Goal: Book appointment/travel/reservation

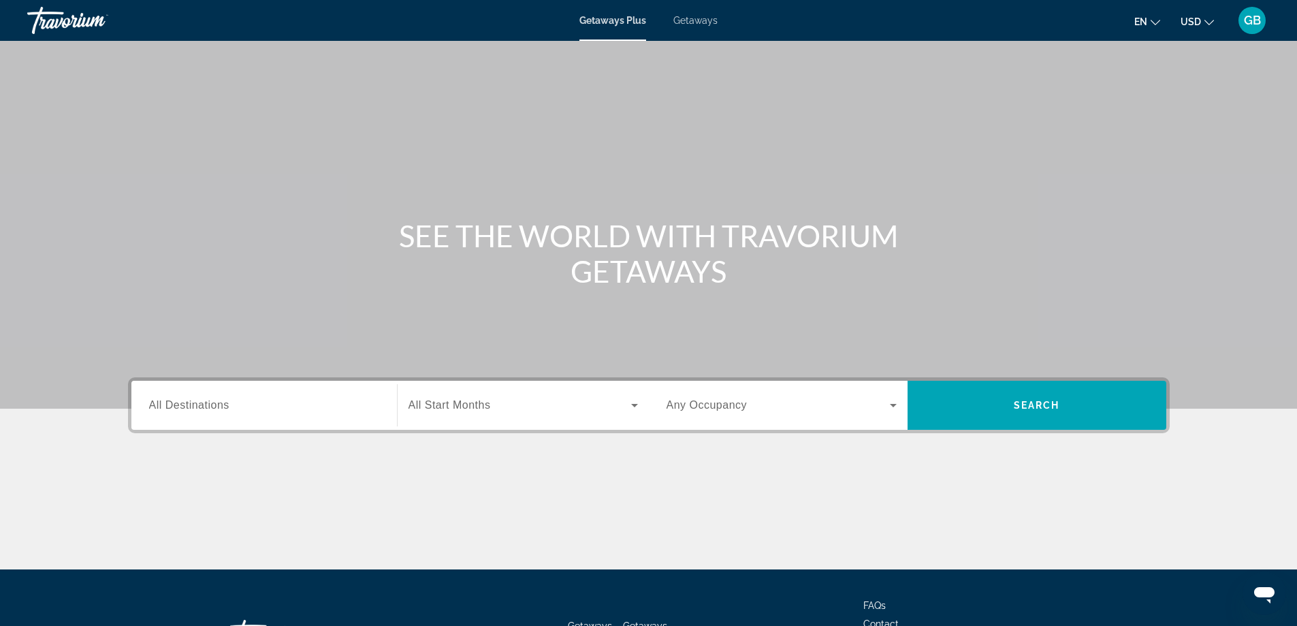
scroll to position [110, 0]
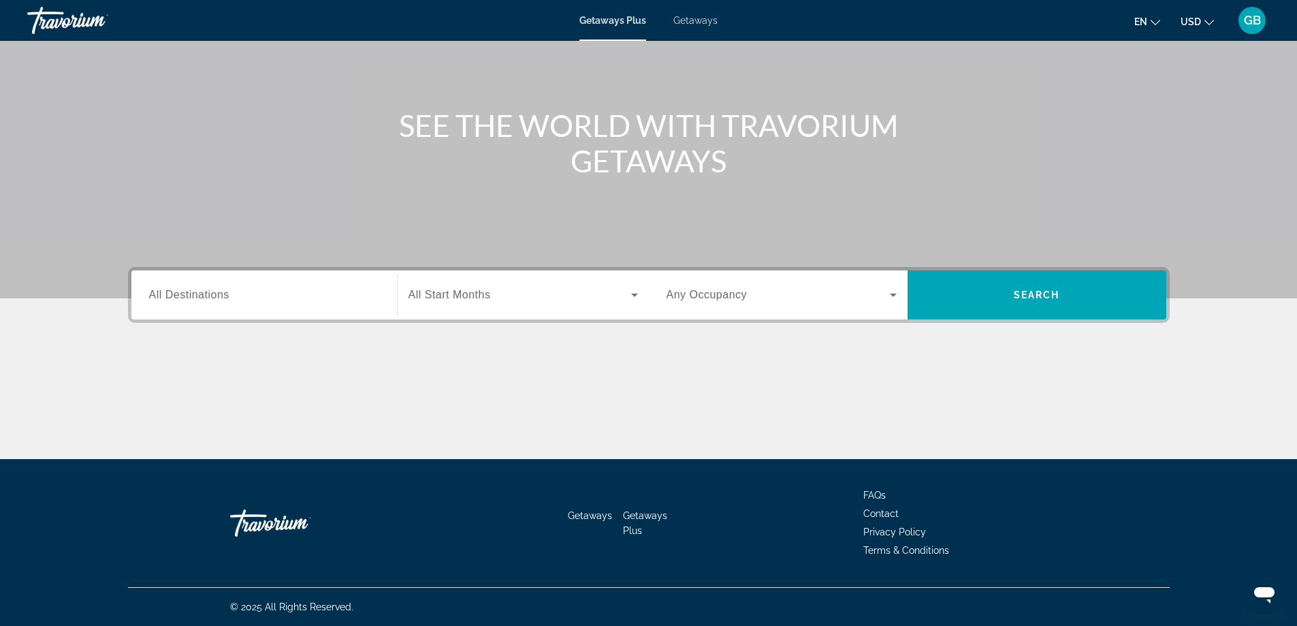
click at [490, 313] on div "Search widget" at bounding box center [524, 295] width 230 height 38
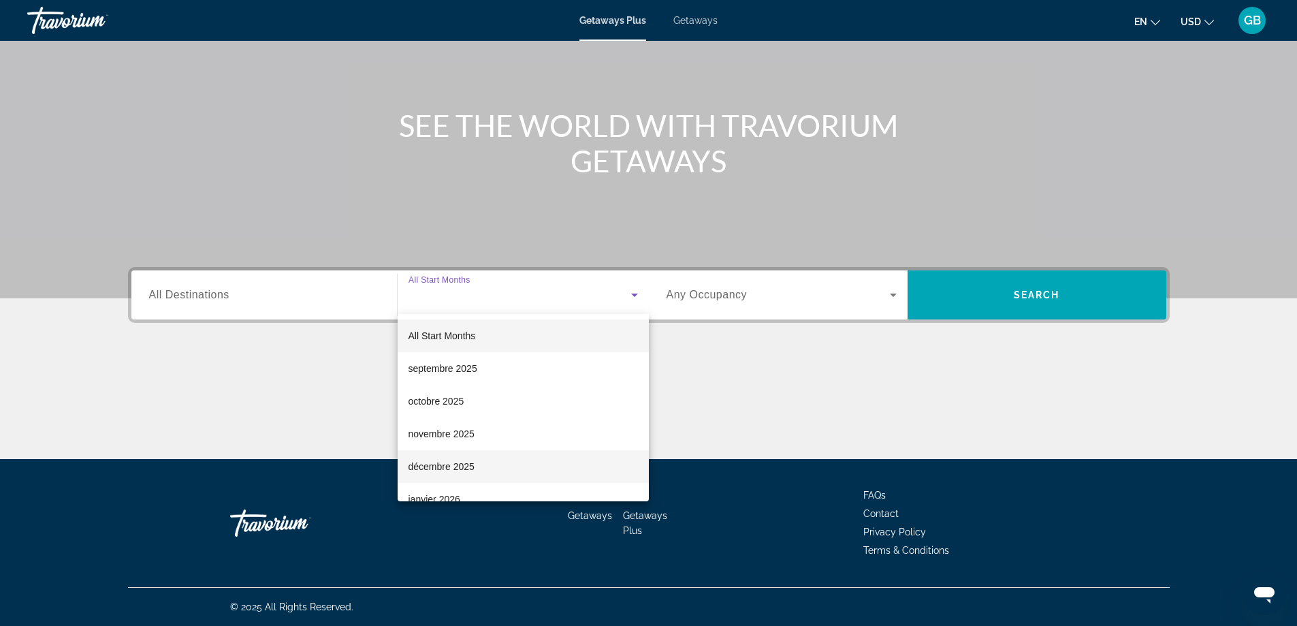
click at [468, 469] on span "décembre 2025" at bounding box center [442, 466] width 66 height 16
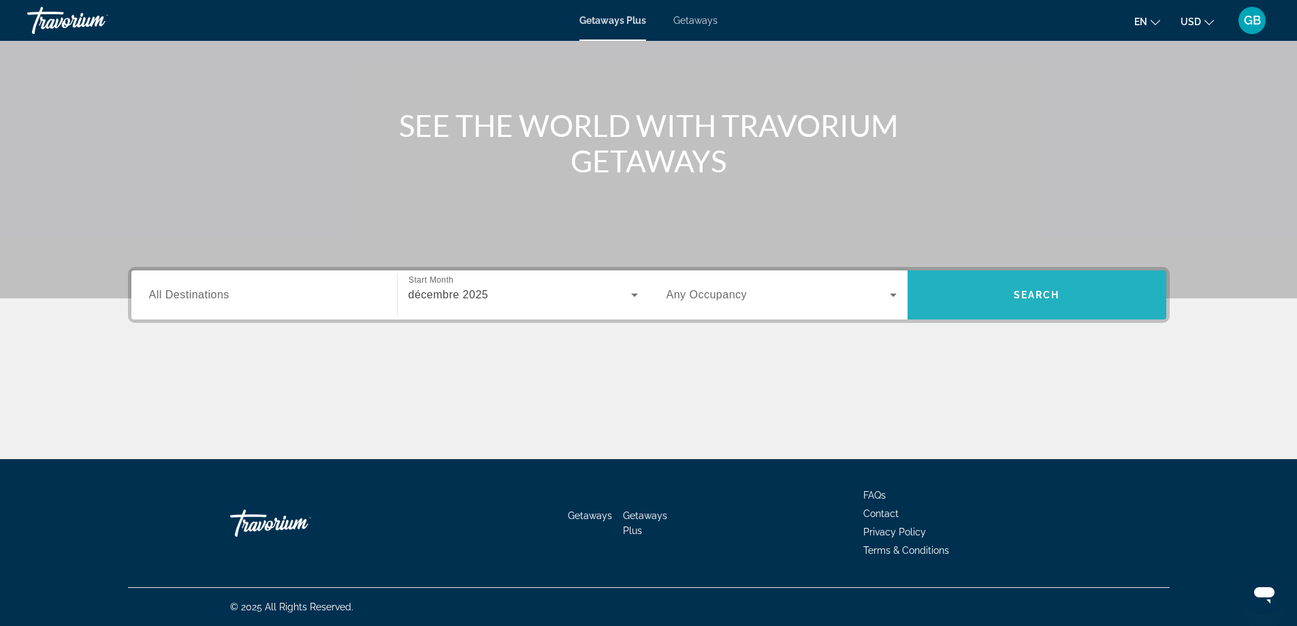
click at [1057, 300] on span "Search widget" at bounding box center [1037, 295] width 259 height 33
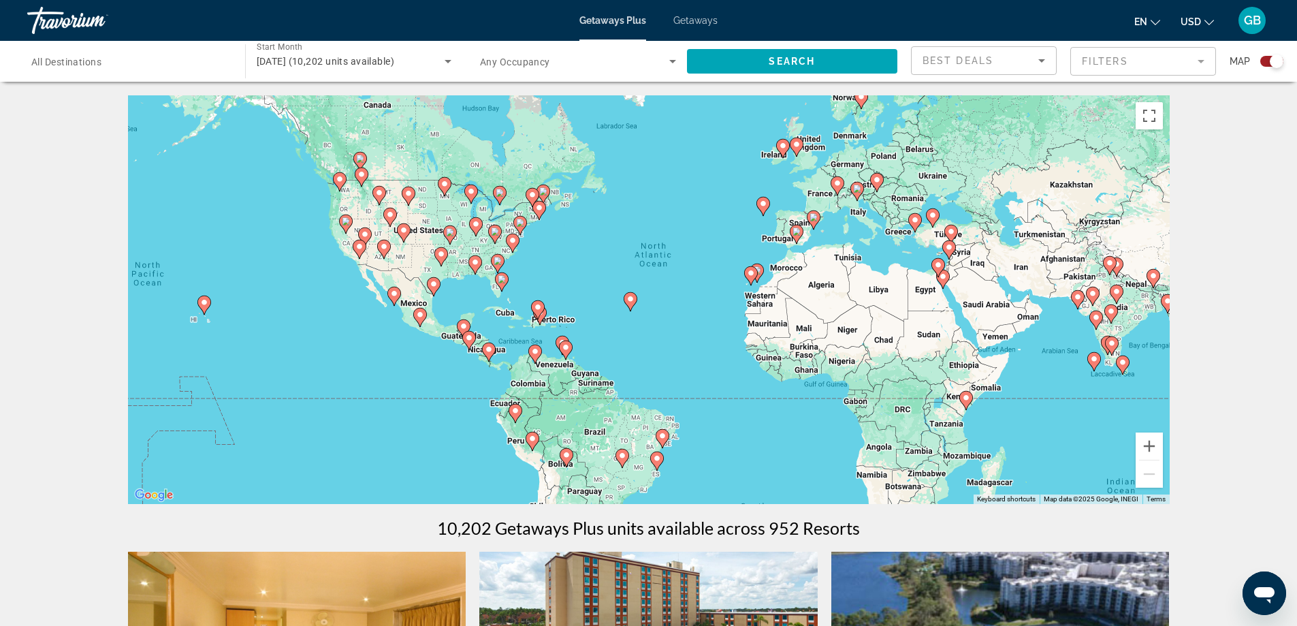
drag, startPoint x: 522, startPoint y: 260, endPoint x: 607, endPoint y: 253, distance: 85.4
click at [605, 252] on div "To activate drag with keyboard, press Alt + Enter. Once in keyboard drag state,…" at bounding box center [649, 299] width 1042 height 409
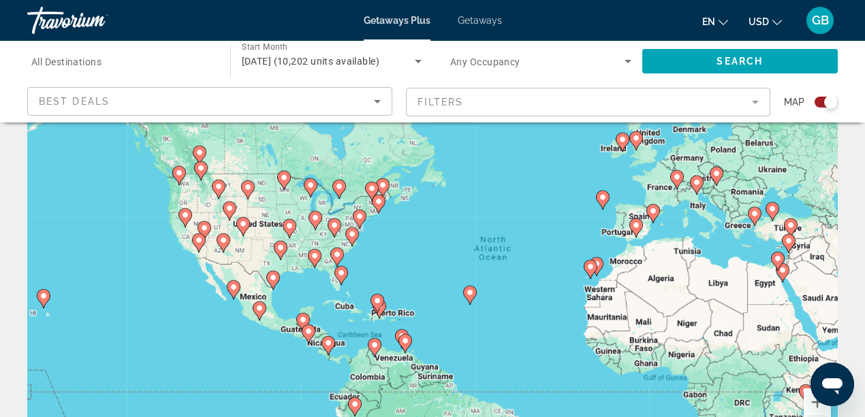
scroll to position [91, 0]
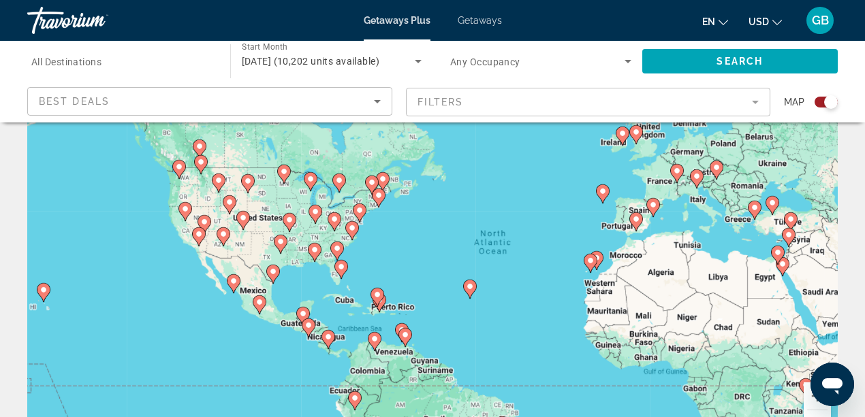
click at [330, 342] on icon "Main content" at bounding box center [328, 340] width 12 height 18
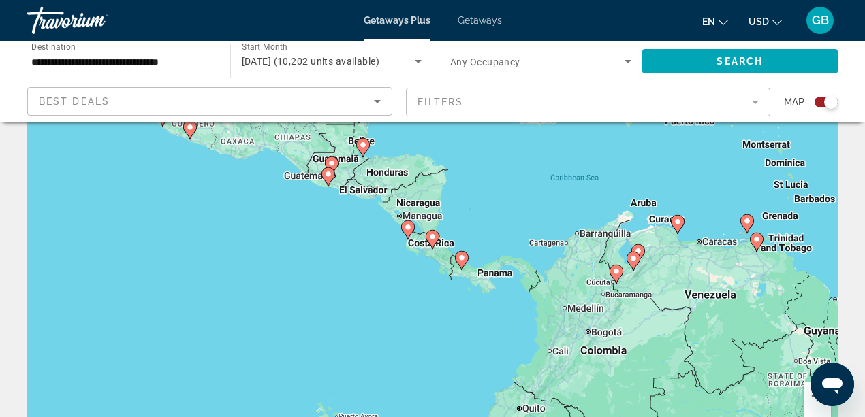
click at [434, 242] on icon "Main content" at bounding box center [432, 240] width 12 height 18
type input "**********"
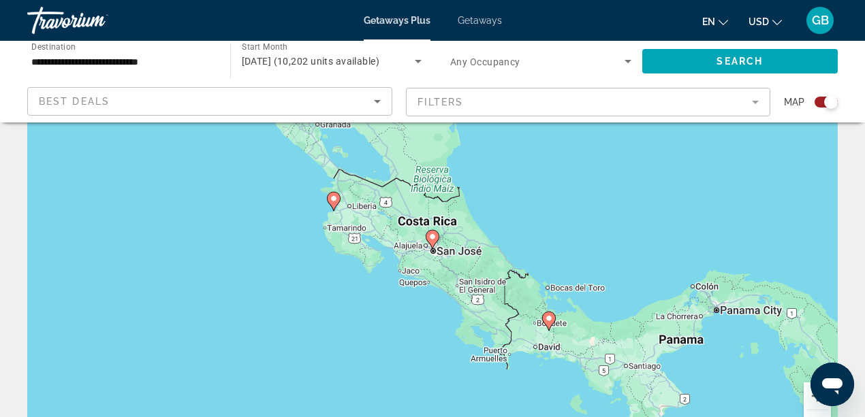
click at [432, 241] on icon "Main content" at bounding box center [432, 240] width 12 height 18
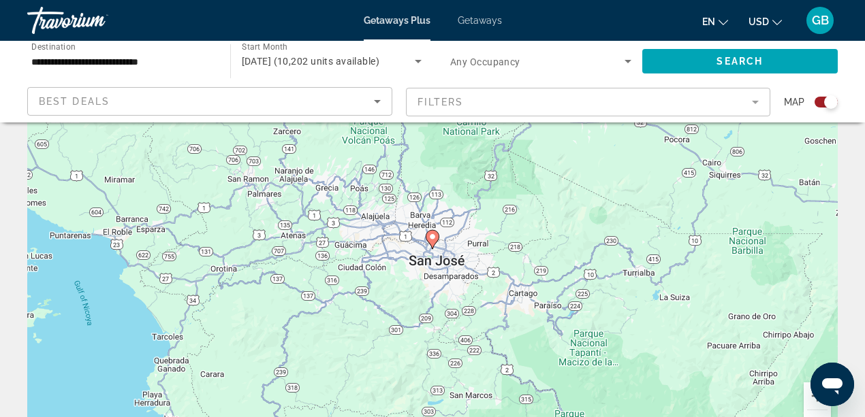
click at [434, 245] on gmp-advanced-marker "Main content" at bounding box center [433, 240] width 14 height 20
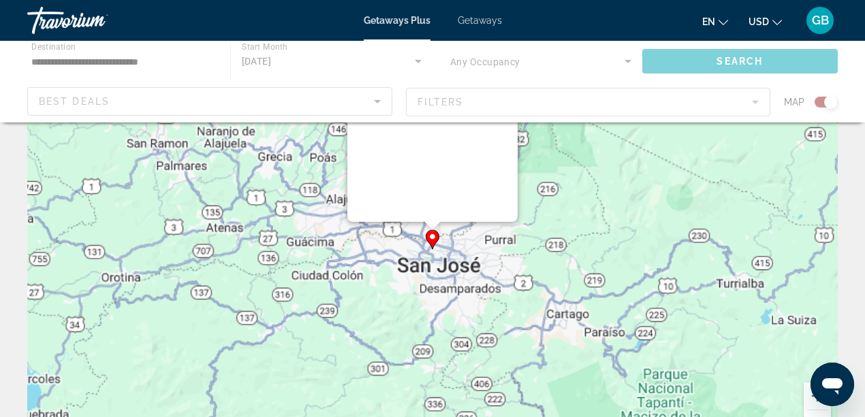
scroll to position [0, 0]
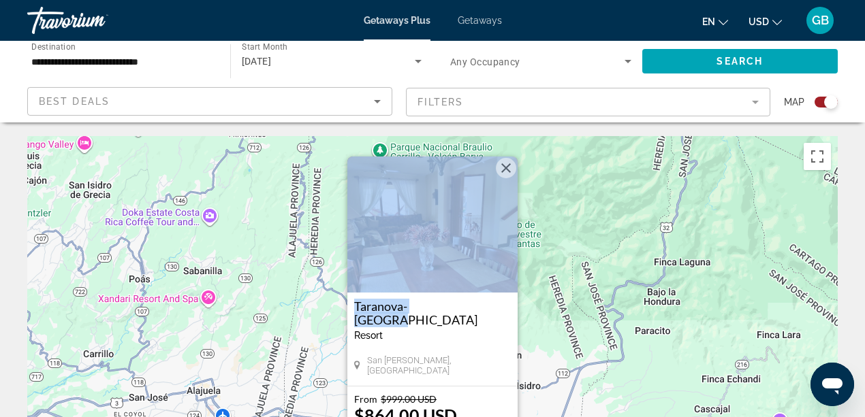
drag, startPoint x: 434, startPoint y: 296, endPoint x: 543, endPoint y: 252, distance: 117.4
click at [543, 249] on div "To activate drag with keyboard, press Alt + Enter. Once in keyboard drag state,…" at bounding box center [432, 340] width 810 height 409
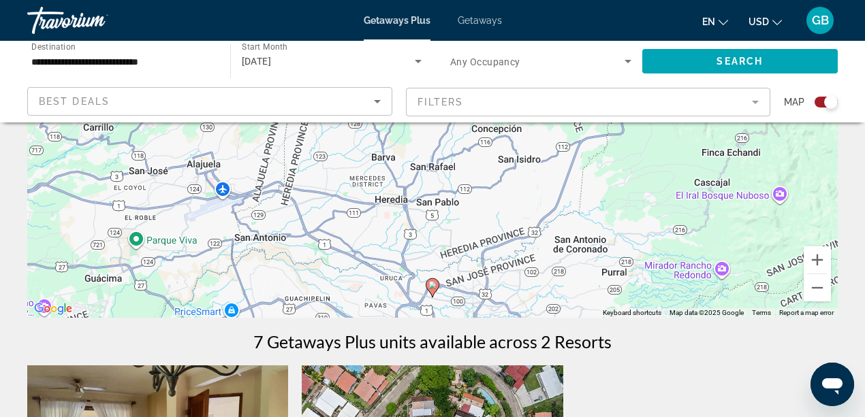
click at [432, 292] on icon "Main content" at bounding box center [432, 288] width 12 height 18
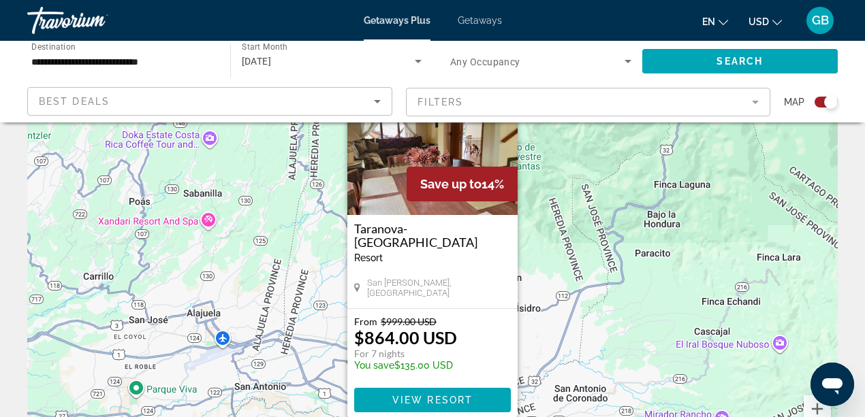
scroll to position [91, 0]
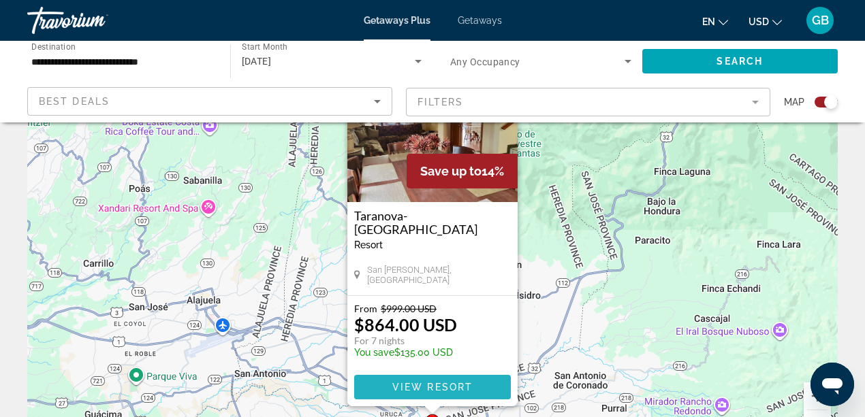
click at [437, 387] on span "View Resort" at bounding box center [432, 387] width 80 height 11
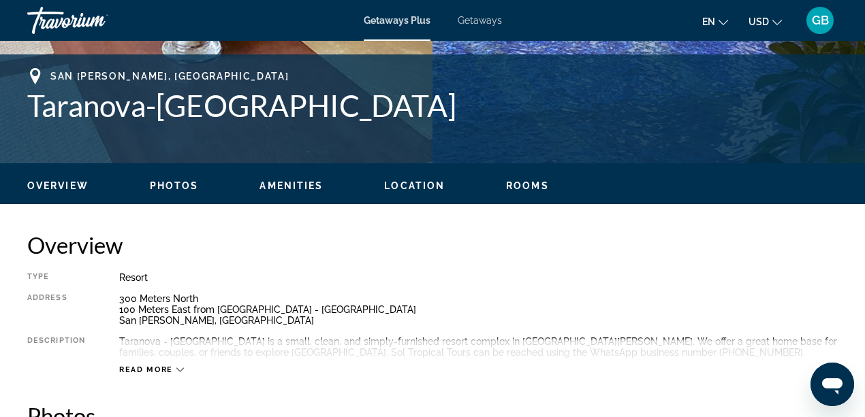
scroll to position [635, 0]
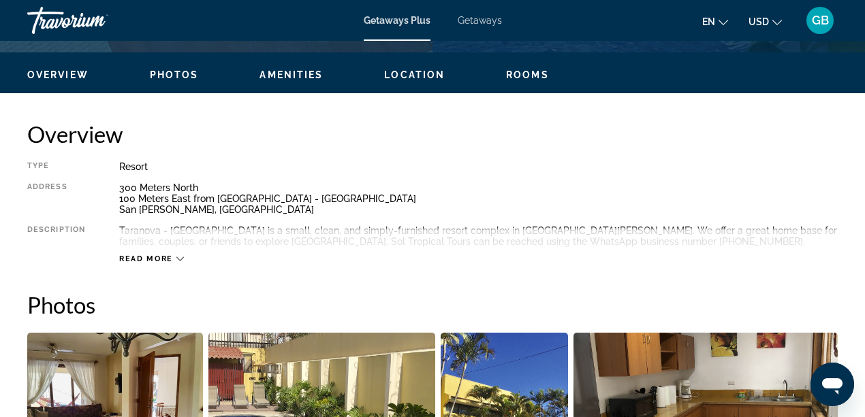
click at [170, 255] on span "Read more" at bounding box center [146, 259] width 54 height 9
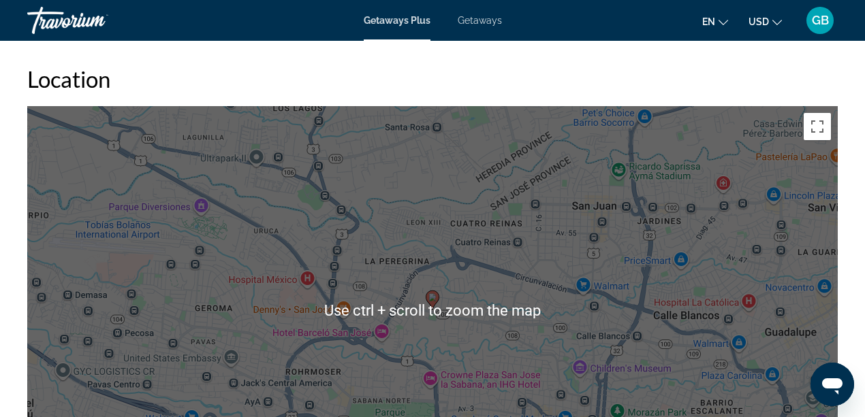
scroll to position [1952, 0]
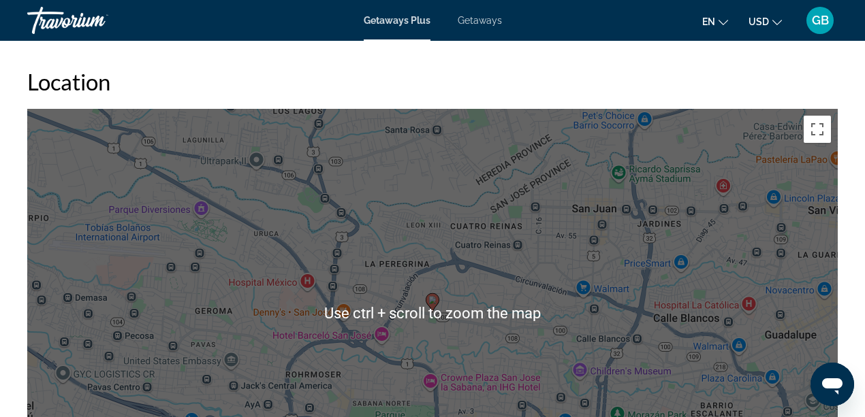
click at [774, 22] on icon "Change currency" at bounding box center [777, 23] width 10 height 10
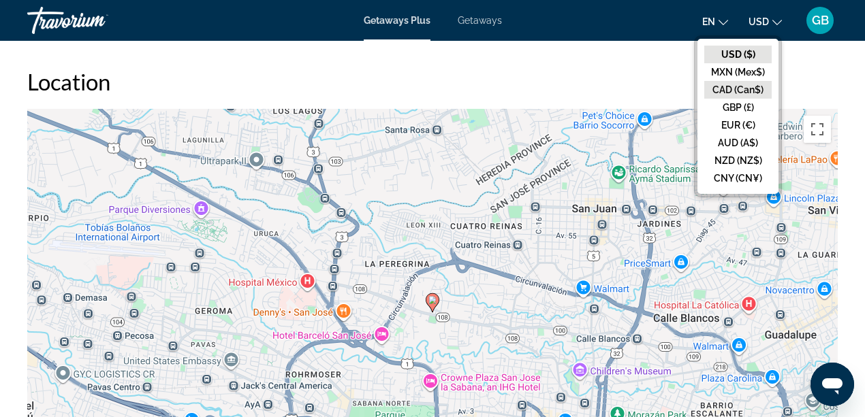
click at [730, 92] on button "CAD (Can$)" at bounding box center [737, 90] width 67 height 18
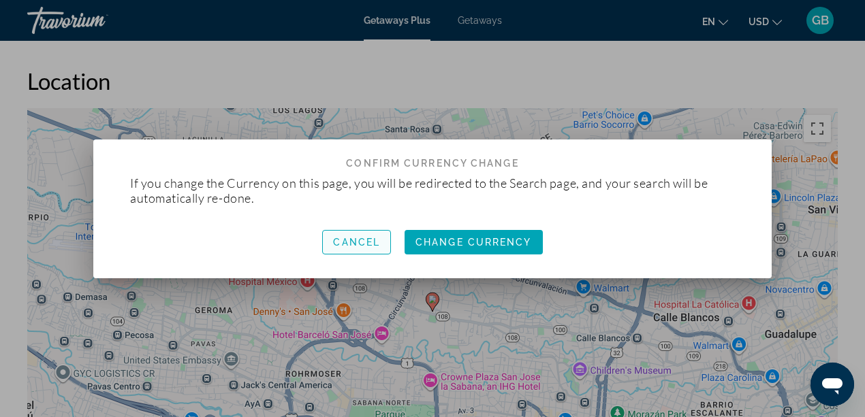
click at [344, 241] on span "Cancel" at bounding box center [356, 242] width 47 height 11
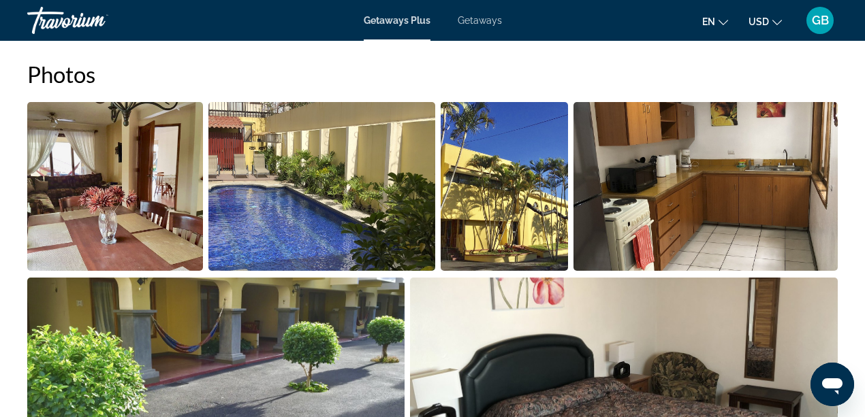
scroll to position [772, 0]
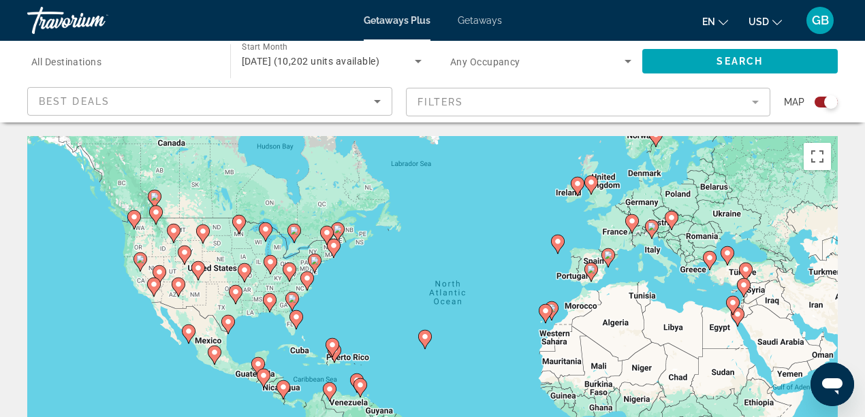
drag, startPoint x: 205, startPoint y: 298, endPoint x: 332, endPoint y: 251, distance: 136.0
click at [332, 251] on div "To activate drag with keyboard, press Alt + Enter. Once in keyboard drag state,…" at bounding box center [432, 340] width 810 height 409
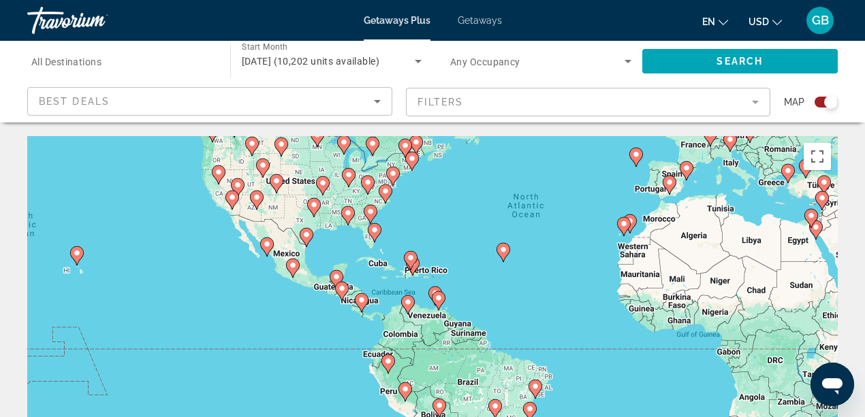
drag, startPoint x: 367, startPoint y: 334, endPoint x: 361, endPoint y: 264, distance: 69.7
click at [364, 264] on div "To activate drag with keyboard, press Alt + Enter. Once in keyboard drag state,…" at bounding box center [432, 340] width 810 height 409
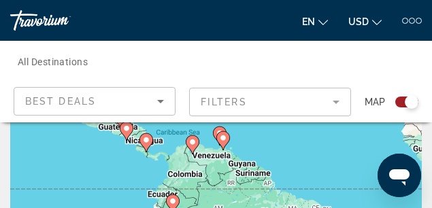
scroll to position [91, 0]
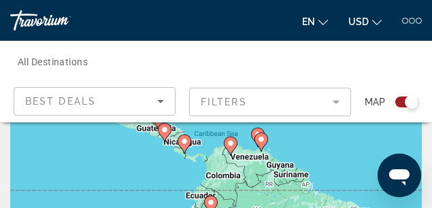
drag, startPoint x: 170, startPoint y: 160, endPoint x: 212, endPoint y: 176, distance: 45.3
click at [212, 177] on div "To activate drag with keyboard, press Alt + Enter. Once in keyboard drag state,…" at bounding box center [216, 182] width 412 height 272
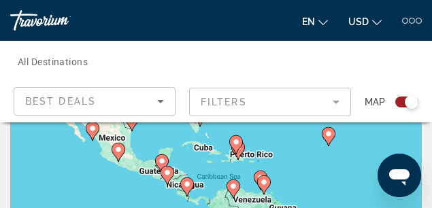
scroll to position [22, 0]
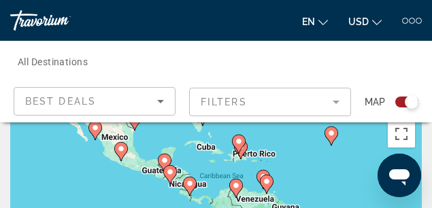
drag, startPoint x: 178, startPoint y: 180, endPoint x: 183, endPoint y: 140, distance: 39.8
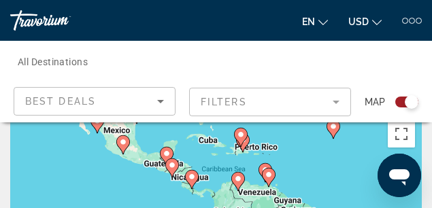
click at [191, 180] on image "Main content" at bounding box center [192, 177] width 8 height 8
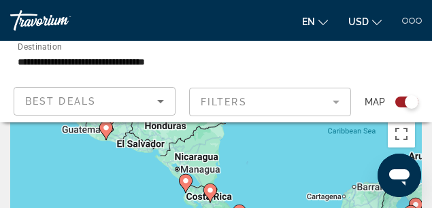
drag, startPoint x: 227, startPoint y: 206, endPoint x: 221, endPoint y: 144, distance: 62.3
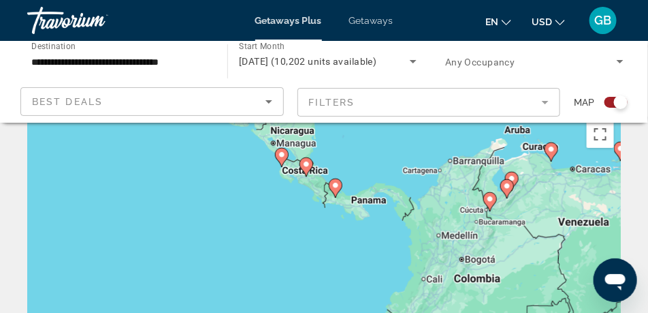
drag, startPoint x: 379, startPoint y: 243, endPoint x: 351, endPoint y: 233, distance: 29.7
click at [351, 233] on div "To activate drag with keyboard, press Alt + Enter. Once in keyboard drag state,…" at bounding box center [324, 250] width 594 height 272
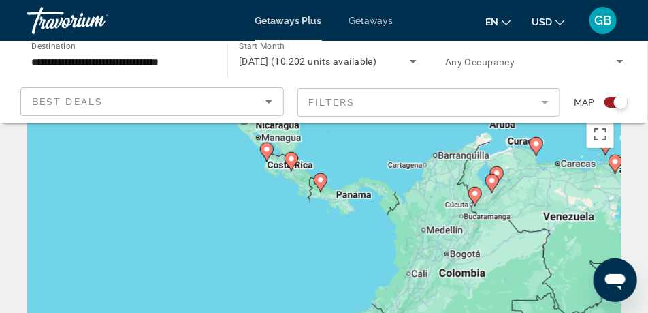
click at [319, 186] on icon "Main content" at bounding box center [321, 183] width 12 height 18
type input "**********"
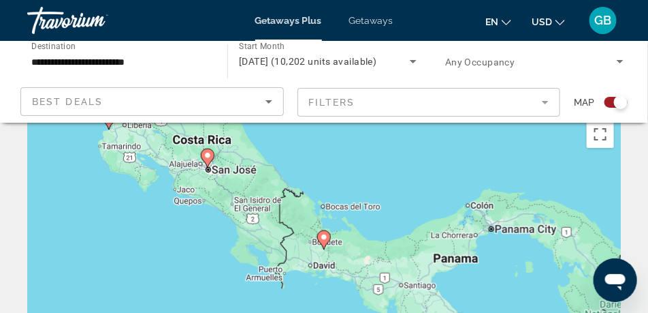
click at [326, 240] on image "Main content" at bounding box center [324, 237] width 8 height 8
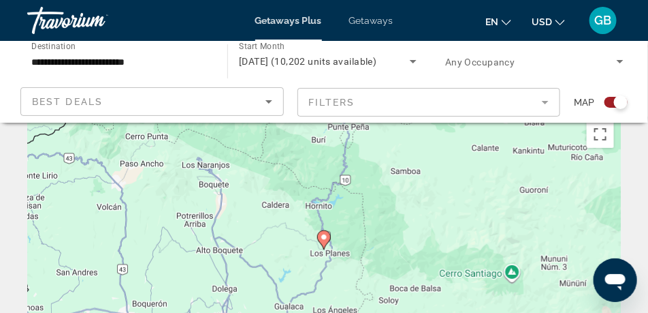
click at [326, 247] on gmp-advanced-marker "Main content" at bounding box center [324, 240] width 14 height 20
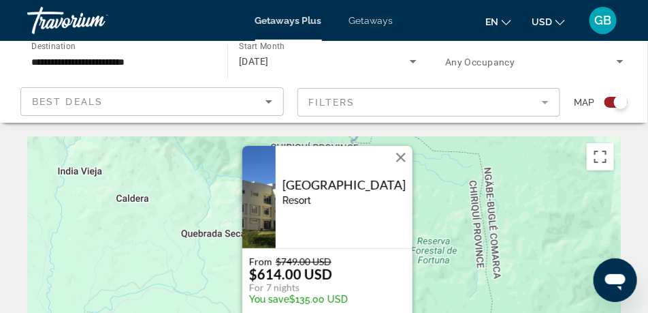
drag, startPoint x: 442, startPoint y: 281, endPoint x: 445, endPoint y: 270, distance: 10.6
click at [445, 270] on div "To activate drag with keyboard, press Alt + Enter. Once in keyboard drag state,…" at bounding box center [324, 272] width 594 height 272
click at [401, 157] on button "Close" at bounding box center [401, 157] width 20 height 20
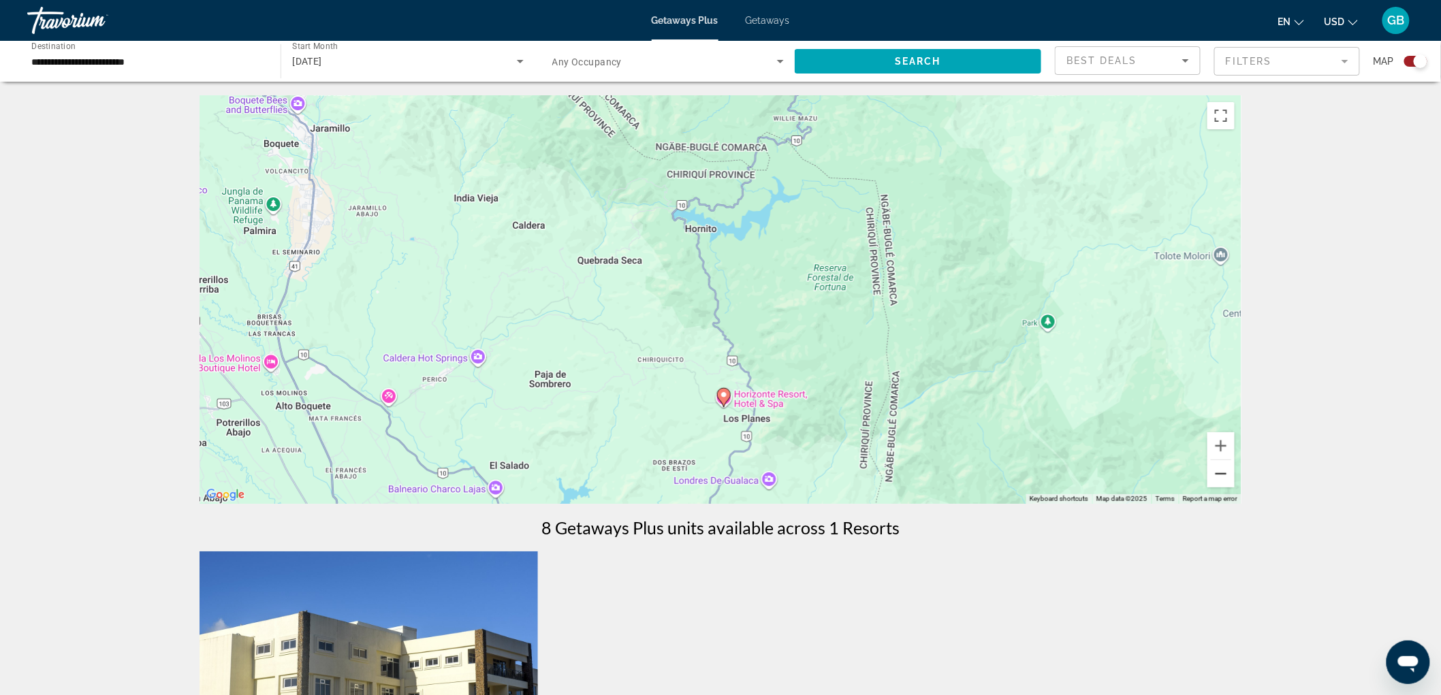
click at [1222, 473] on button "Zoom out" at bounding box center [1220, 473] width 27 height 27
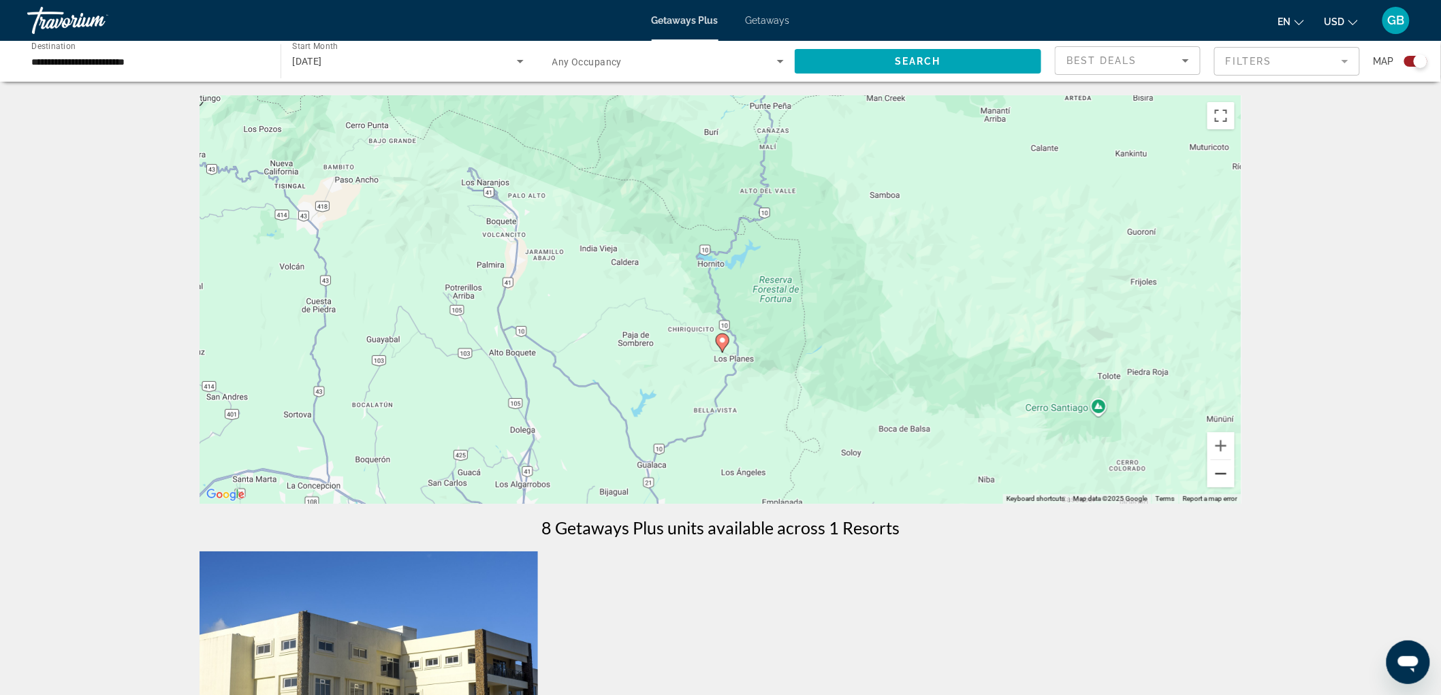
click at [1217, 479] on button "Zoom out" at bounding box center [1220, 473] width 27 height 27
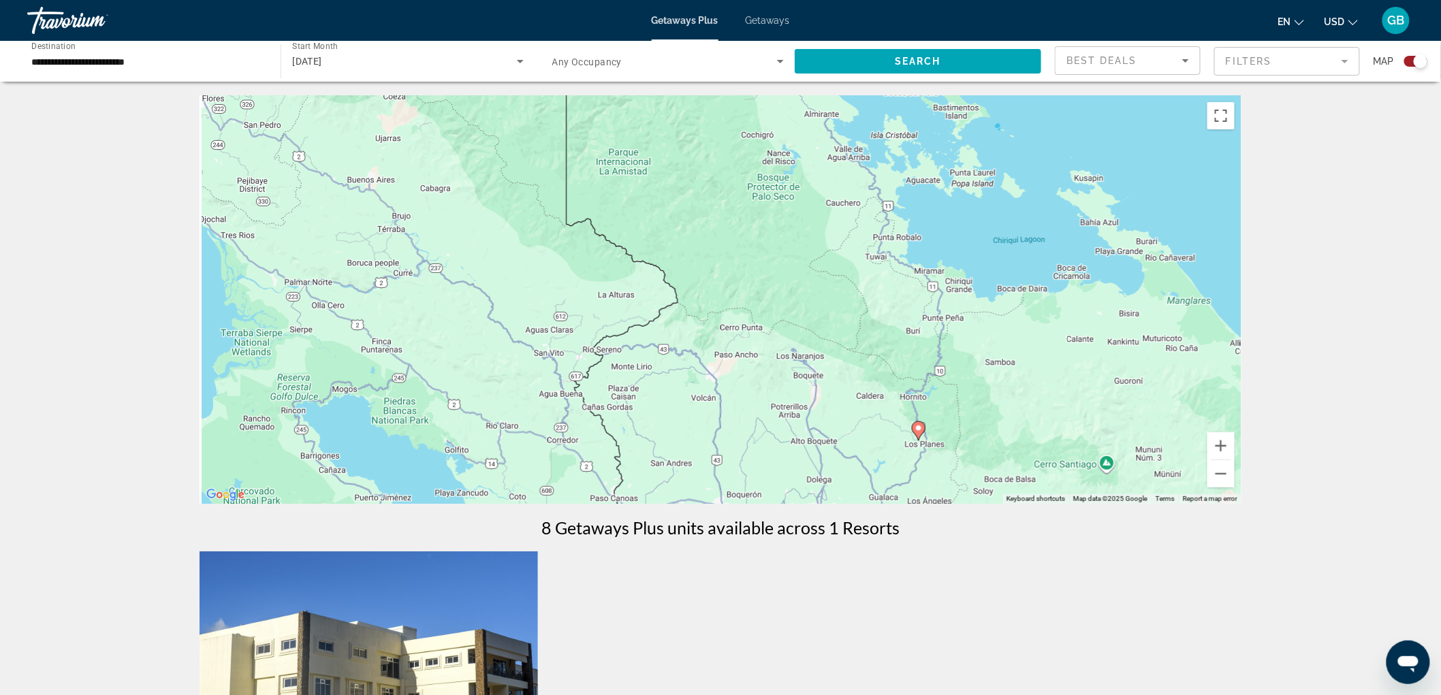
drag, startPoint x: 748, startPoint y: 322, endPoint x: 1060, endPoint y: 438, distance: 333.3
click at [953, 439] on div "To activate drag with keyboard, press Alt + Enter. Once in keyboard drag state,…" at bounding box center [721, 299] width 1042 height 409
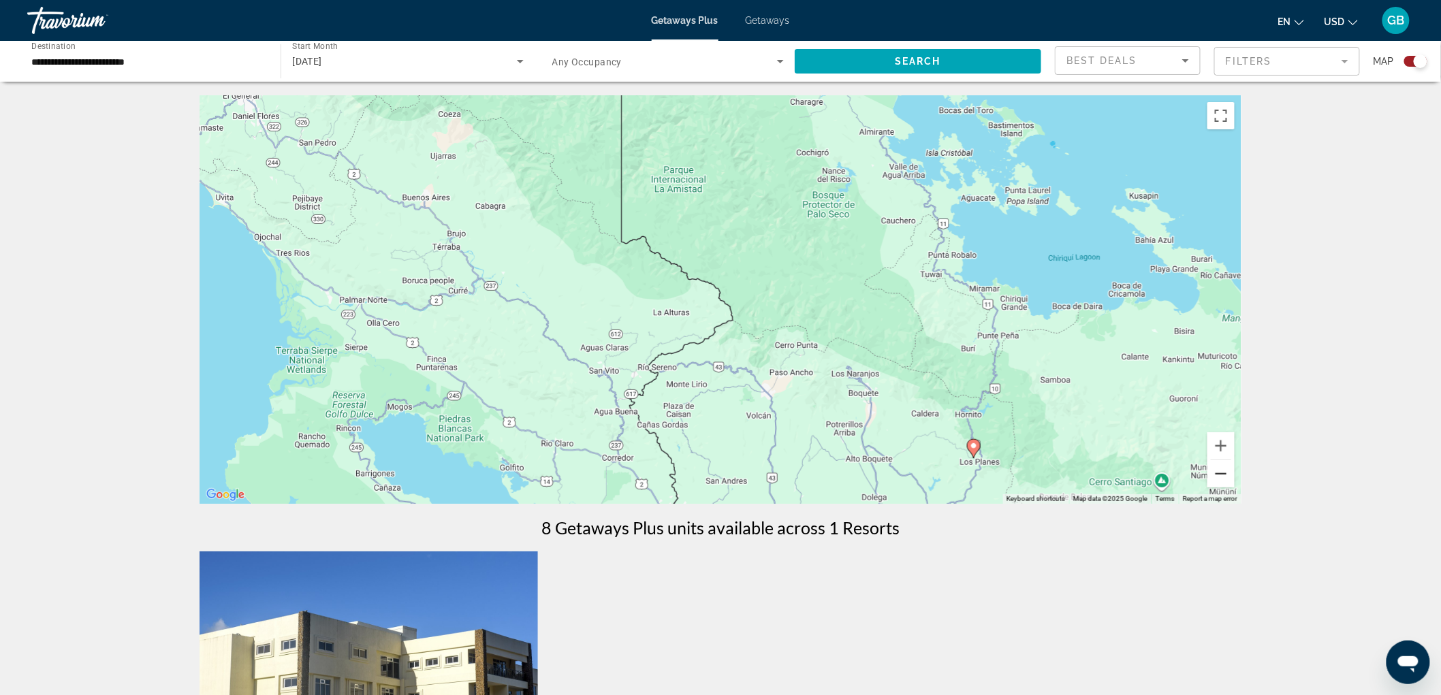
click at [1233, 478] on button "Zoom out" at bounding box center [1220, 473] width 27 height 27
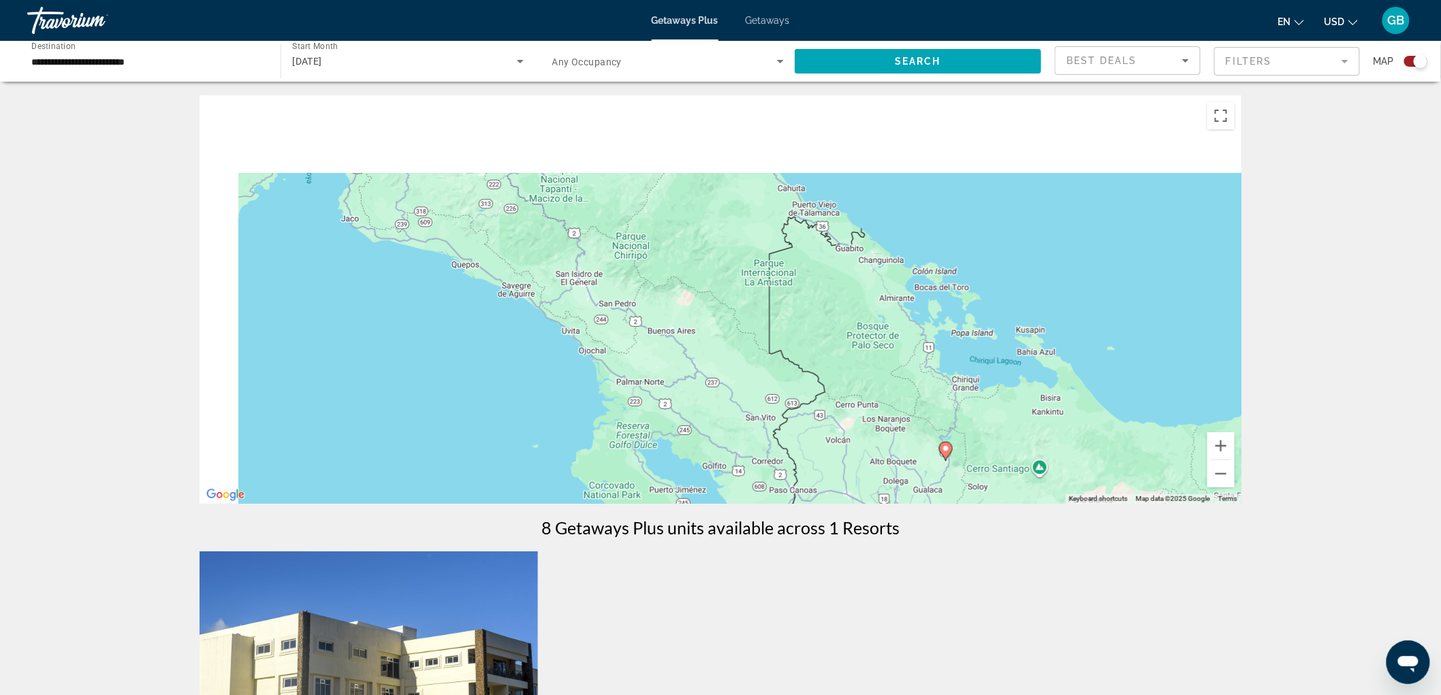
drag, startPoint x: 920, startPoint y: 385, endPoint x: 969, endPoint y: 432, distance: 67.4
click at [1015, 473] on div "To activate drag with keyboard, press Alt + Enter. Once in keyboard drag state,…" at bounding box center [721, 299] width 1042 height 409
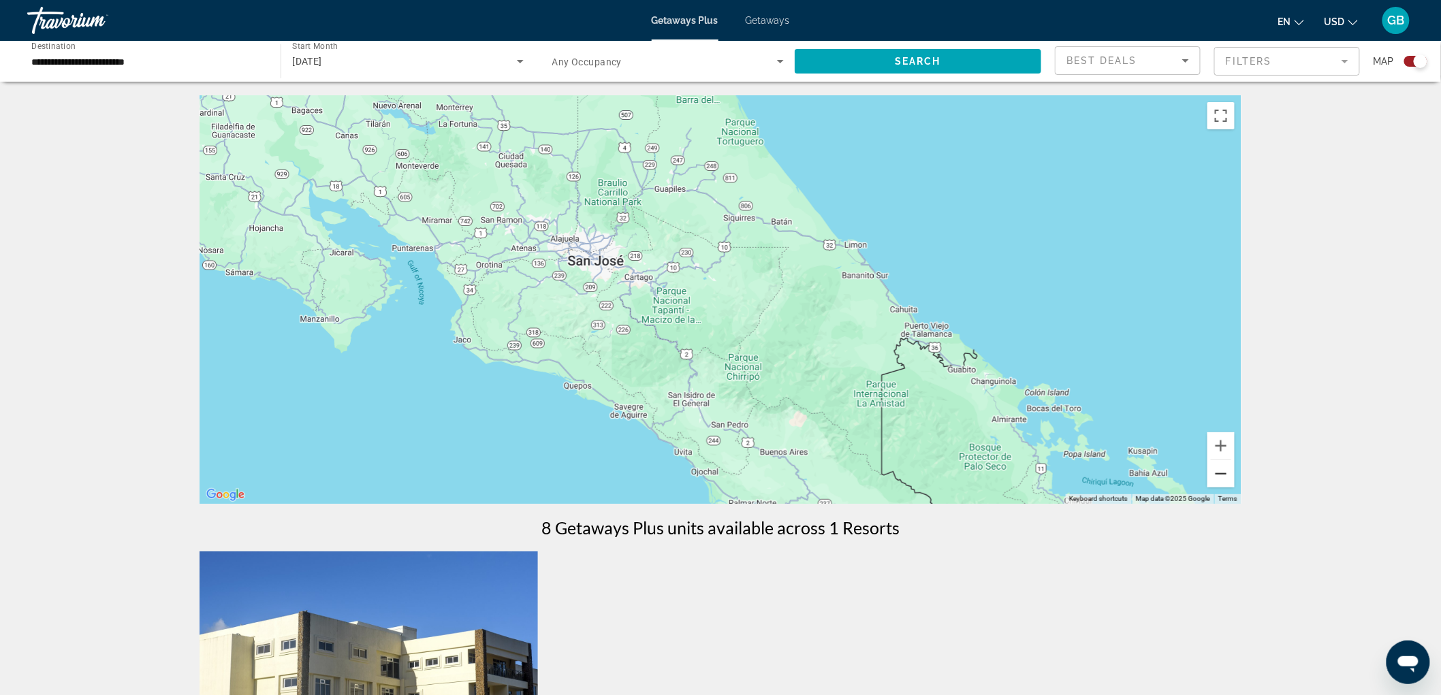
click at [1223, 482] on button "Zoom out" at bounding box center [1220, 473] width 27 height 27
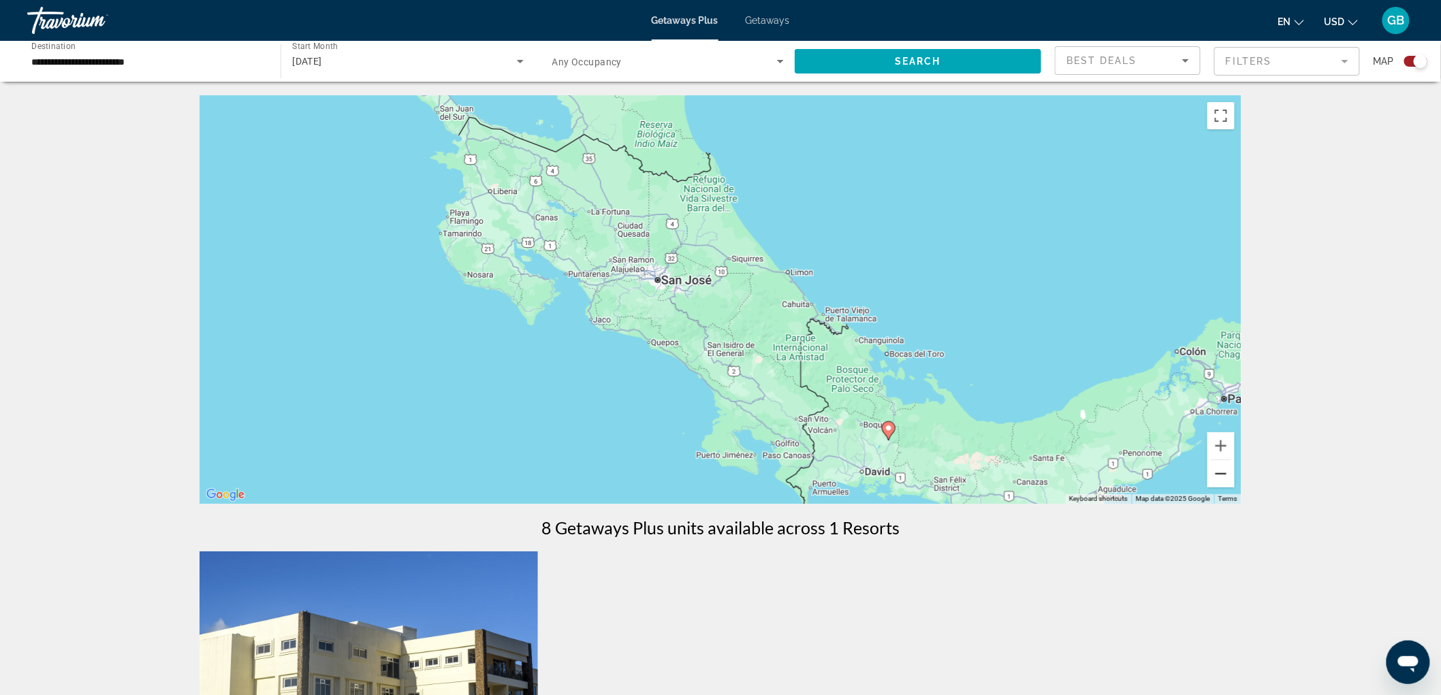
click at [1223, 482] on button "Zoom out" at bounding box center [1220, 473] width 27 height 27
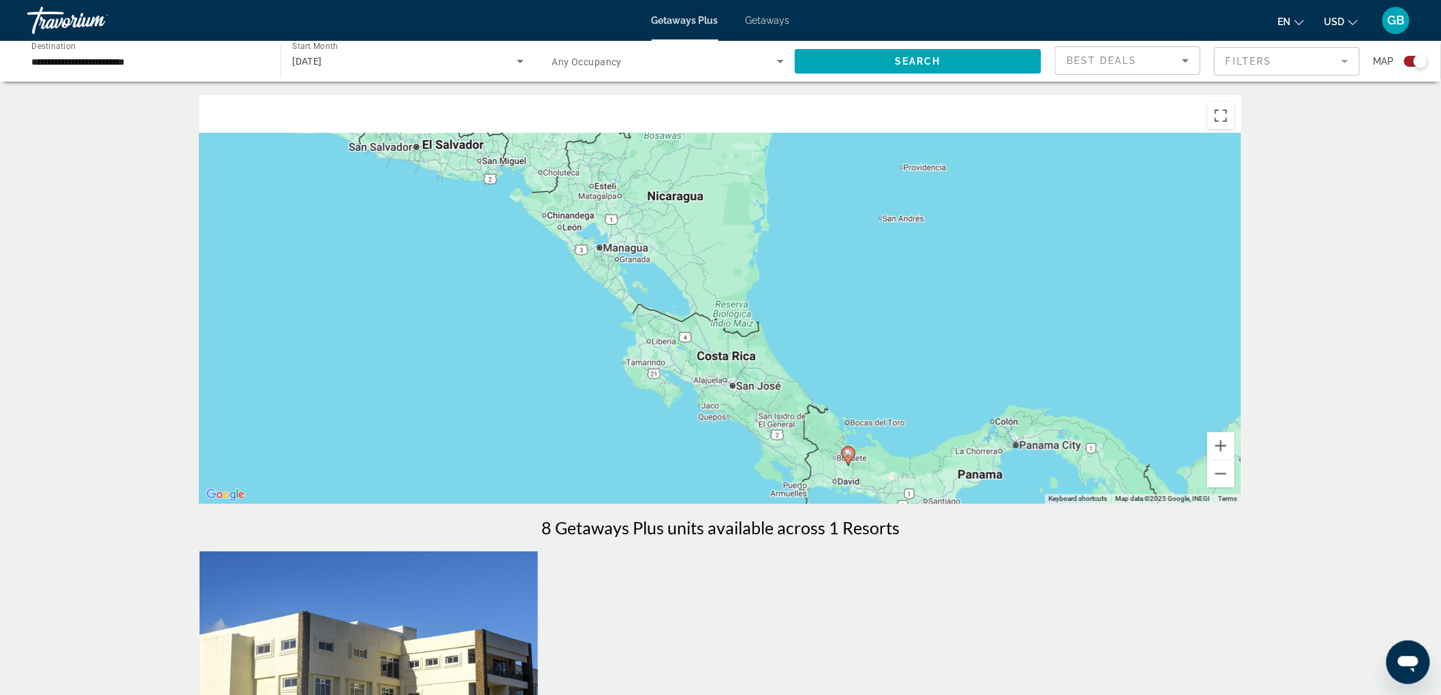
drag, startPoint x: 857, startPoint y: 270, endPoint x: 897, endPoint y: 357, distance: 96.0
click at [911, 393] on div "To activate drag with keyboard, press Alt + Enter. Once in keyboard drag state,…" at bounding box center [721, 299] width 1042 height 409
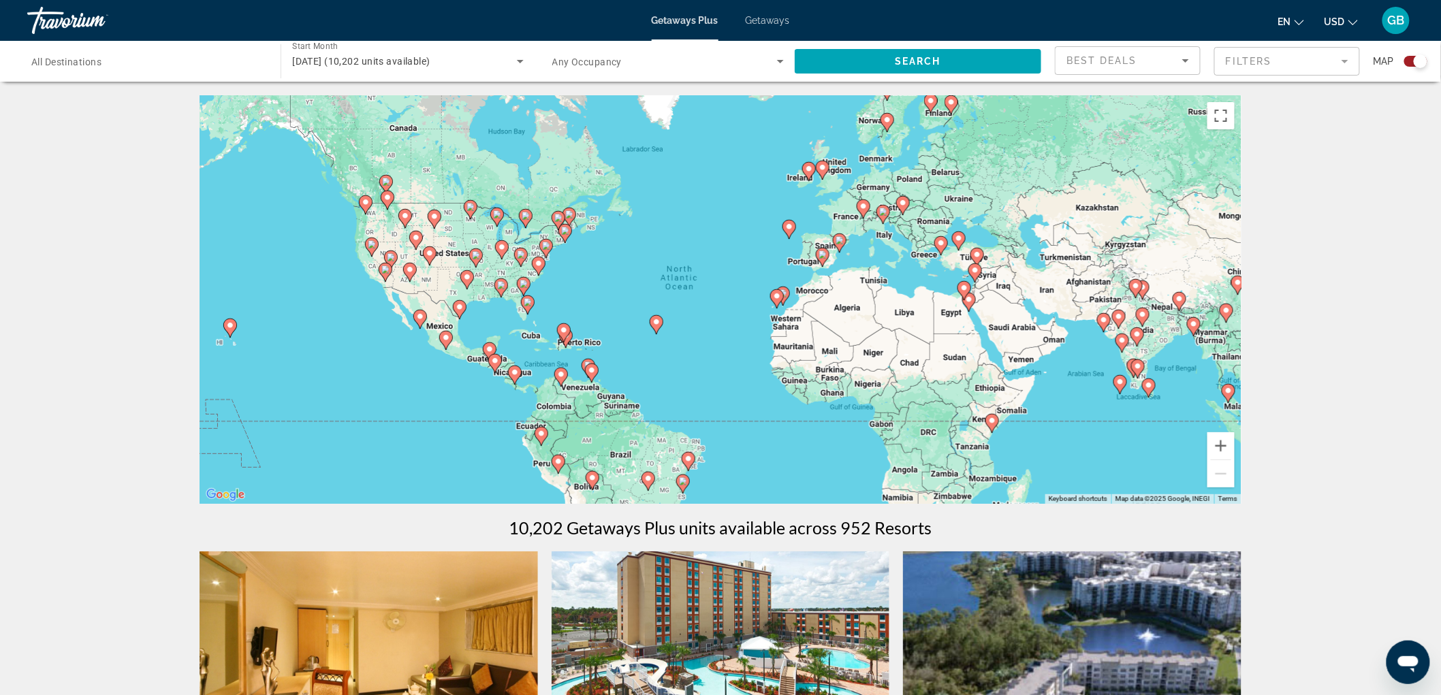
click at [659, 329] on icon "Main content" at bounding box center [657, 324] width 14 height 19
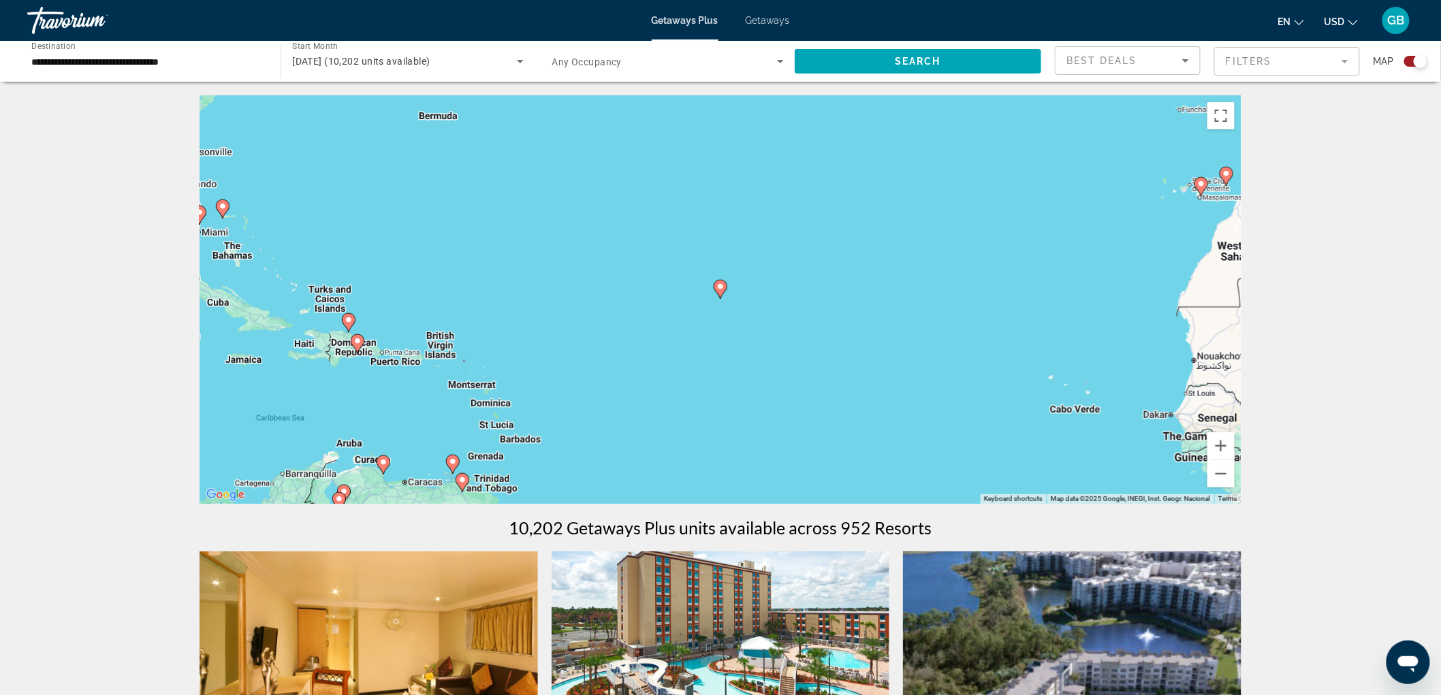
click at [725, 297] on gmp-advanced-marker "Main content" at bounding box center [721, 289] width 14 height 20
type input "**********"
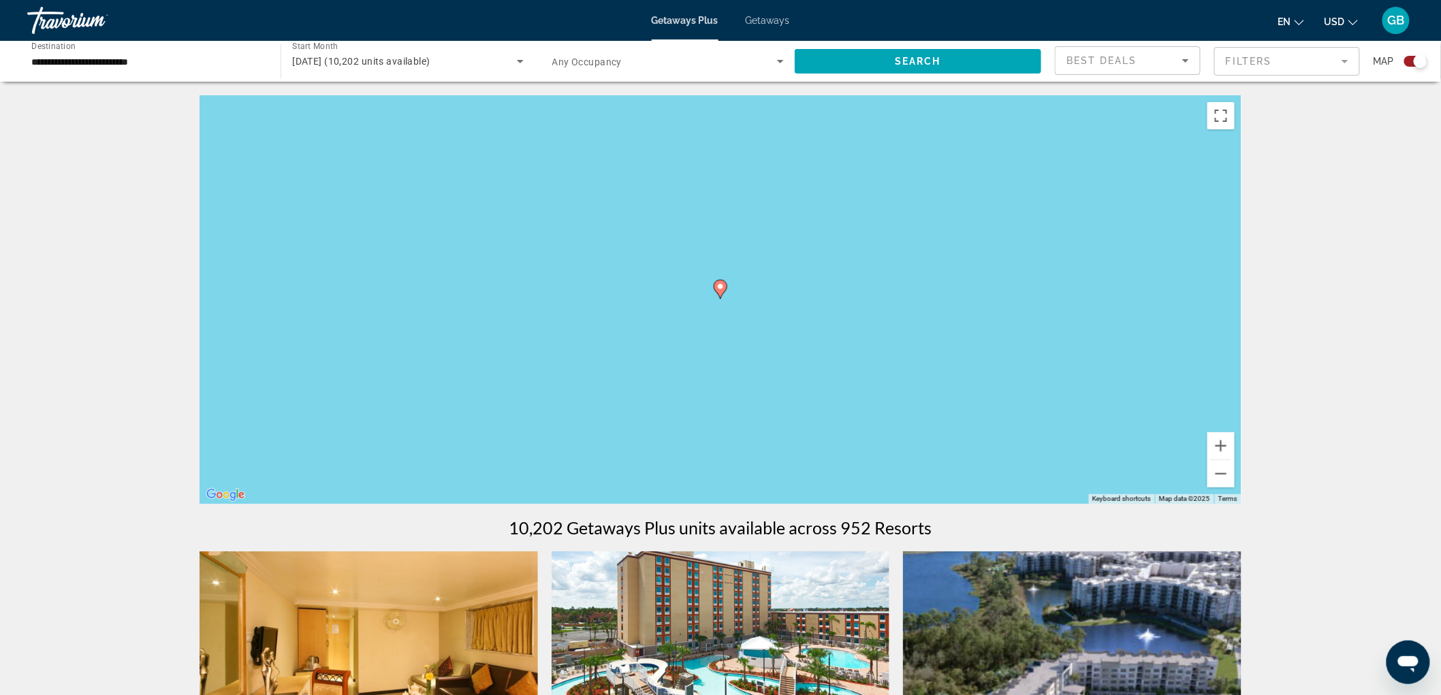
click at [719, 291] on icon "Main content" at bounding box center [720, 290] width 12 height 18
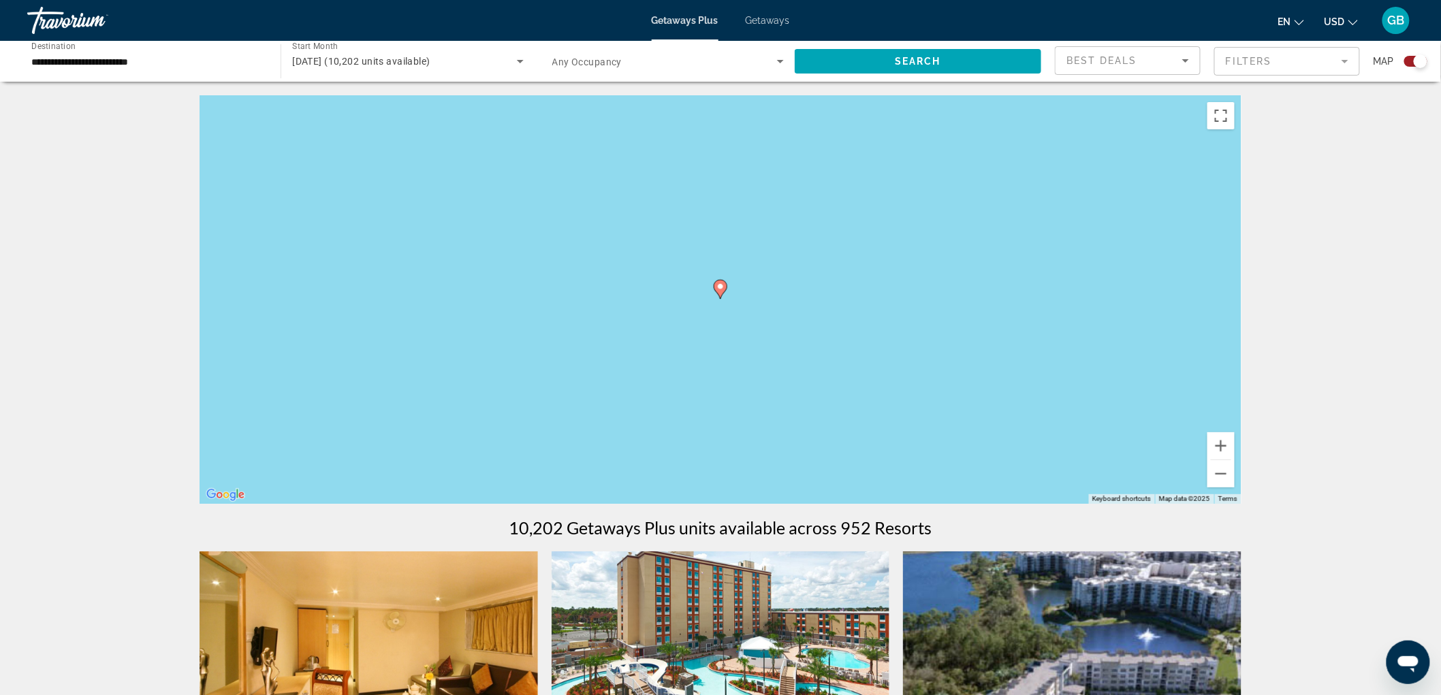
click at [717, 288] on image "Main content" at bounding box center [720, 287] width 8 height 8
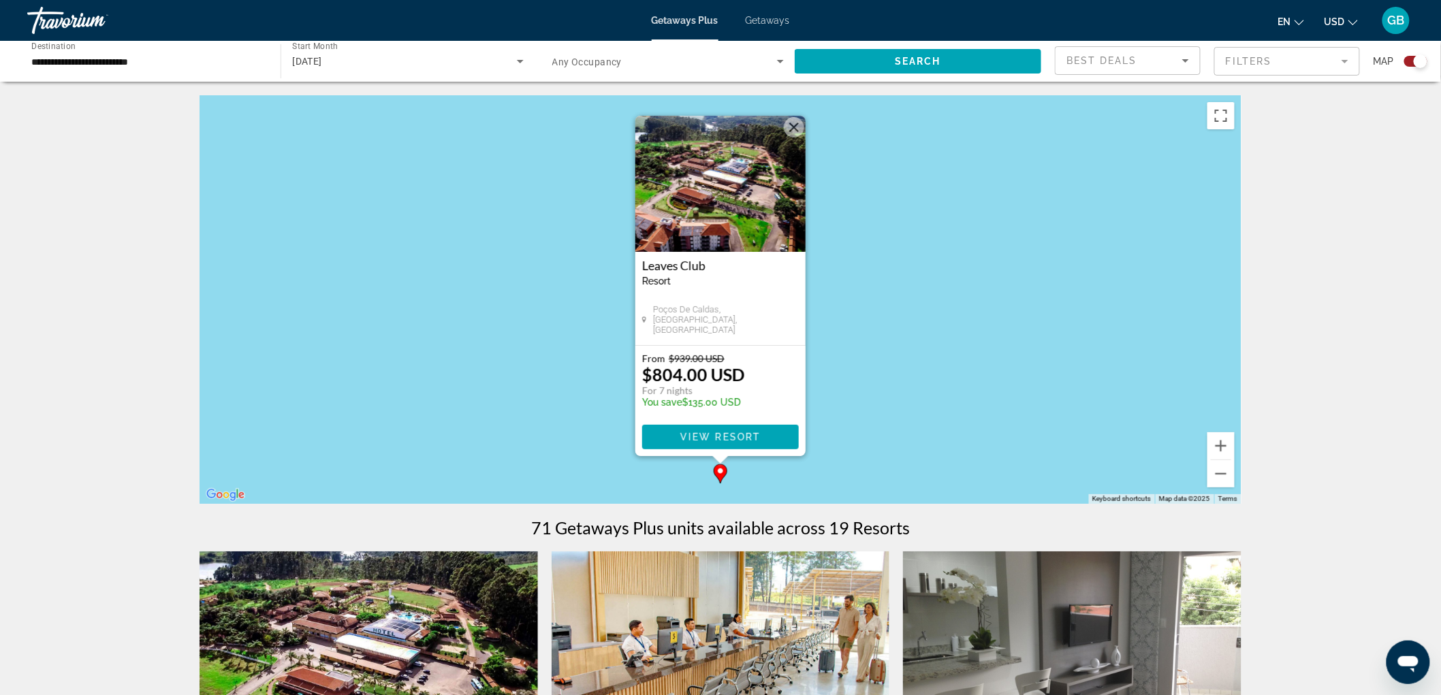
click at [791, 133] on button "Close" at bounding box center [794, 127] width 20 height 20
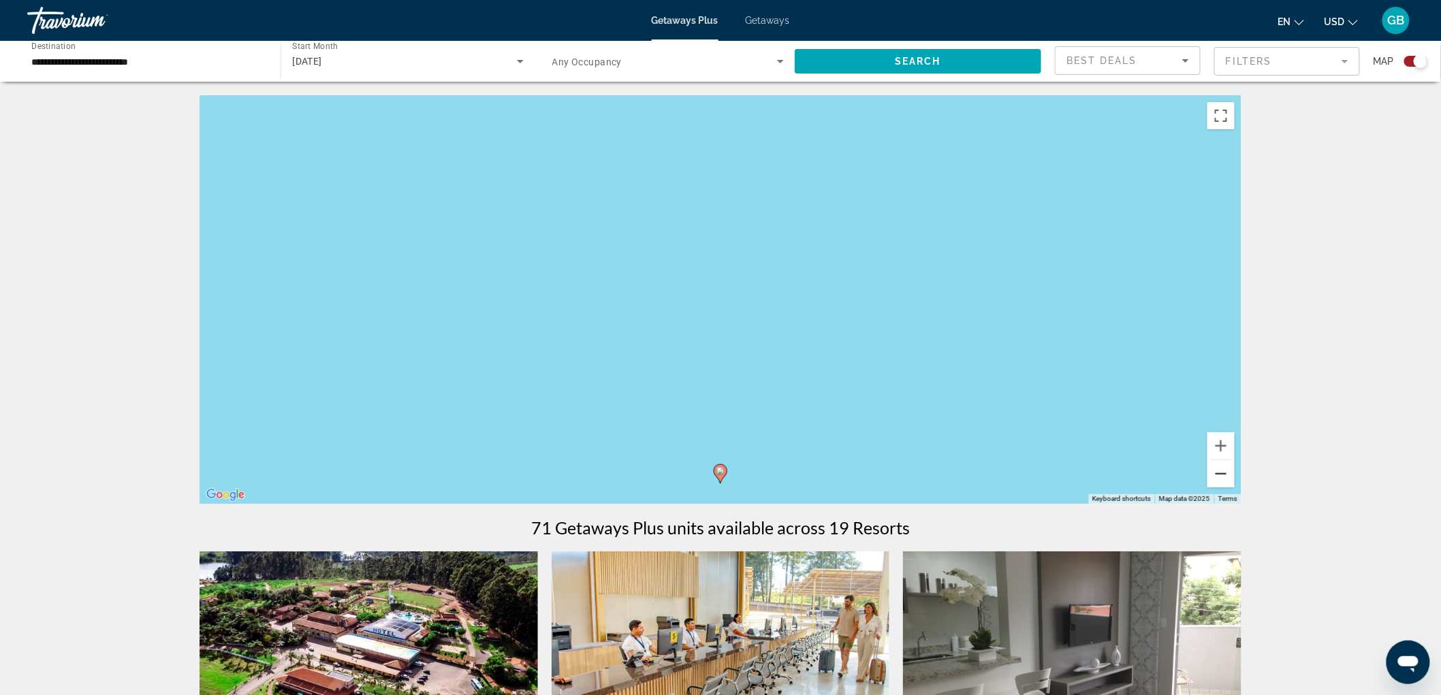
click at [1220, 473] on button "Zoom out" at bounding box center [1220, 473] width 27 height 27
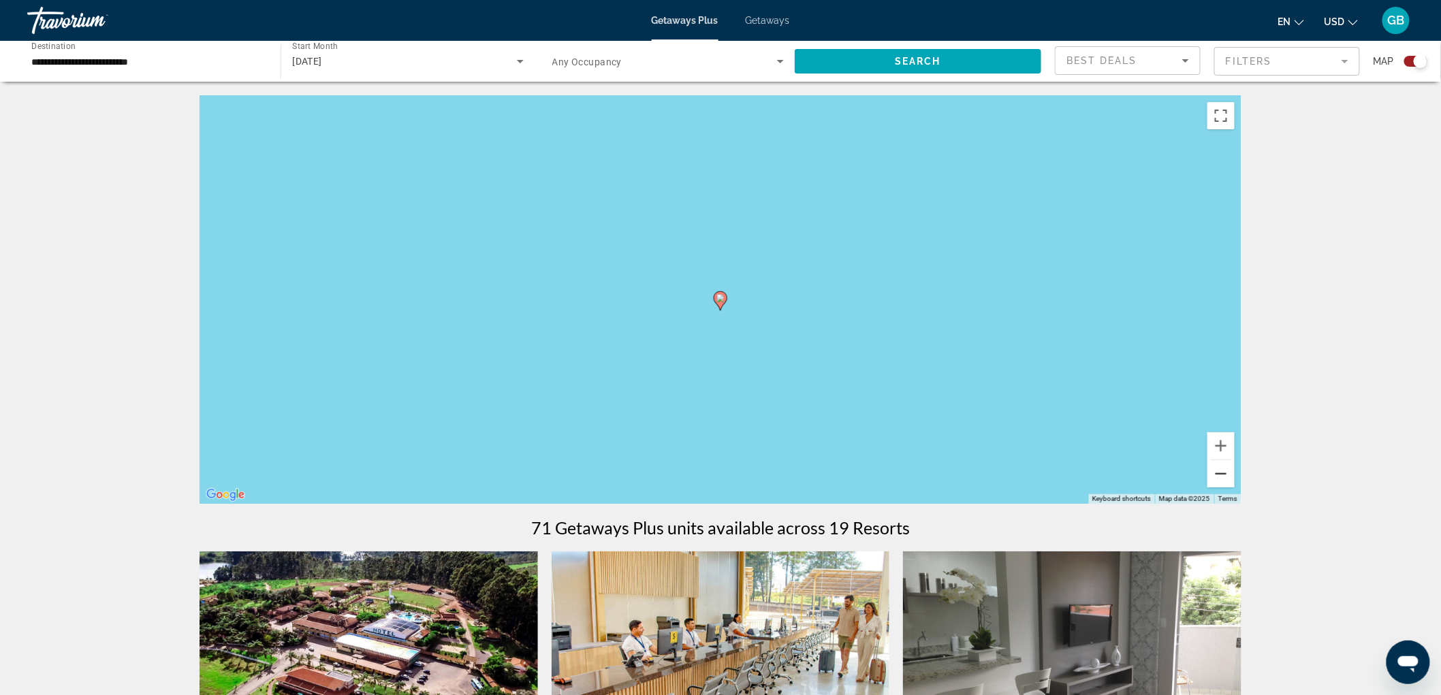
click at [1220, 473] on button "Zoom out" at bounding box center [1220, 473] width 27 height 27
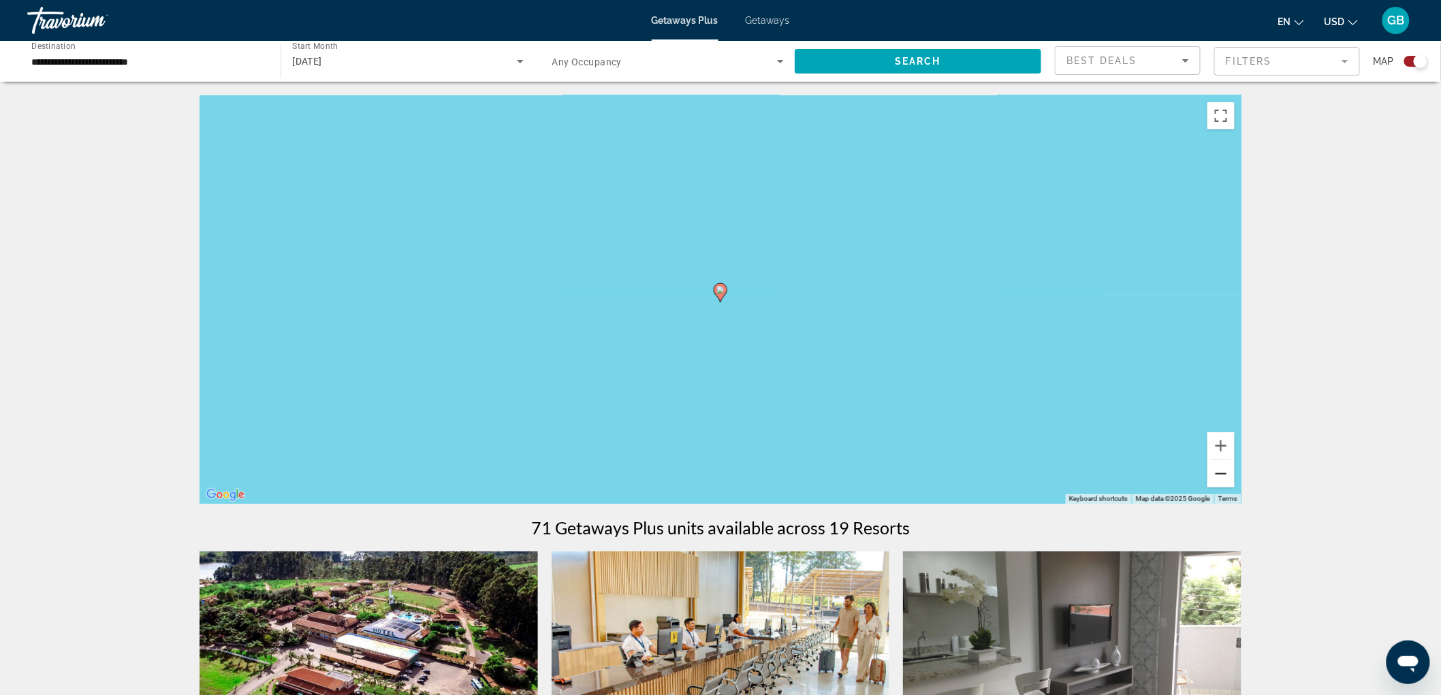
click at [1220, 473] on button "Zoom out" at bounding box center [1220, 473] width 27 height 27
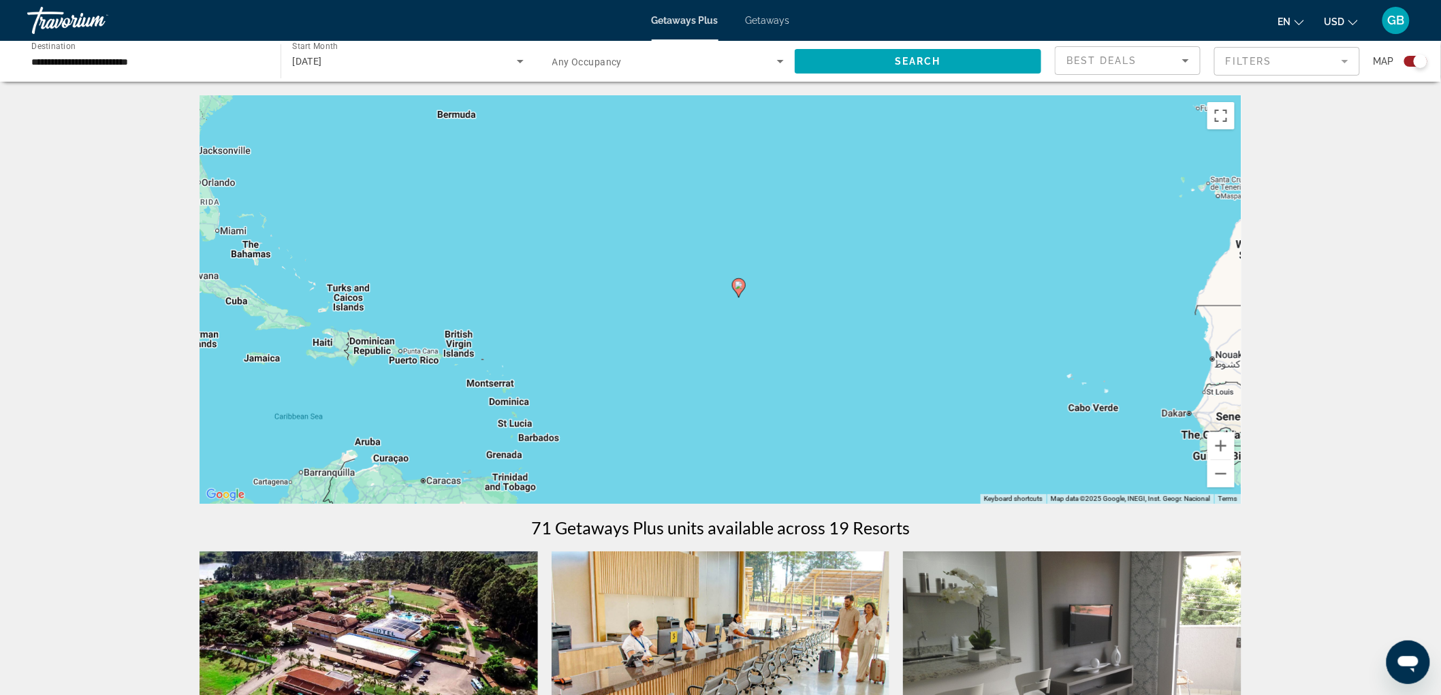
drag, startPoint x: 695, startPoint y: 365, endPoint x: 1242, endPoint y: 392, distance: 547.5
click at [1241, 392] on div "To activate drag with keyboard, press Alt + Enter. Once in keyboard drag state,…" at bounding box center [721, 299] width 1042 height 409
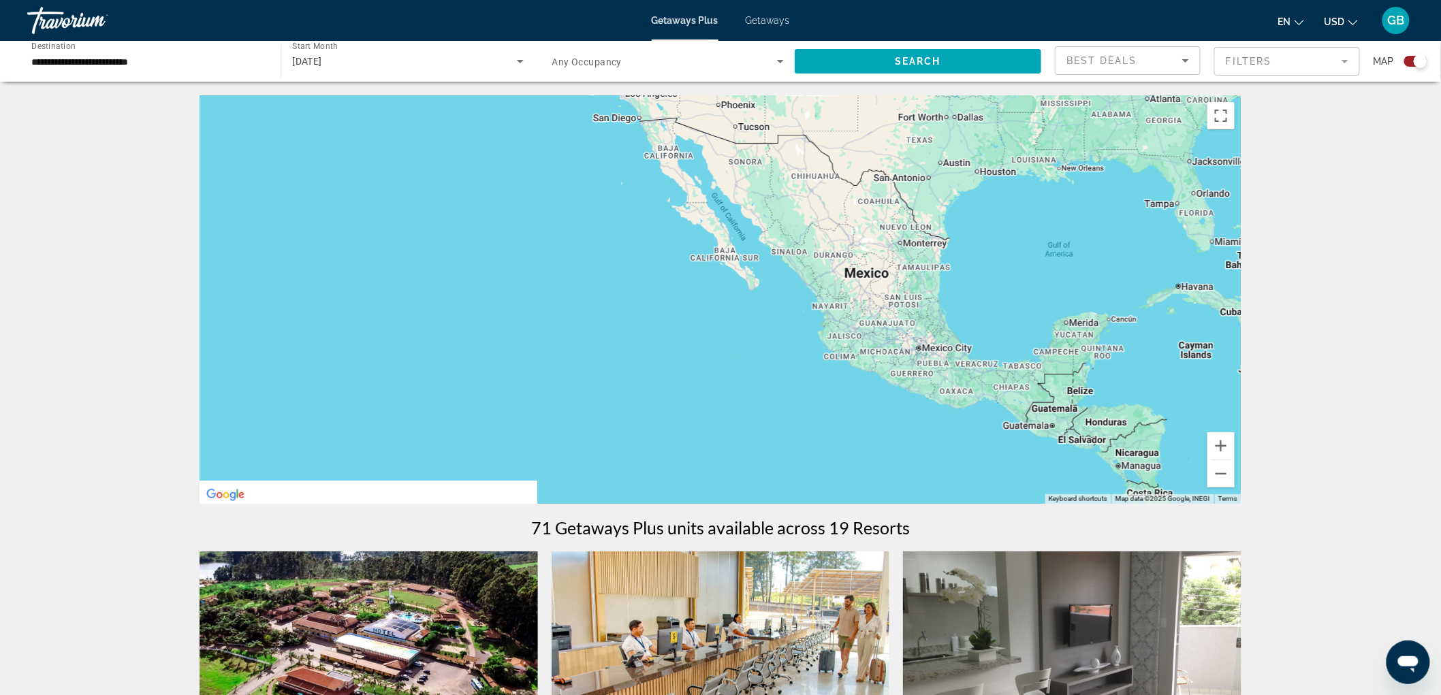
drag, startPoint x: 1093, startPoint y: 370, endPoint x: 916, endPoint y: 276, distance: 200.5
click at [916, 276] on div "To activate drag with keyboard, press Alt + Enter. Once in keyboard drag state,…" at bounding box center [721, 299] width 1042 height 409
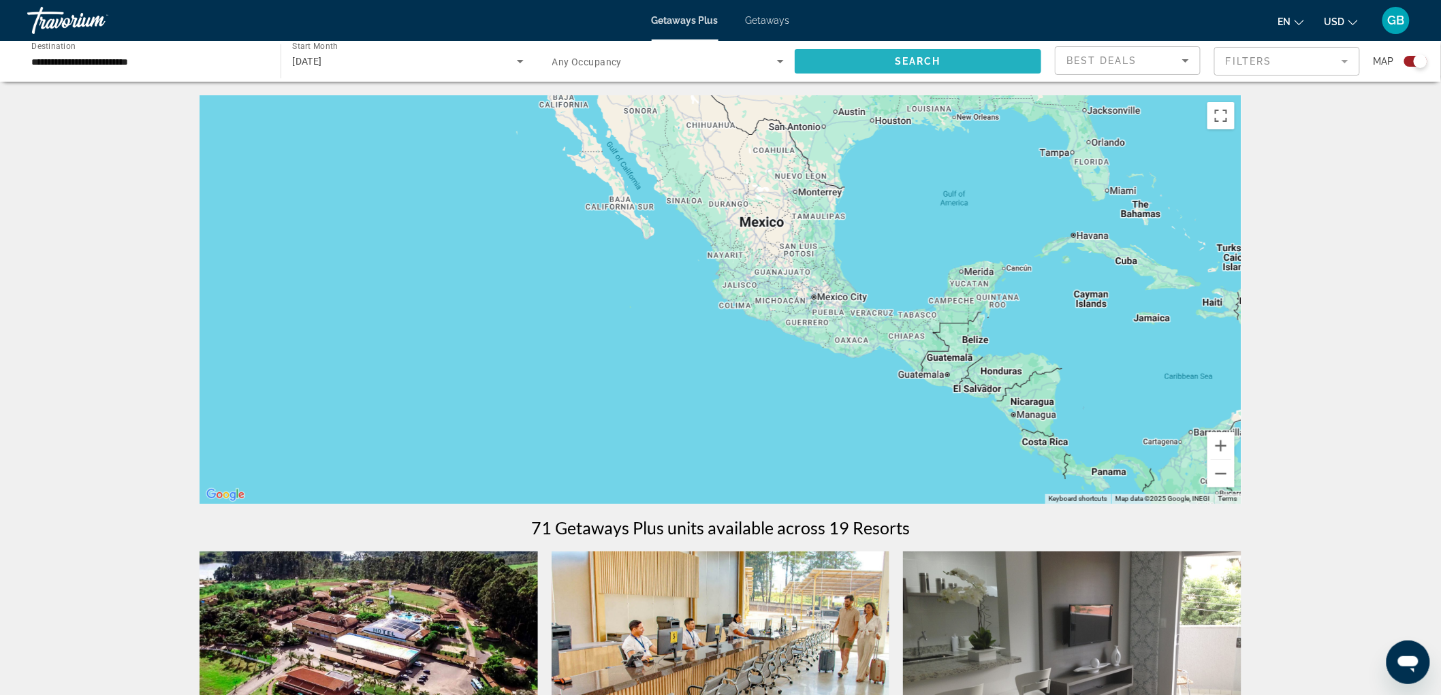
click at [990, 52] on span "Search widget" at bounding box center [918, 61] width 247 height 33
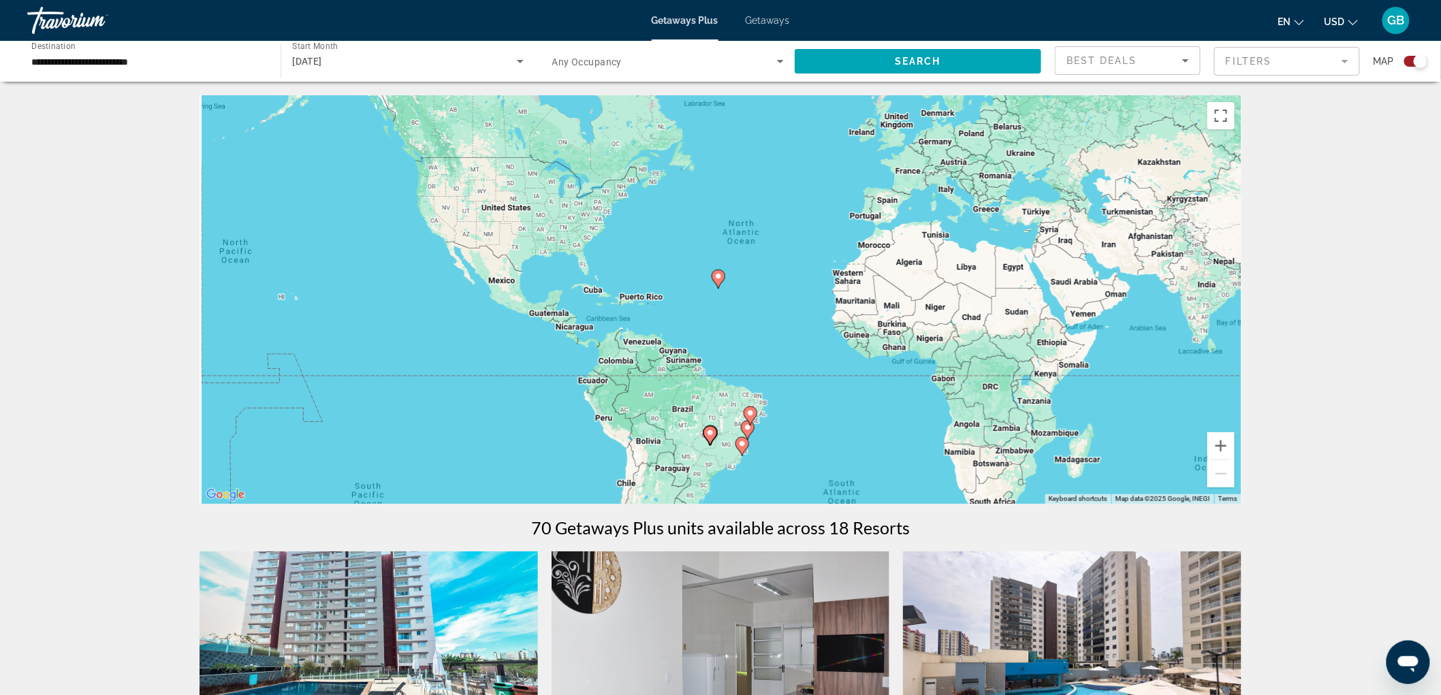
drag, startPoint x: 723, startPoint y: 311, endPoint x: 791, endPoint y: 262, distance: 83.0
click at [791, 262] on div "To activate drag with keyboard, press Alt + Enter. Once in keyboard drag state,…" at bounding box center [721, 299] width 1042 height 409
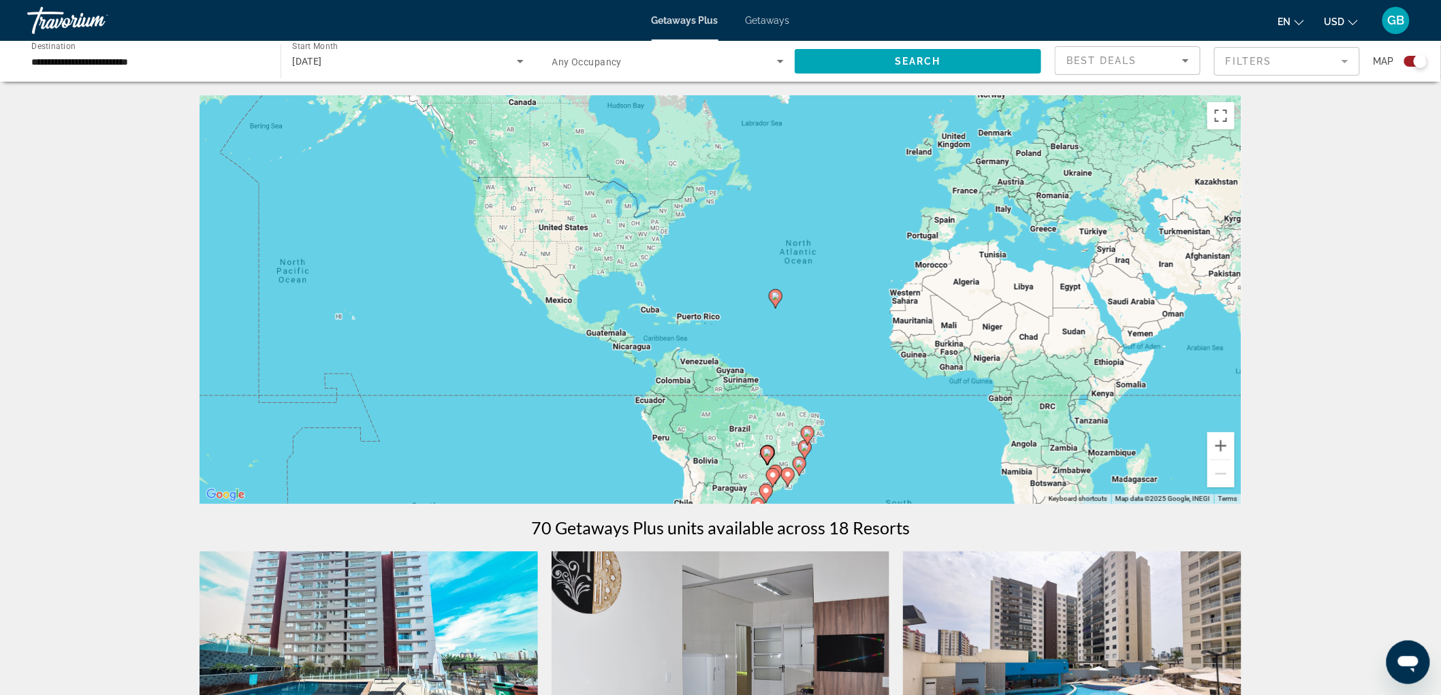
drag, startPoint x: 724, startPoint y: 248, endPoint x: 776, endPoint y: 272, distance: 57.9
click at [776, 272] on div "To activate drag with keyboard, press Alt + Enter. Once in keyboard drag state,…" at bounding box center [721, 299] width 1042 height 409
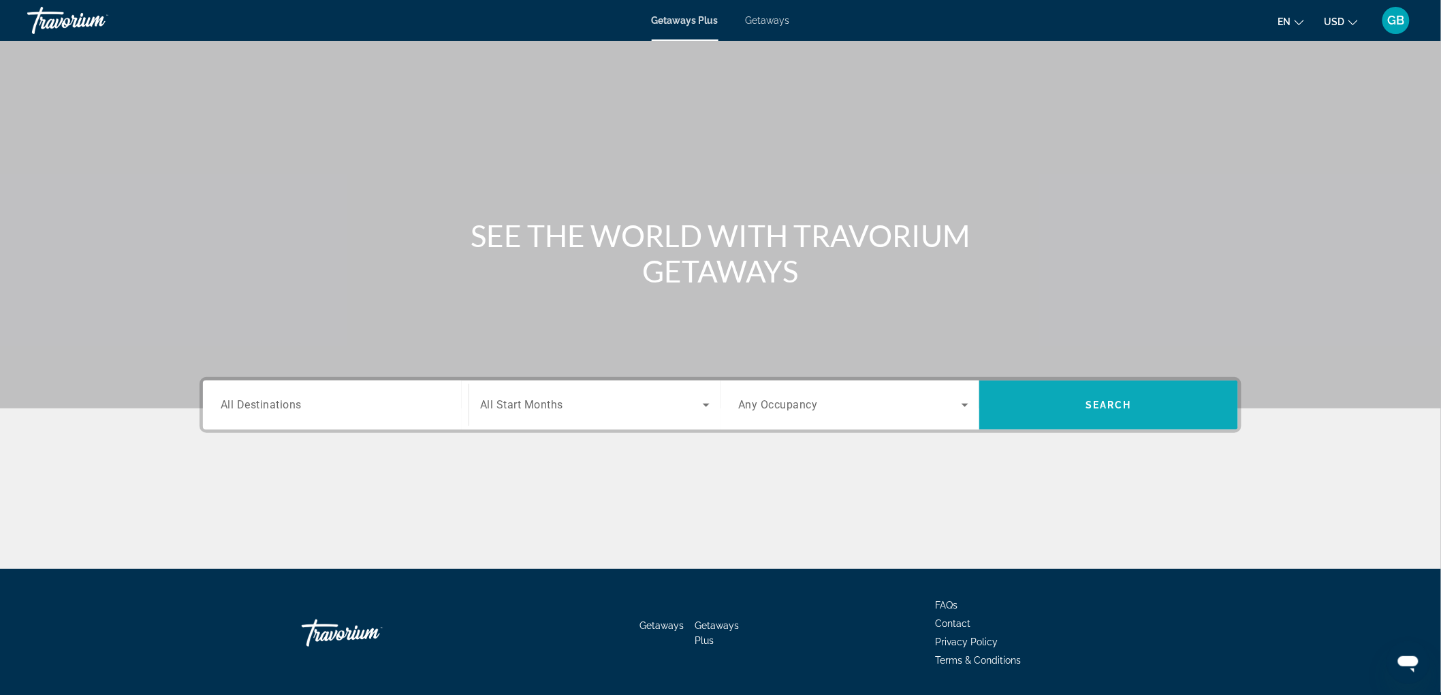
click at [1093, 391] on span "Search widget" at bounding box center [1108, 405] width 259 height 33
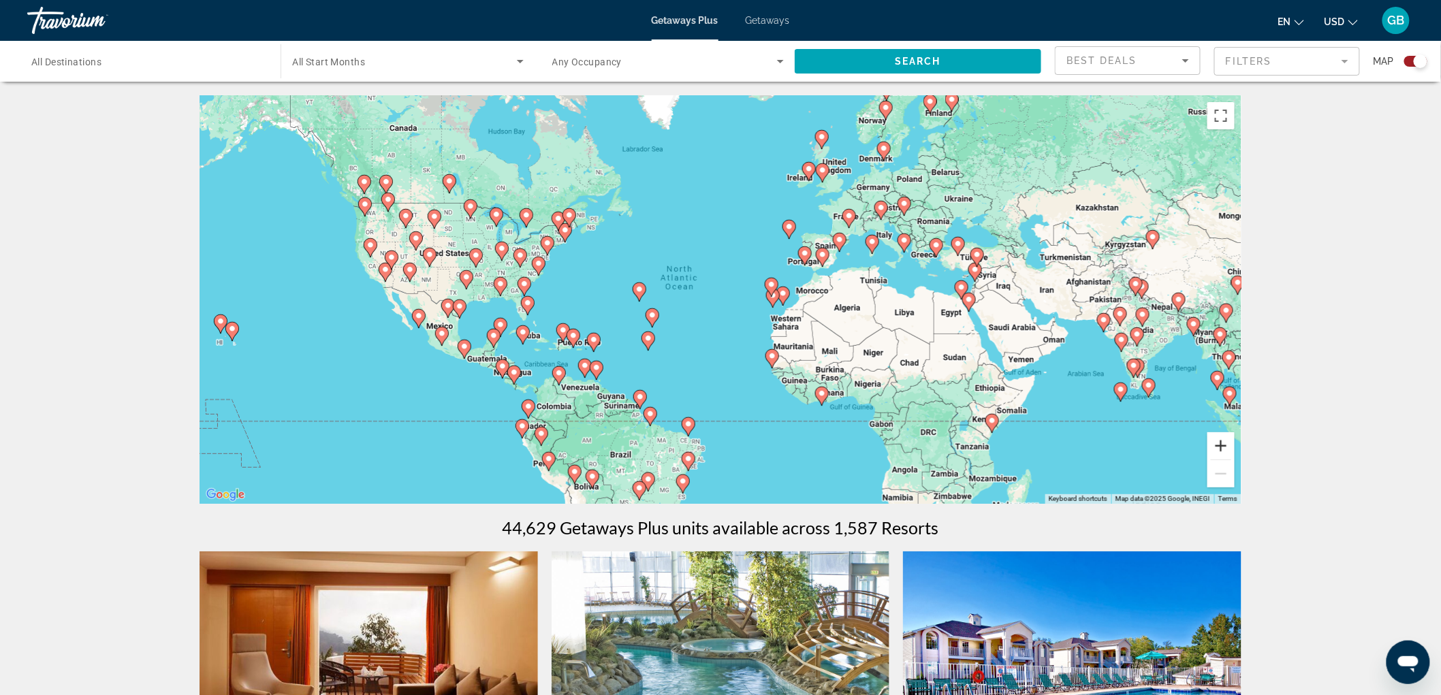
click at [1227, 443] on button "Zoom in" at bounding box center [1220, 445] width 27 height 27
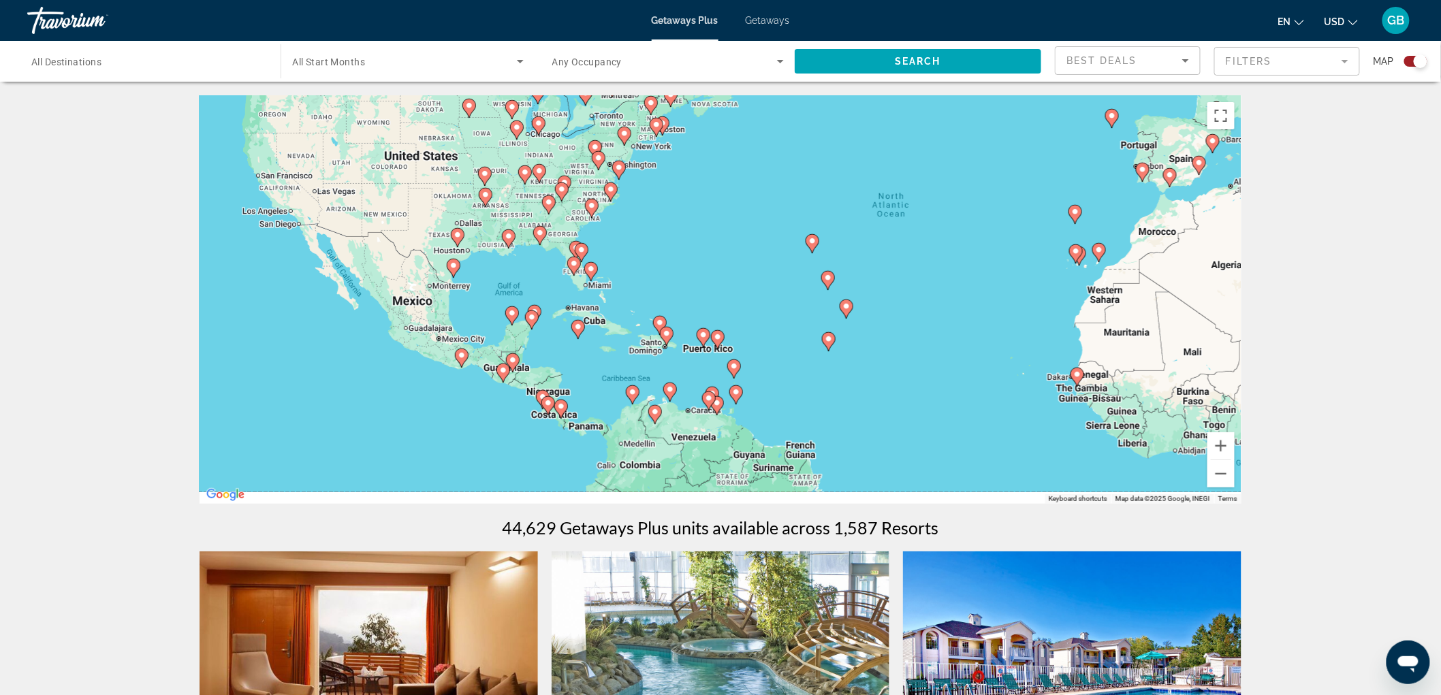
drag, startPoint x: 533, startPoint y: 345, endPoint x: 896, endPoint y: 250, distance: 375.1
click at [887, 251] on div "To activate drag with keyboard, press Alt + Enter. Once in keyboard drag state,…" at bounding box center [721, 299] width 1042 height 409
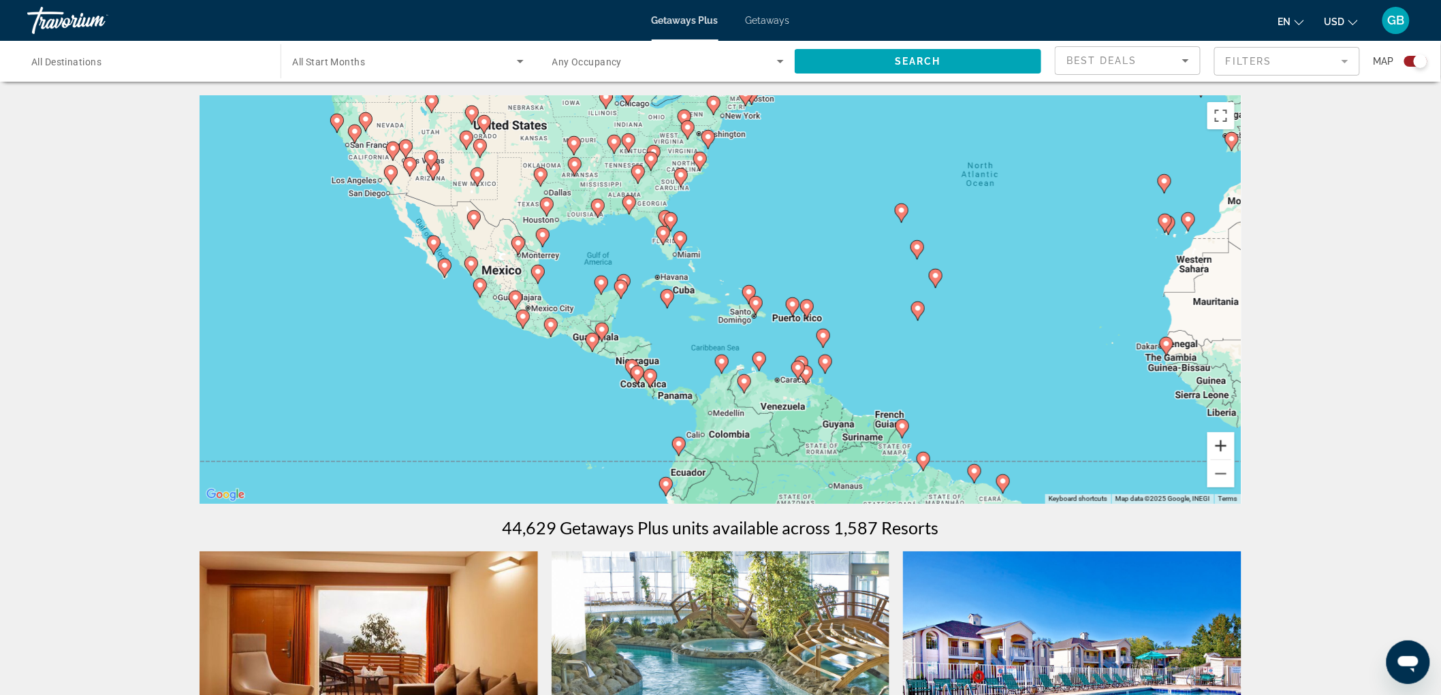
click at [1226, 453] on button "Zoom in" at bounding box center [1220, 445] width 27 height 27
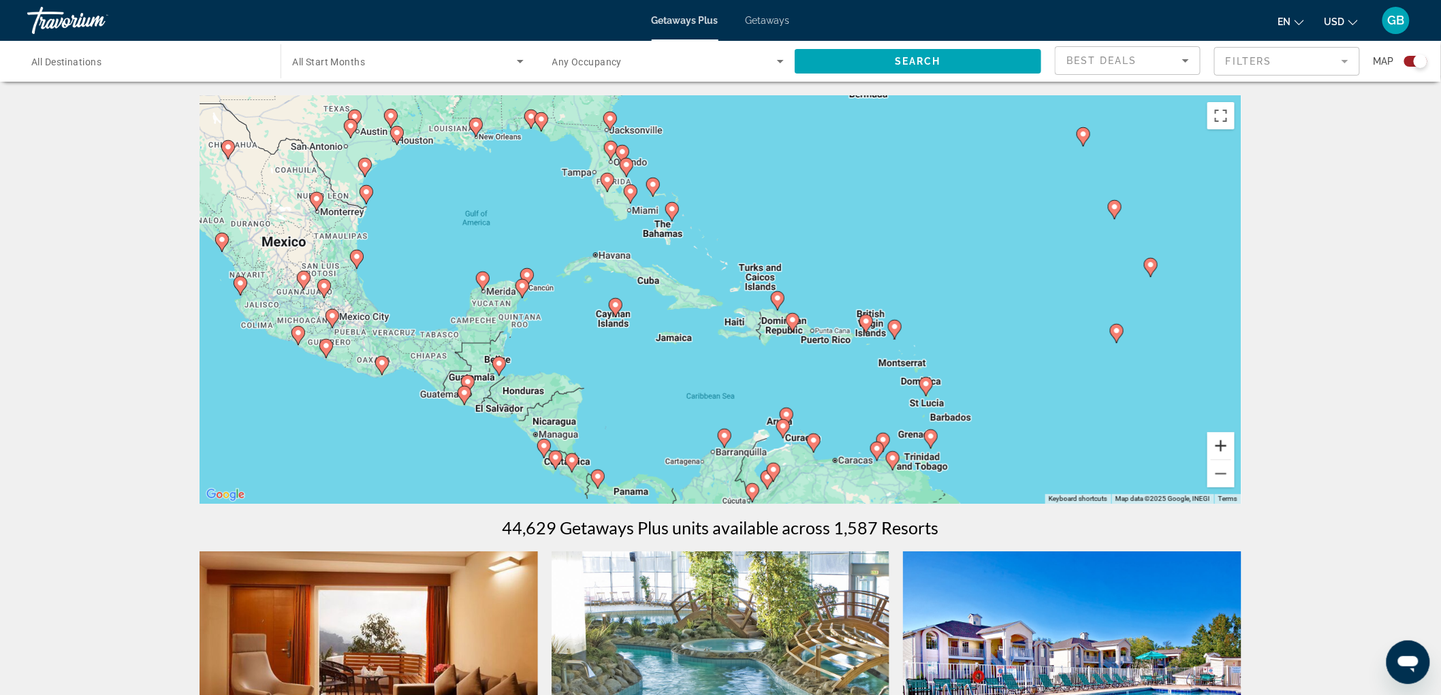
click at [1227, 445] on button "Zoom in" at bounding box center [1220, 445] width 27 height 27
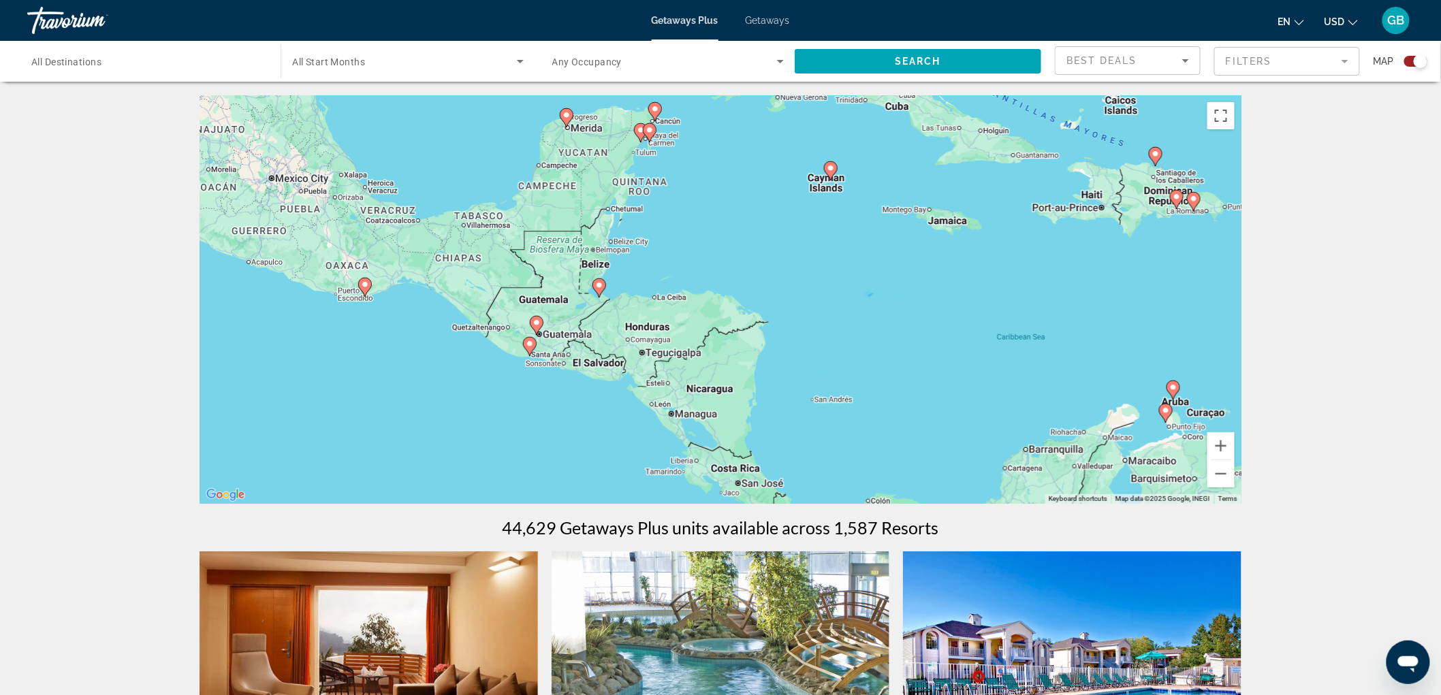
drag, startPoint x: 532, startPoint y: 334, endPoint x: 855, endPoint y: 152, distance: 371.1
click at [855, 153] on div "To activate drag with keyboard, press Alt + Enter. Once in keyboard drag state,…" at bounding box center [721, 299] width 1042 height 409
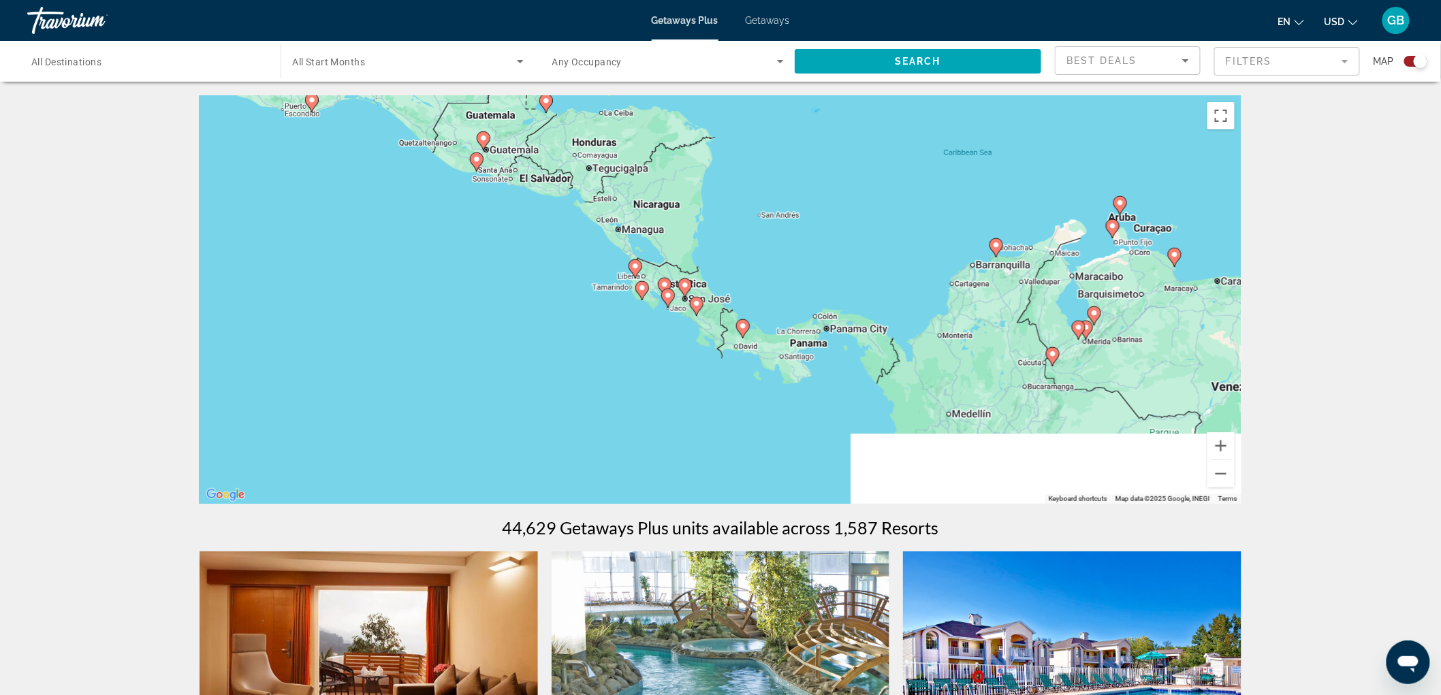
drag, startPoint x: 795, startPoint y: 311, endPoint x: 736, endPoint y: 155, distance: 167.1
click at [739, 157] on div "To activate drag with keyboard, press Alt + Enter. Once in keyboard drag state,…" at bounding box center [721, 299] width 1042 height 409
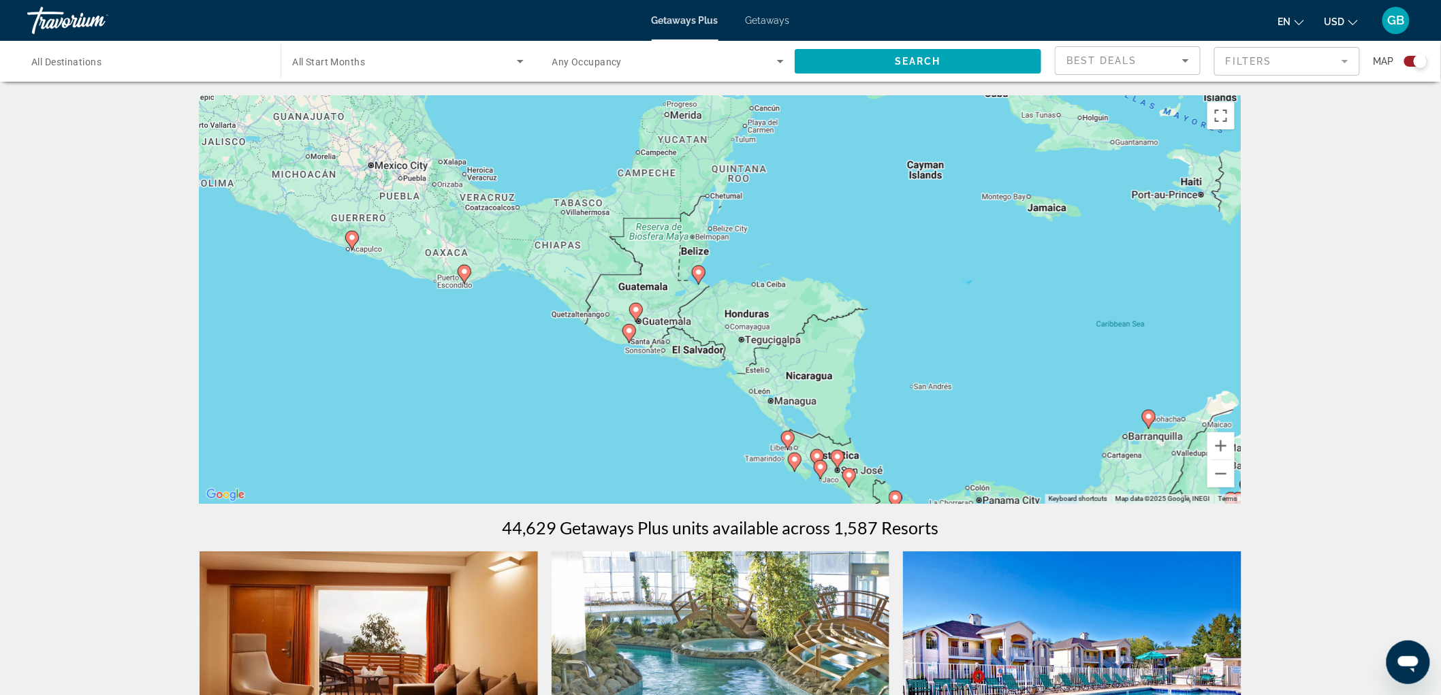
drag, startPoint x: 689, startPoint y: 188, endPoint x: 869, endPoint y: 439, distance: 309.0
click at [869, 439] on div "To activate drag with keyboard, press Alt + Enter. Once in keyboard drag state,…" at bounding box center [721, 299] width 1042 height 409
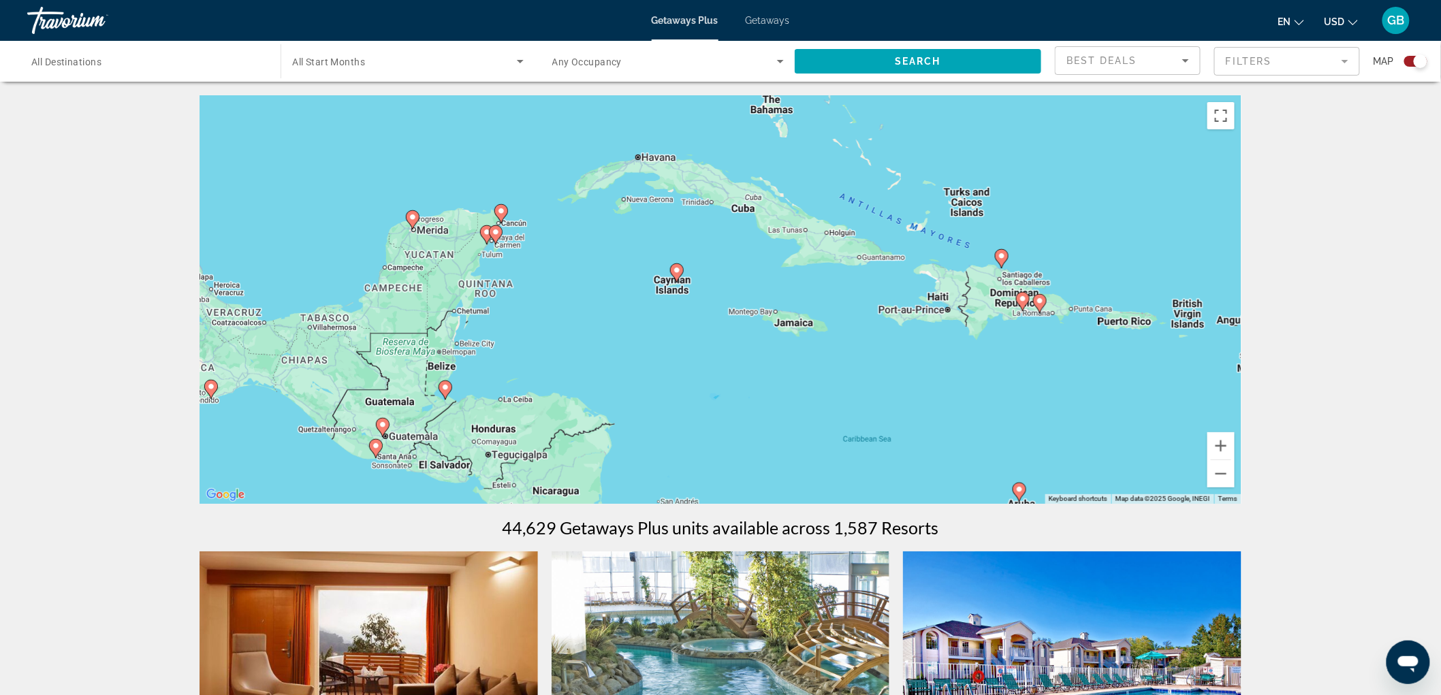
drag, startPoint x: 679, startPoint y: 247, endPoint x: 270, endPoint y: 247, distance: 408.6
click at [337, 268] on div "To activate drag with keyboard, press Alt + Enter. Once in keyboard drag state,…" at bounding box center [721, 299] width 1042 height 409
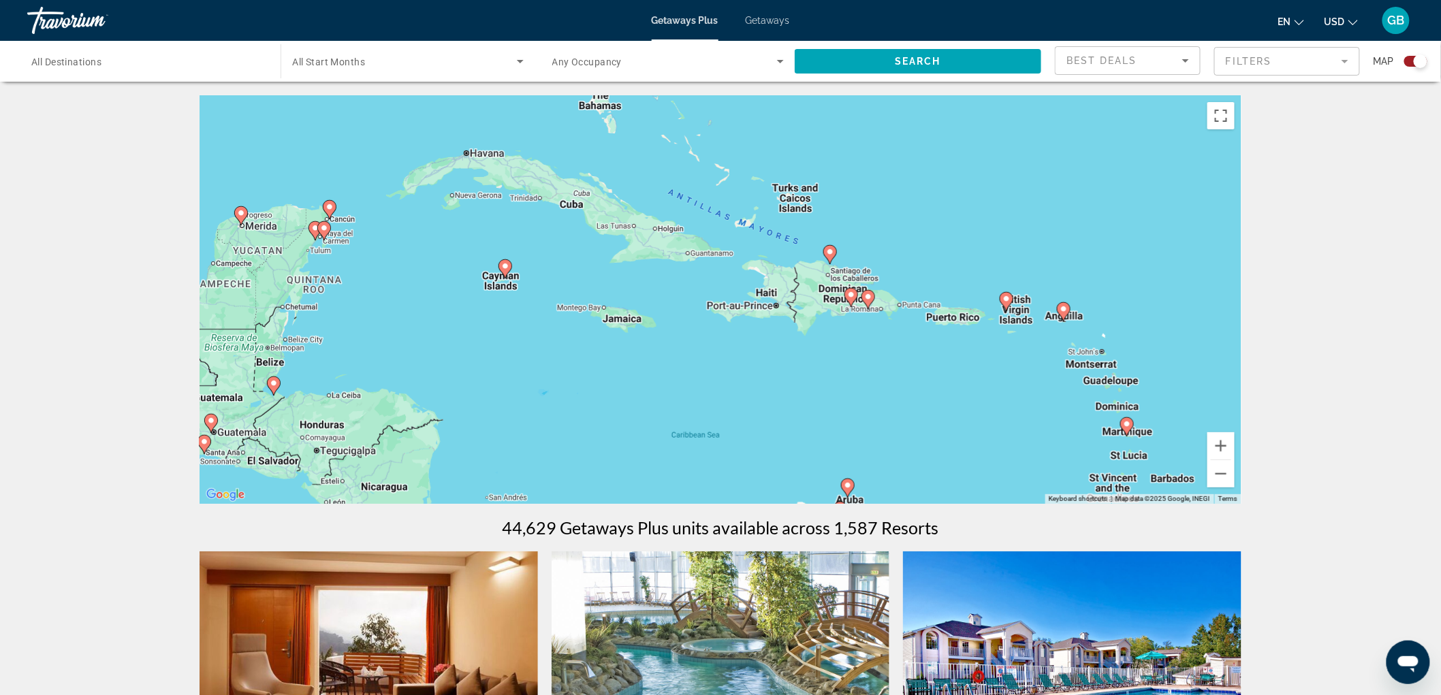
drag, startPoint x: 914, startPoint y: 266, endPoint x: 902, endPoint y: 274, distance: 14.7
click at [902, 274] on div "To activate drag with keyboard, press Alt + Enter. Once in keyboard drag state,…" at bounding box center [721, 299] width 1042 height 409
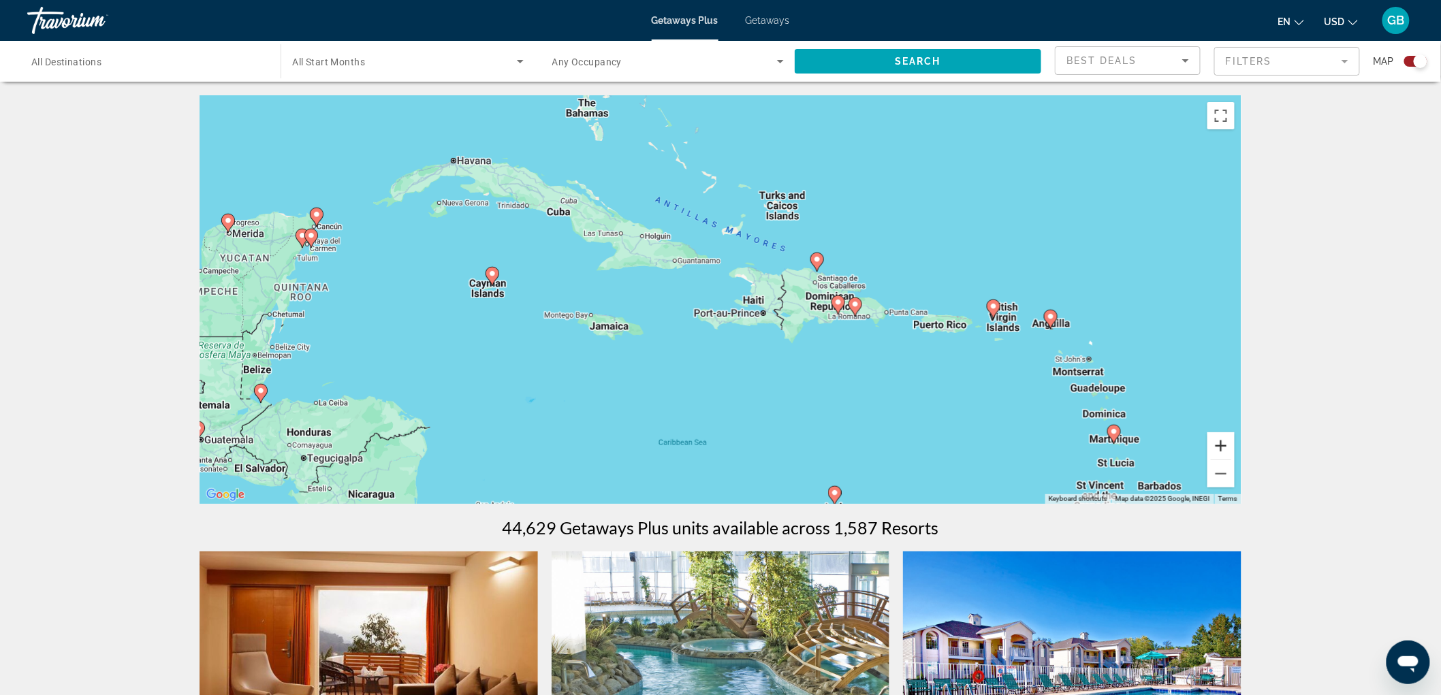
click at [1224, 441] on button "Zoom in" at bounding box center [1220, 445] width 27 height 27
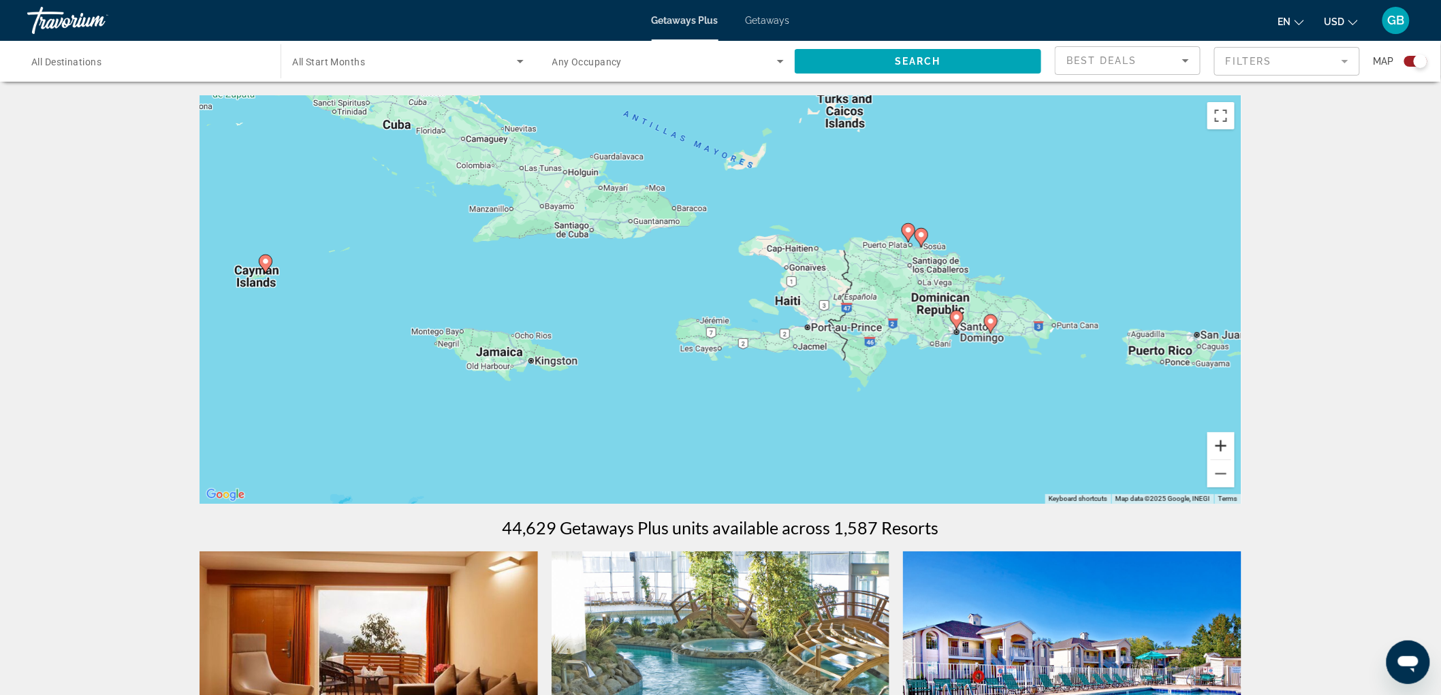
click at [1224, 441] on button "Zoom in" at bounding box center [1220, 445] width 27 height 27
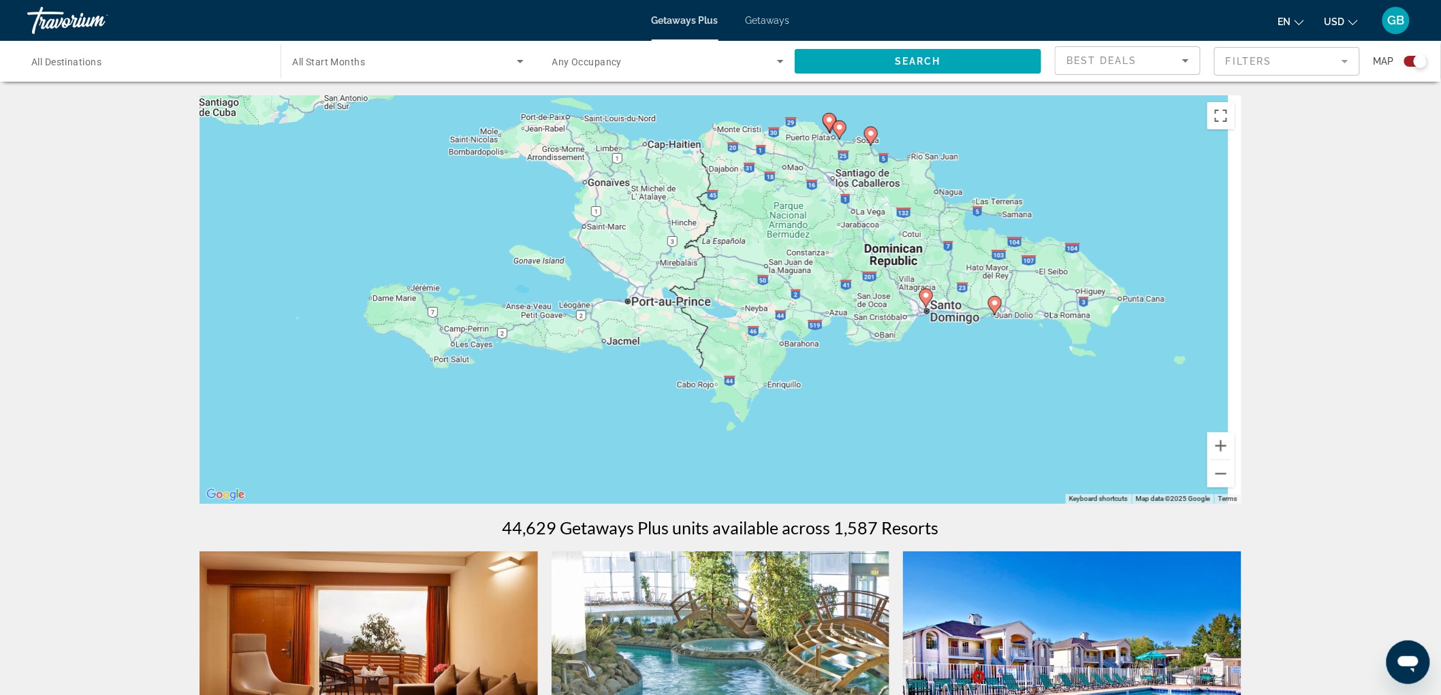
drag, startPoint x: 1012, startPoint y: 380, endPoint x: 752, endPoint y: 324, distance: 266.1
click at [753, 325] on div "To activate drag with keyboard, press Alt + Enter. Once in keyboard drag state,…" at bounding box center [721, 299] width 1042 height 409
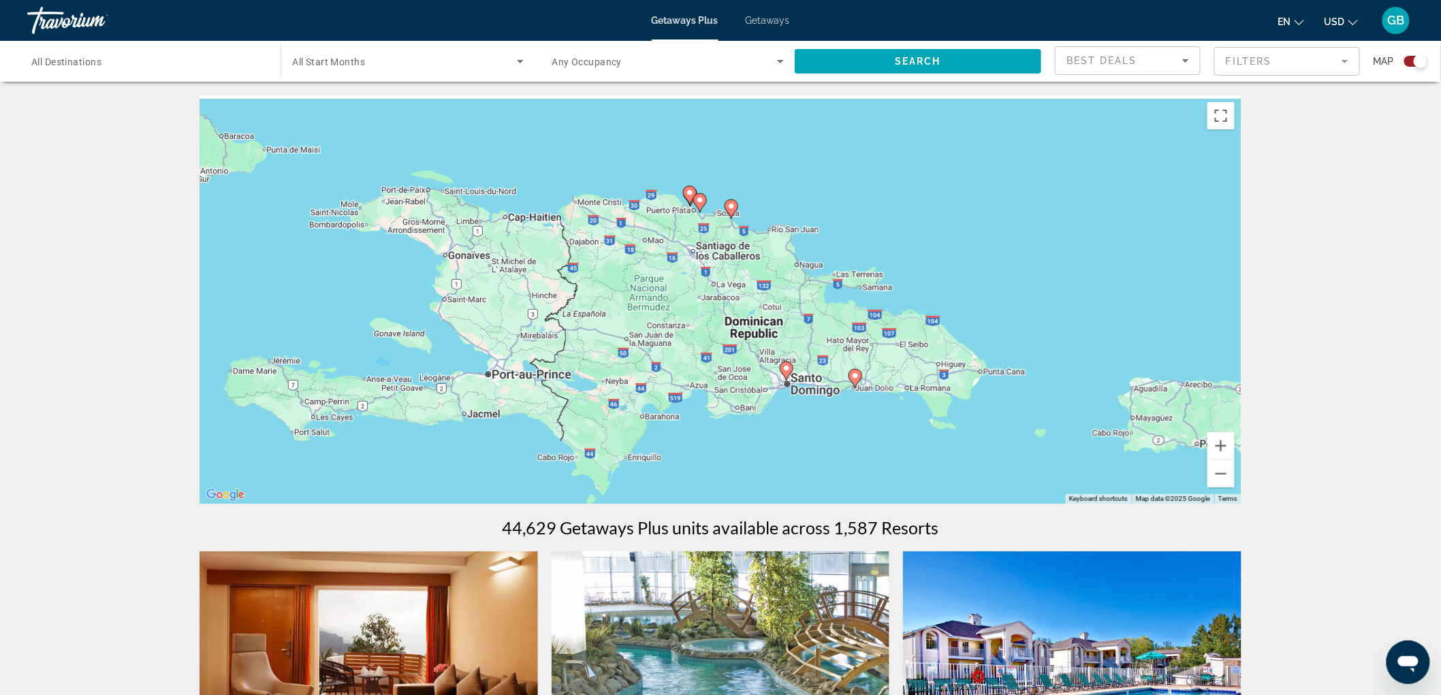
drag, startPoint x: 834, startPoint y: 307, endPoint x: 788, endPoint y: 411, distance: 113.8
click at [788, 411] on div "To activate drag with keyboard, press Alt + Enter. Once in keyboard drag state,…" at bounding box center [721, 299] width 1042 height 409
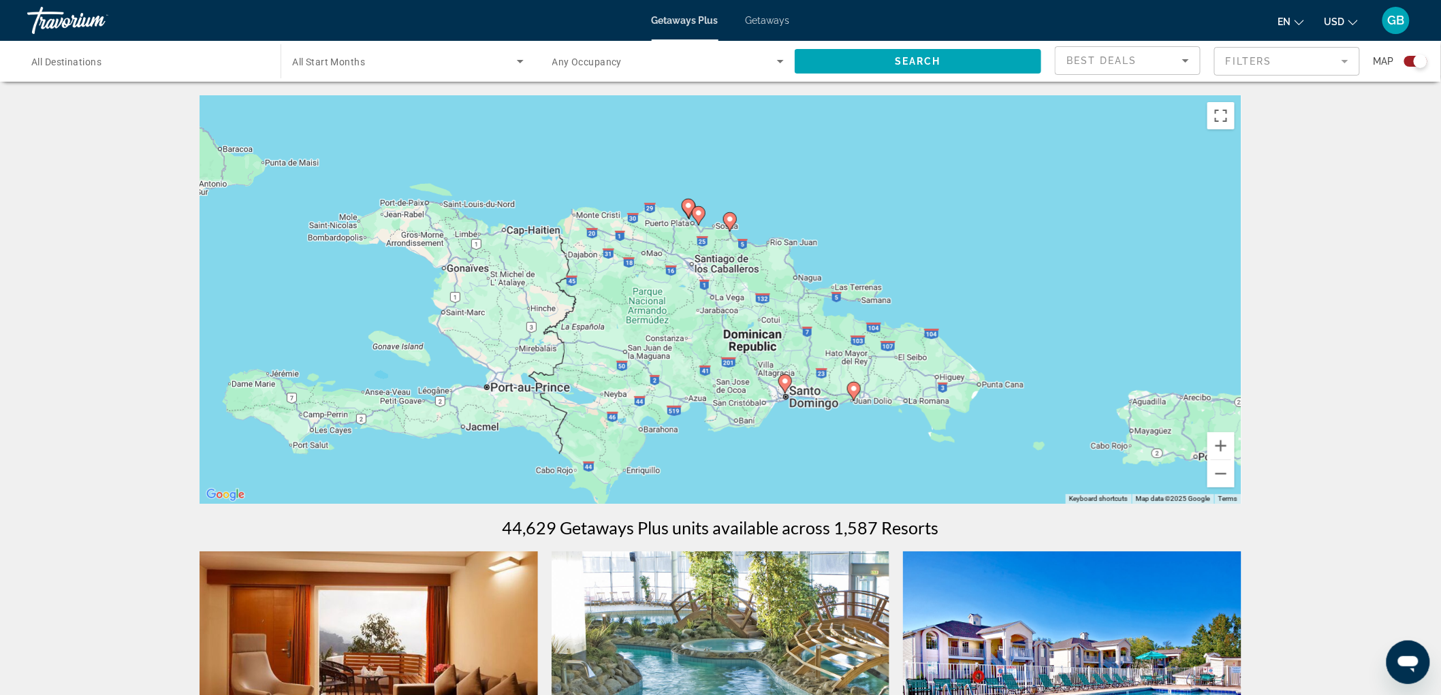
click at [787, 383] on image "Main content" at bounding box center [785, 381] width 8 height 8
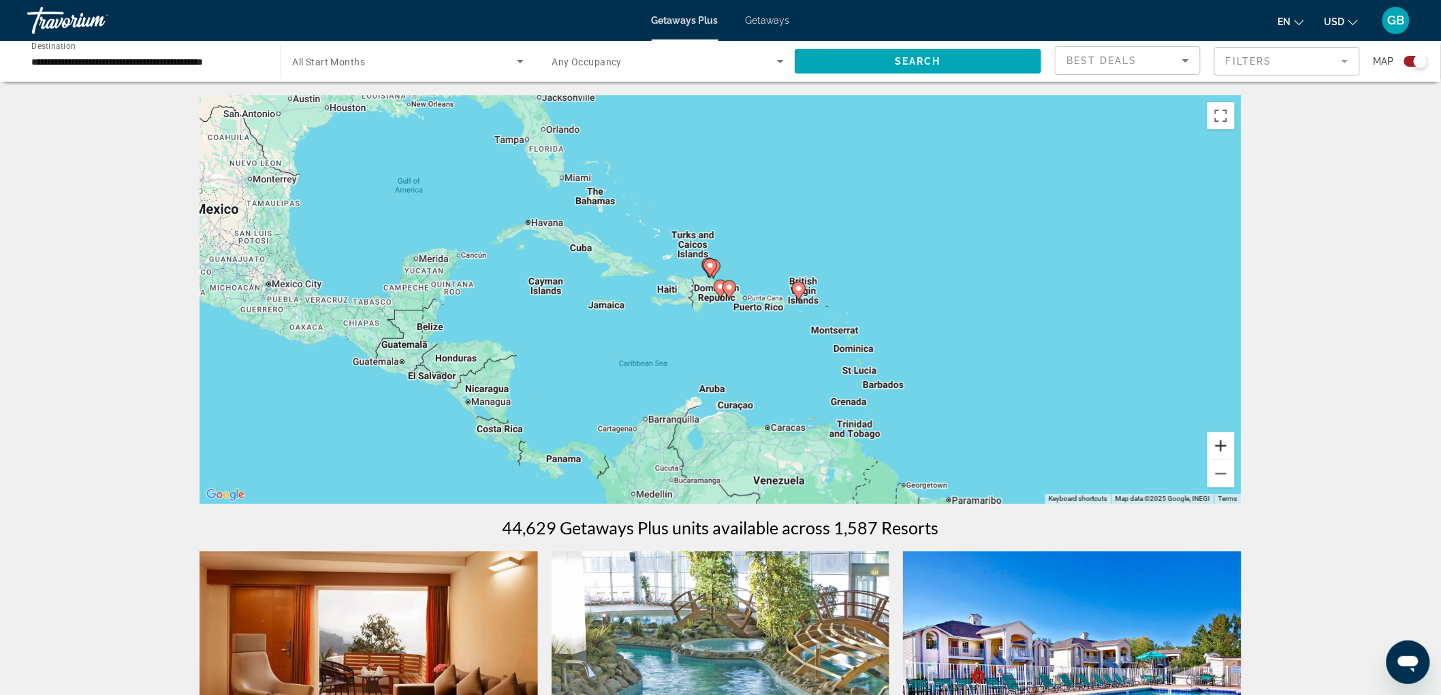
click at [1214, 444] on button "Zoom in" at bounding box center [1220, 445] width 27 height 27
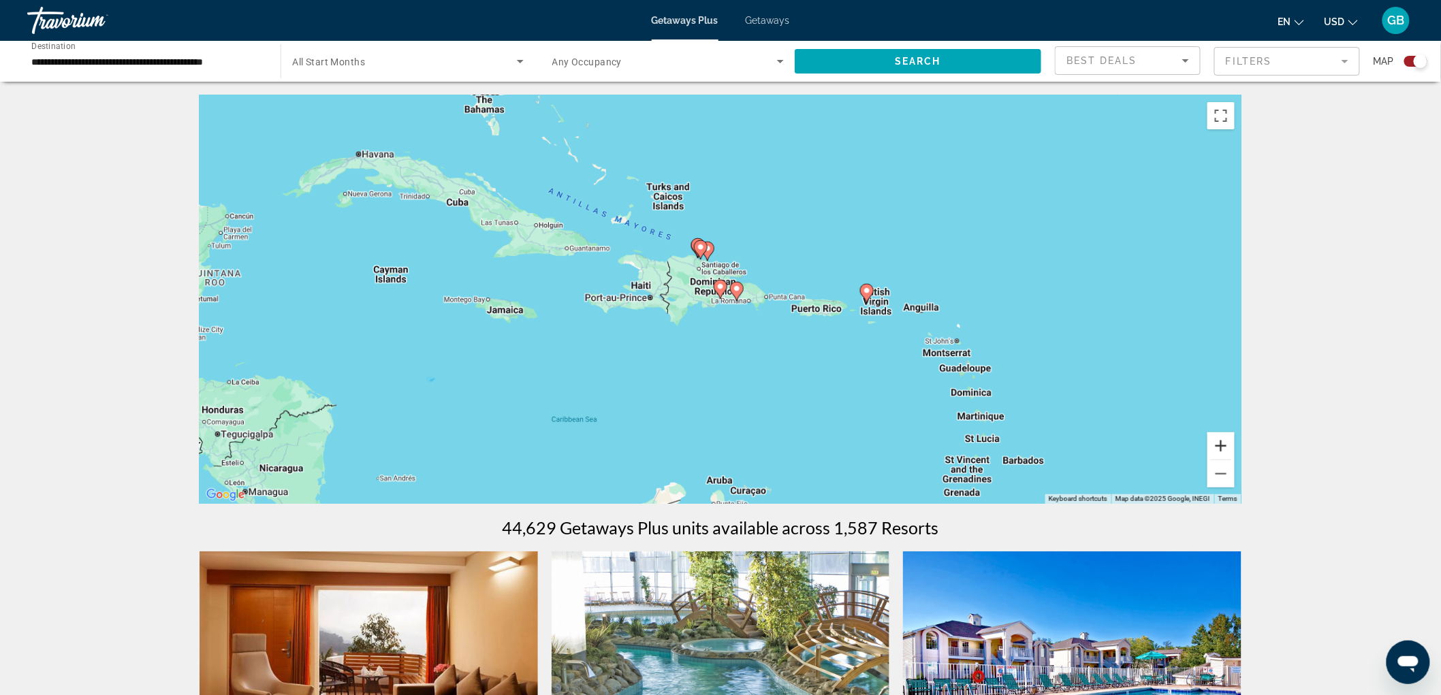
click at [1214, 444] on button "Zoom in" at bounding box center [1220, 445] width 27 height 27
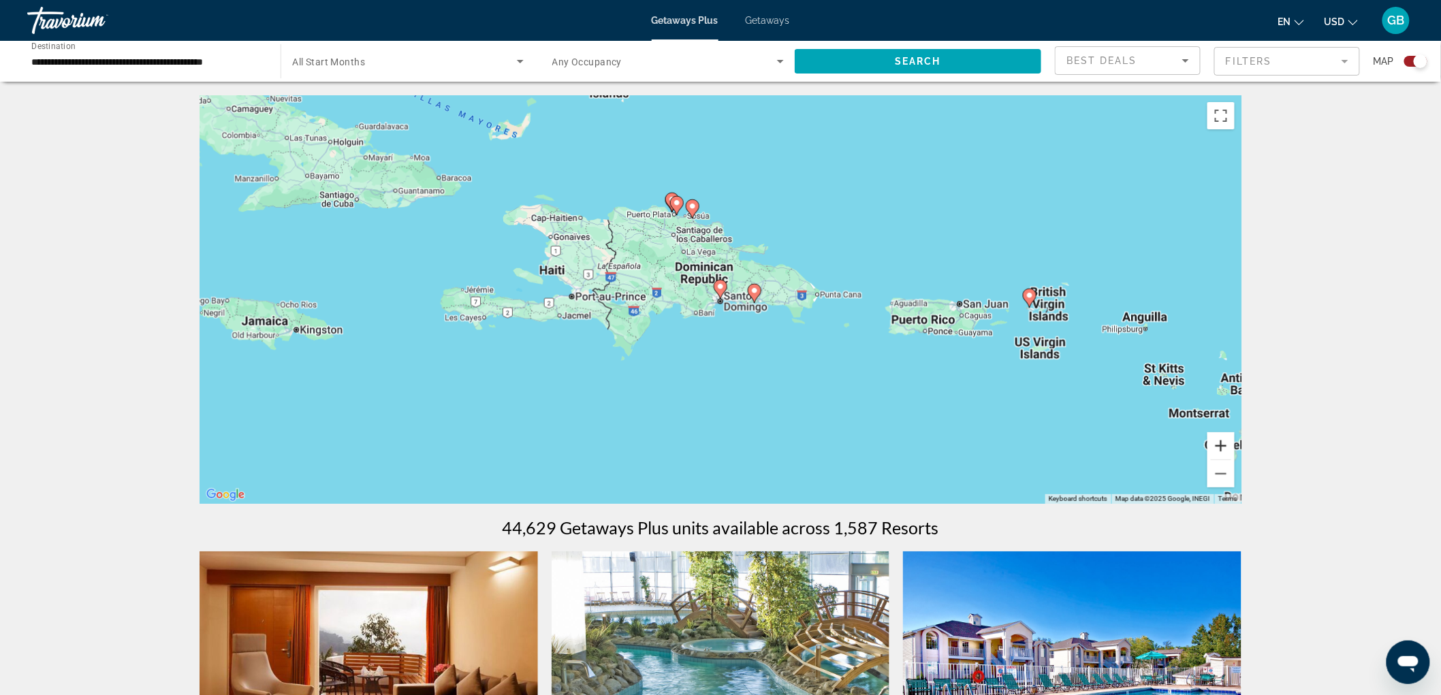
click at [1214, 444] on button "Zoom in" at bounding box center [1220, 445] width 27 height 27
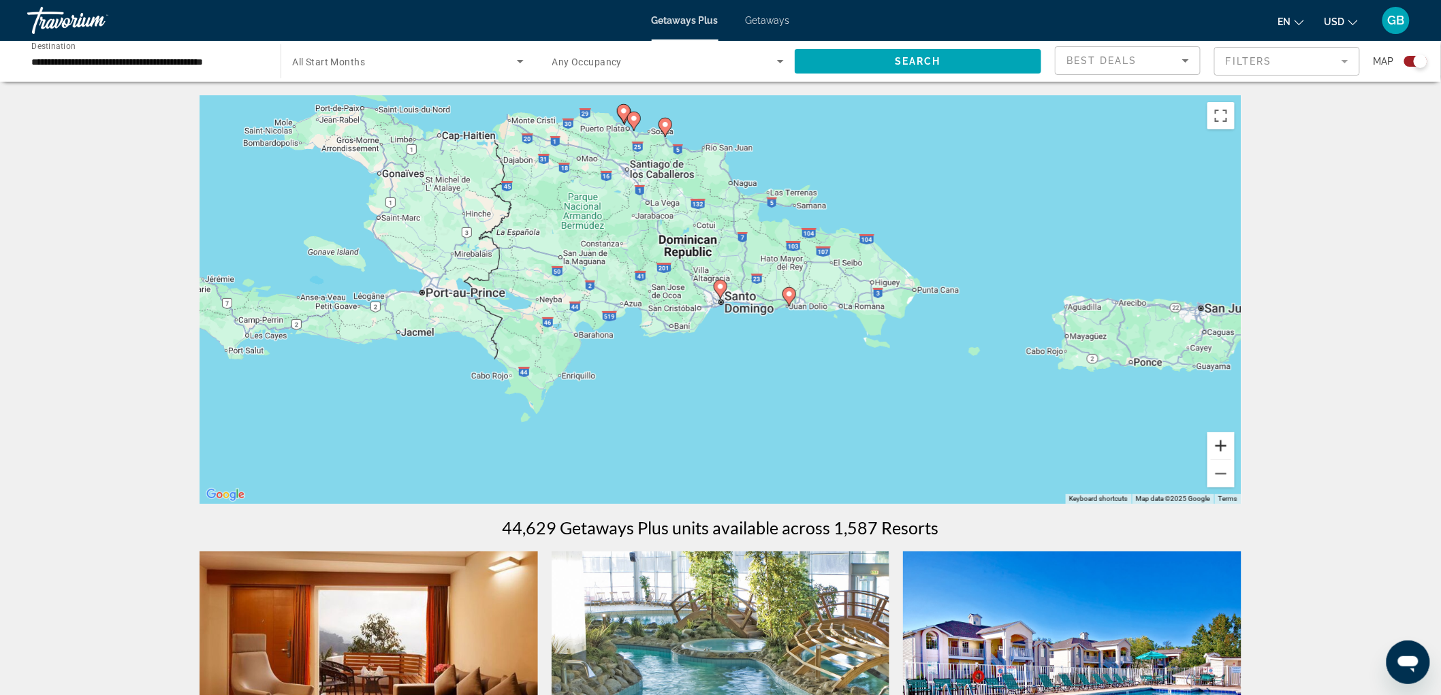
click at [1214, 444] on button "Zoom in" at bounding box center [1220, 445] width 27 height 27
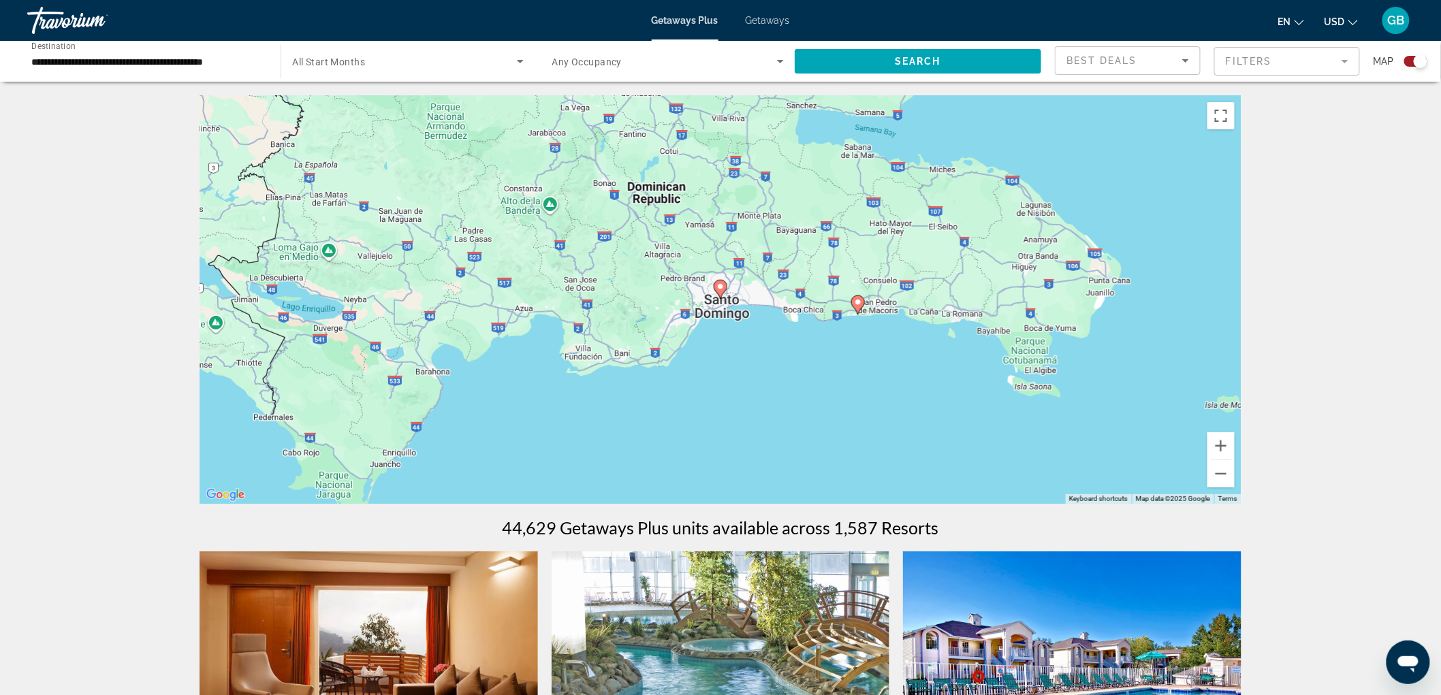
click at [725, 293] on gmp-advanced-marker "Main content" at bounding box center [721, 289] width 14 height 20
type input "**********"
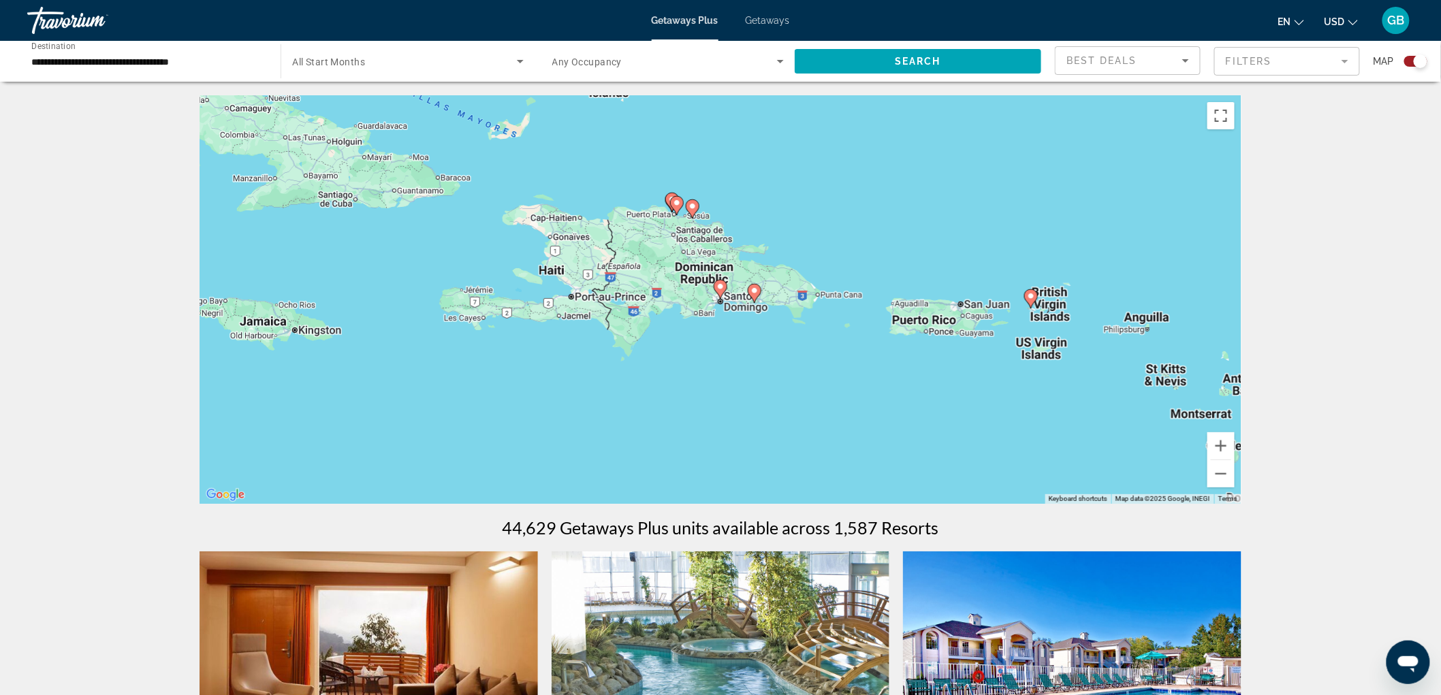
click at [757, 298] on icon "Main content" at bounding box center [754, 294] width 12 height 18
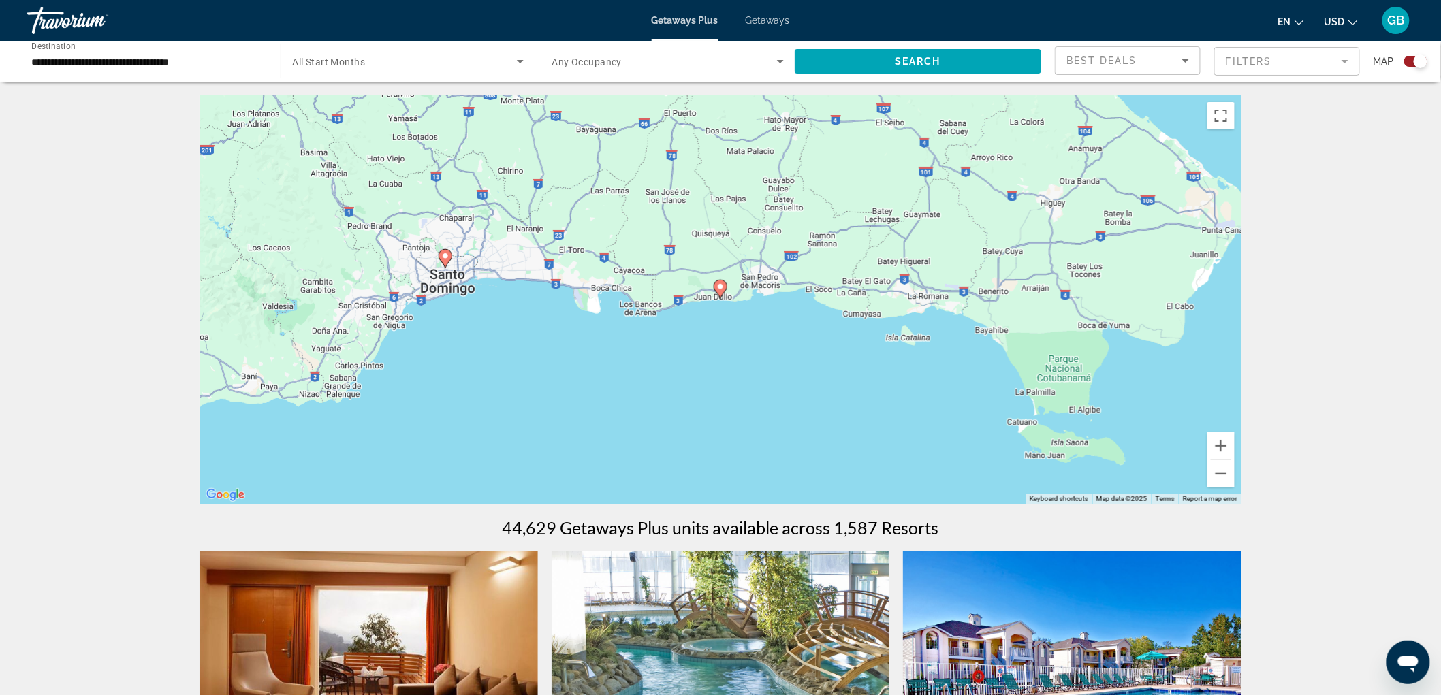
click at [723, 294] on icon "Main content" at bounding box center [720, 290] width 12 height 18
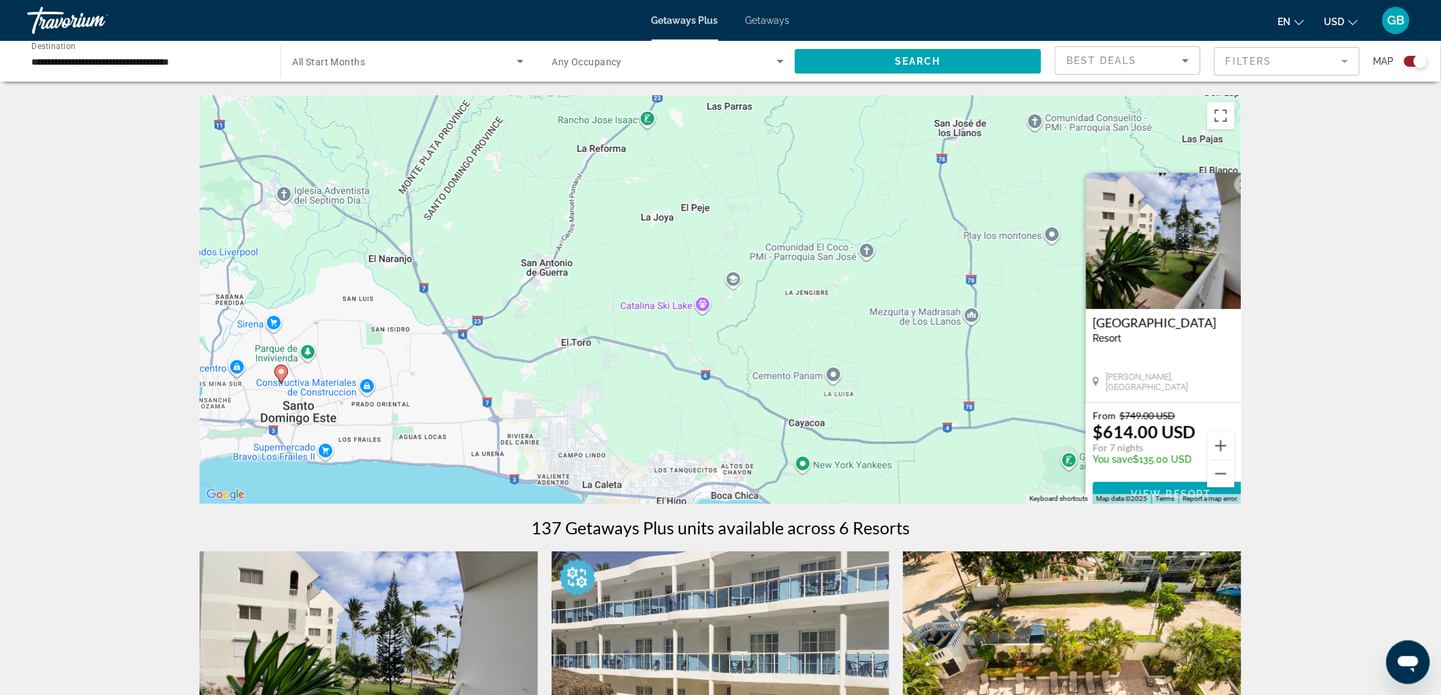
drag, startPoint x: 438, startPoint y: 300, endPoint x: 894, endPoint y: 370, distance: 461.6
click at [894, 370] on div "To activate drag with keyboard, press Alt + Enter. Once in keyboard drag state,…" at bounding box center [721, 299] width 1042 height 409
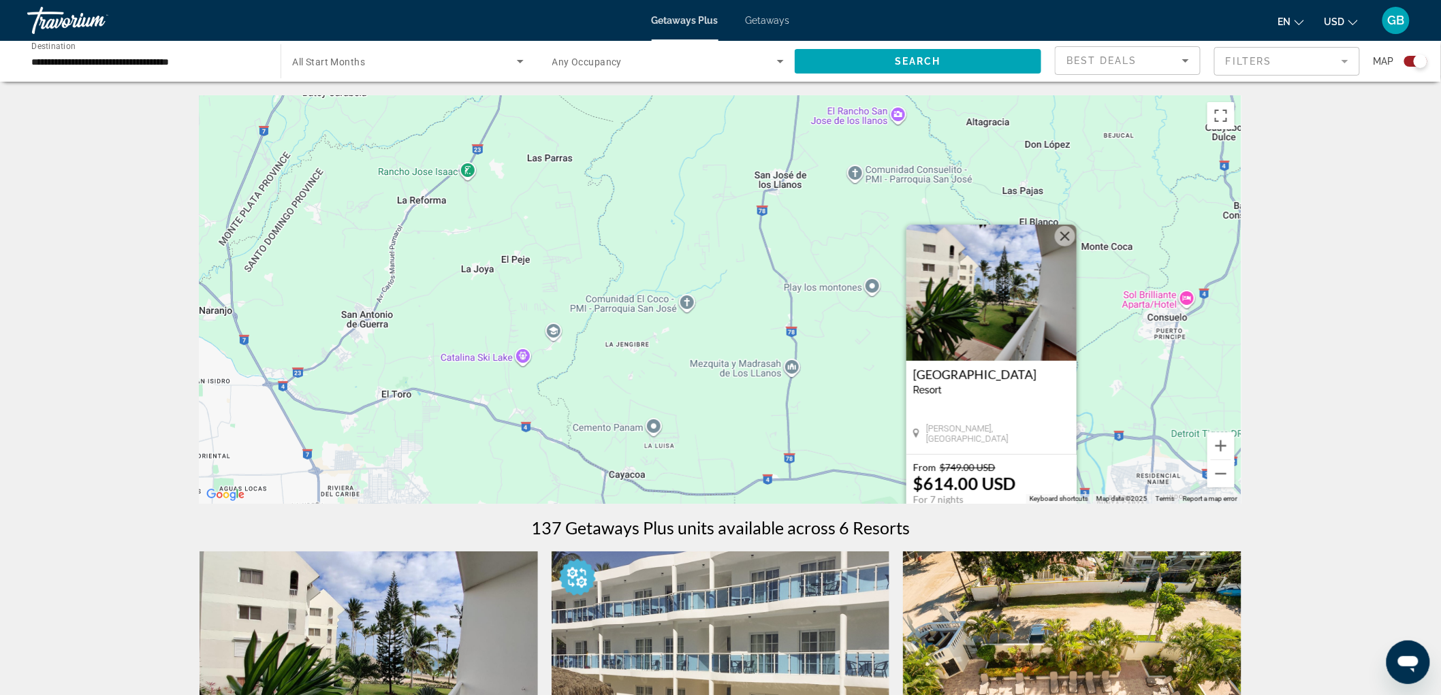
drag, startPoint x: 916, startPoint y: 297, endPoint x: 616, endPoint y: 283, distance: 300.6
click at [616, 283] on div "To activate drag with keyboard, press Alt + Enter. Once in keyboard drag state,…" at bounding box center [721, 299] width 1042 height 409
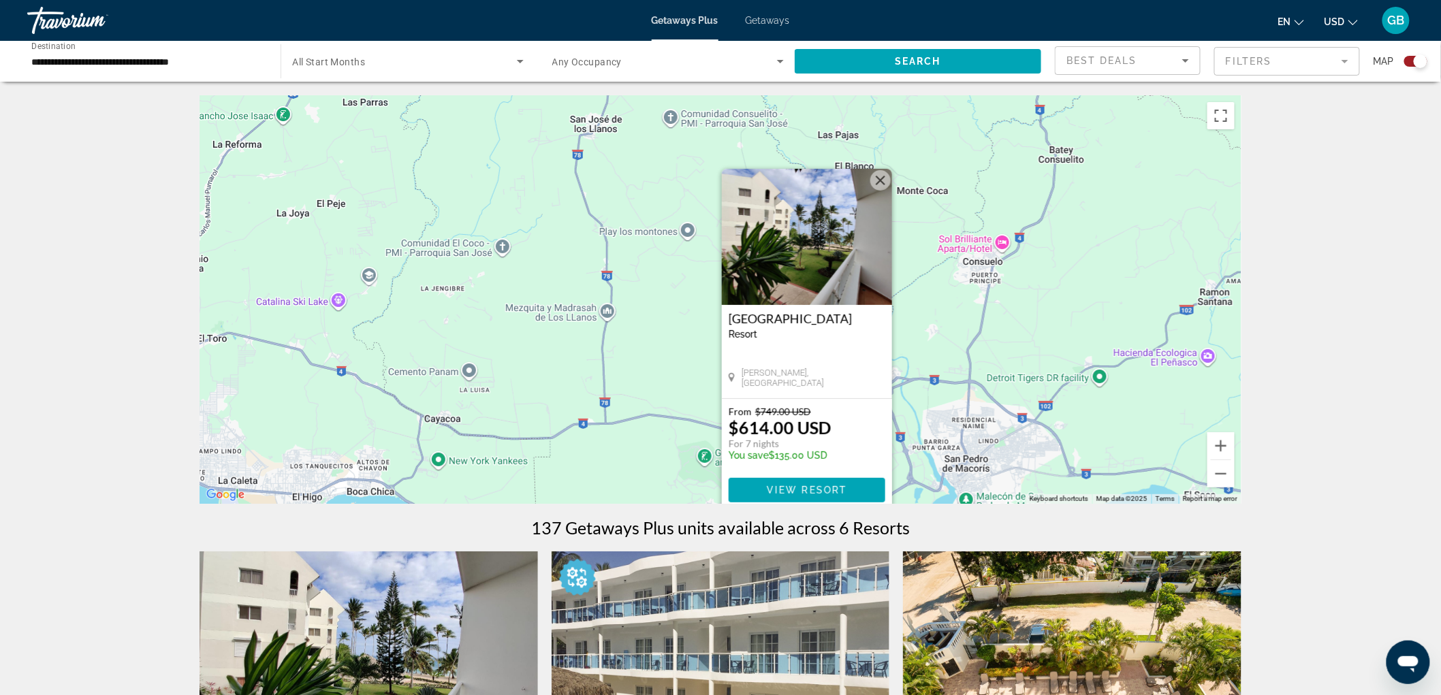
click at [874, 179] on button "Close" at bounding box center [880, 180] width 20 height 20
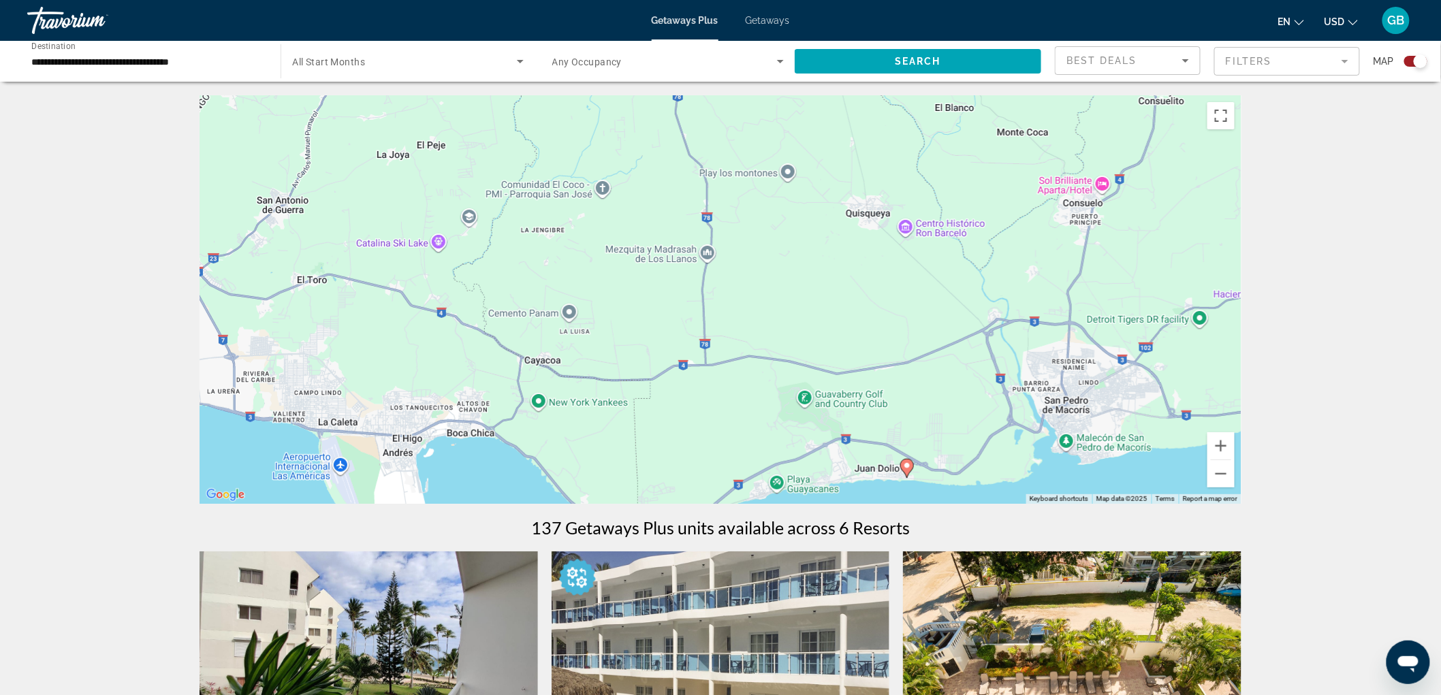
drag, startPoint x: 792, startPoint y: 268, endPoint x: 1010, endPoint y: 285, distance: 218.6
click at [906, 205] on div "To activate drag with keyboard, press Alt + Enter. Once in keyboard drag state,…" at bounding box center [721, 299] width 1042 height 409
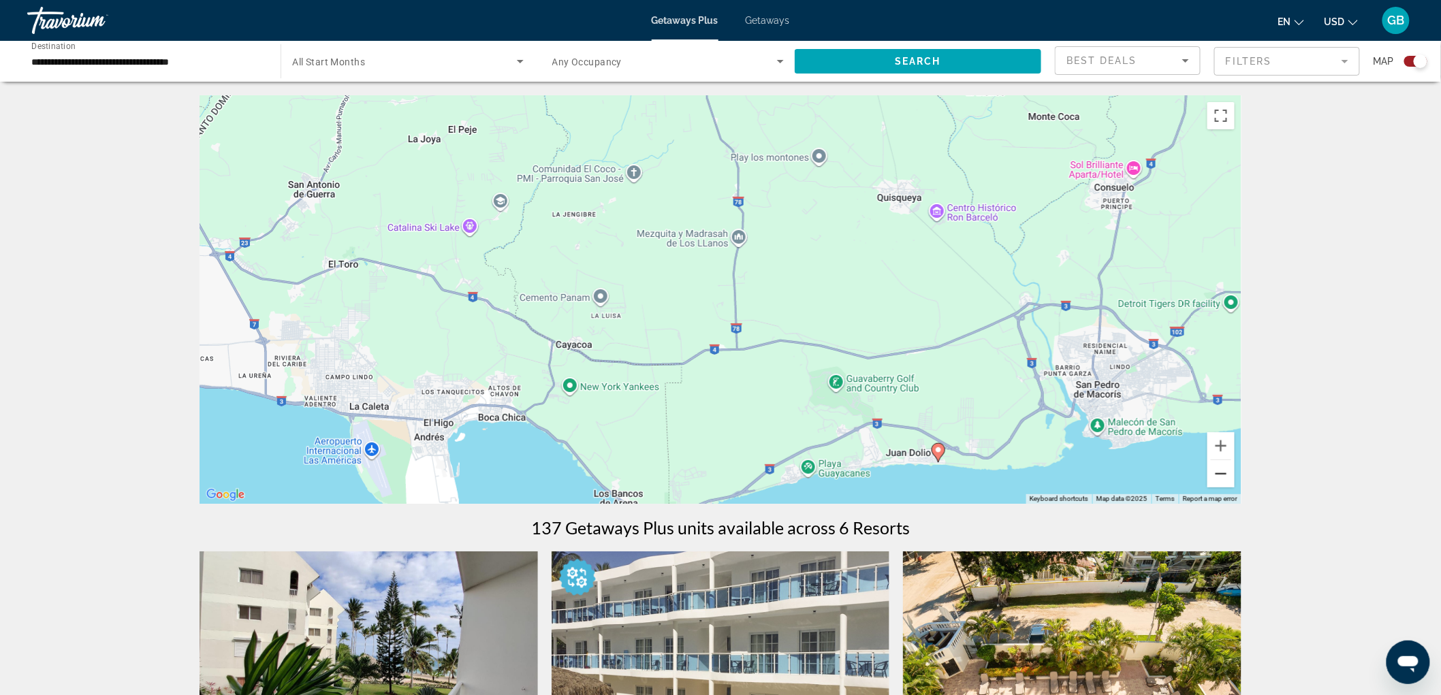
click at [1233, 464] on button "Zoom out" at bounding box center [1220, 473] width 27 height 27
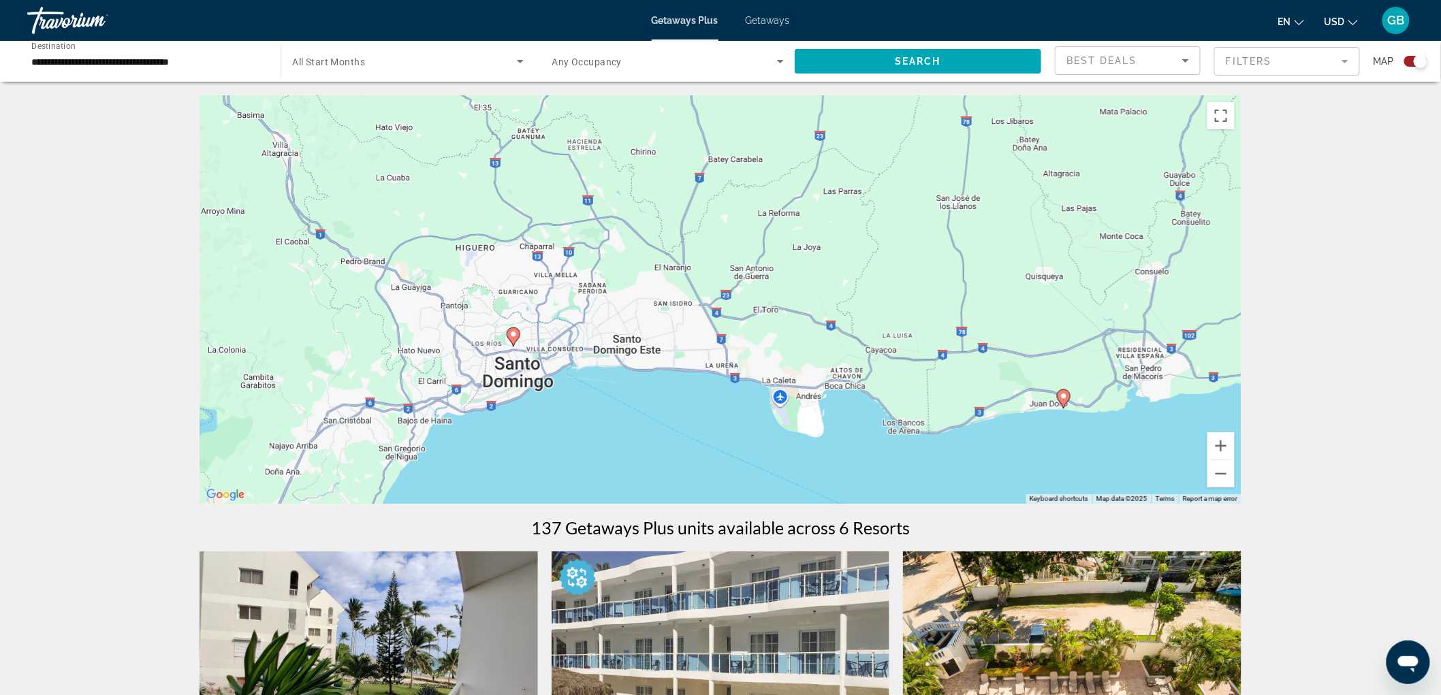
drag, startPoint x: 699, startPoint y: 307, endPoint x: 981, endPoint y: 366, distance: 287.3
click at [981, 366] on div "To activate drag with keyboard, press Alt + Enter. Once in keyboard drag state,…" at bounding box center [721, 299] width 1042 height 409
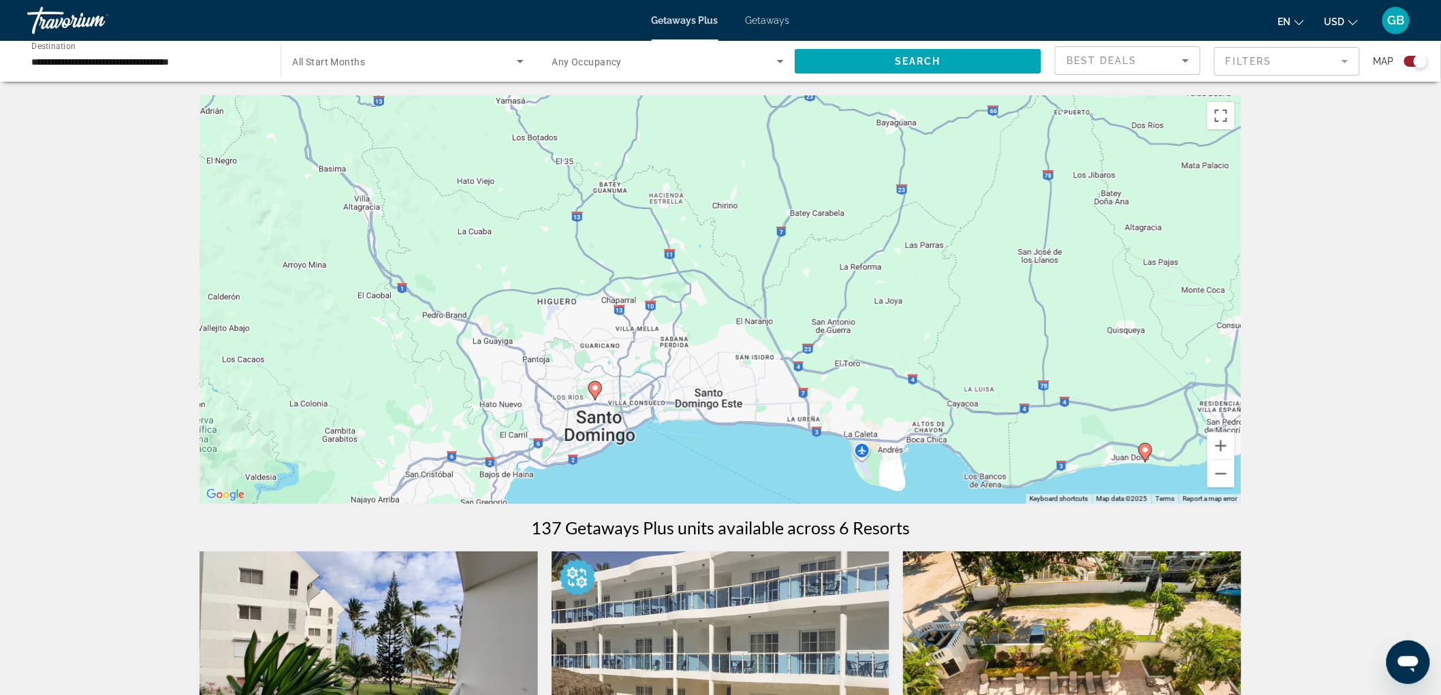
click at [597, 390] on image "Main content" at bounding box center [595, 388] width 8 height 8
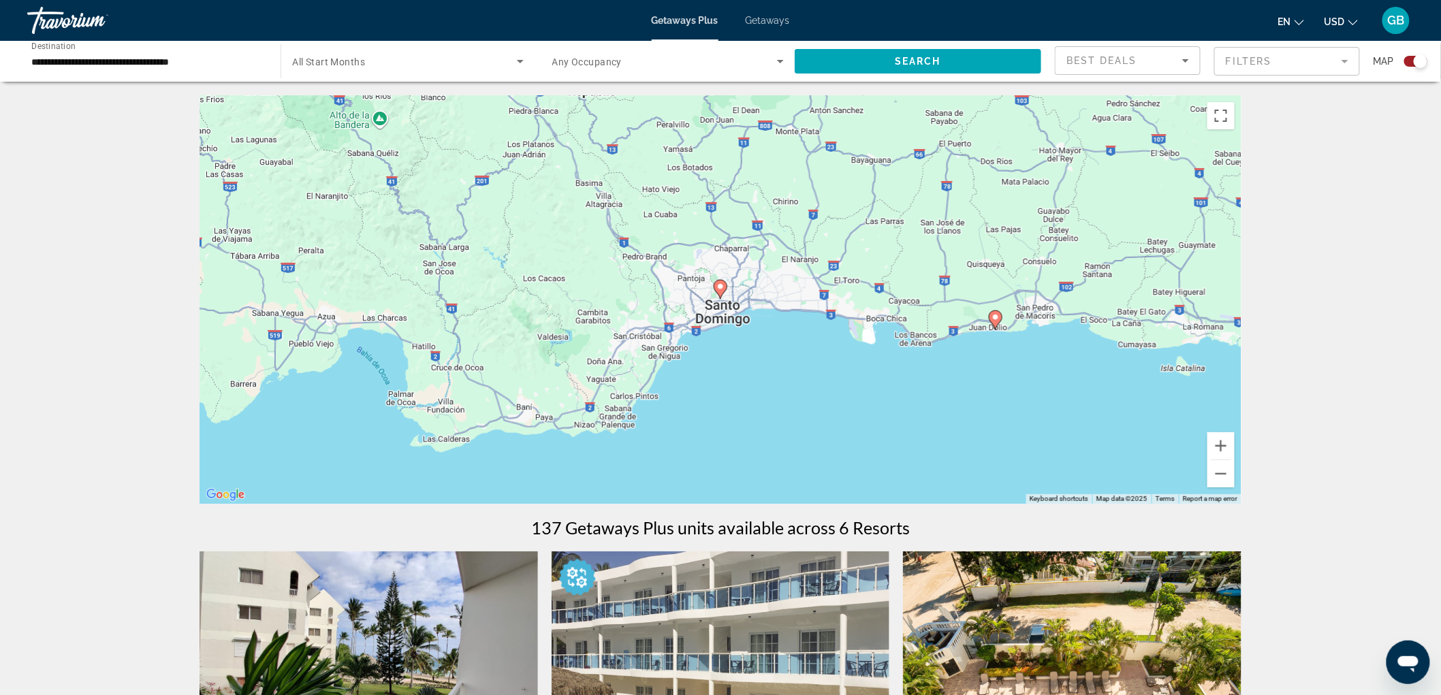
click at [721, 291] on icon "Main content" at bounding box center [720, 290] width 12 height 18
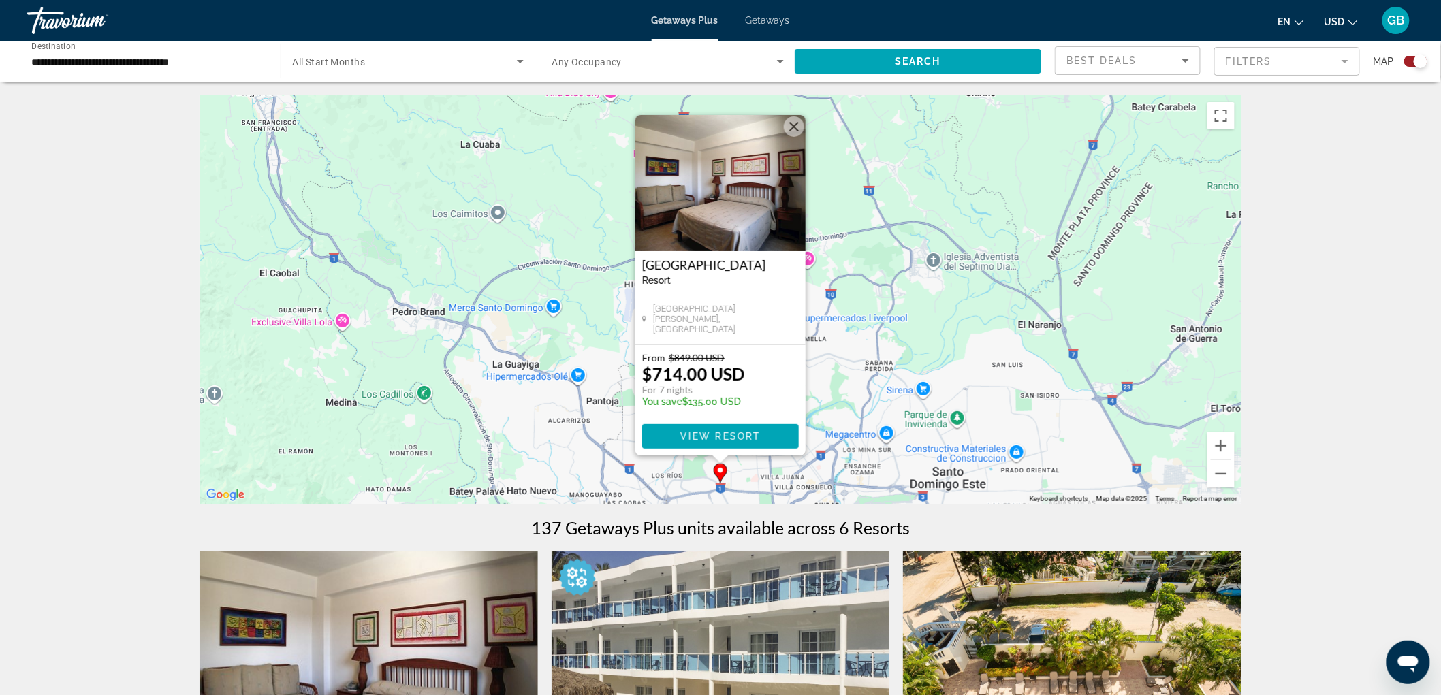
click at [1175, 66] on div "Best Deals" at bounding box center [1124, 60] width 116 height 16
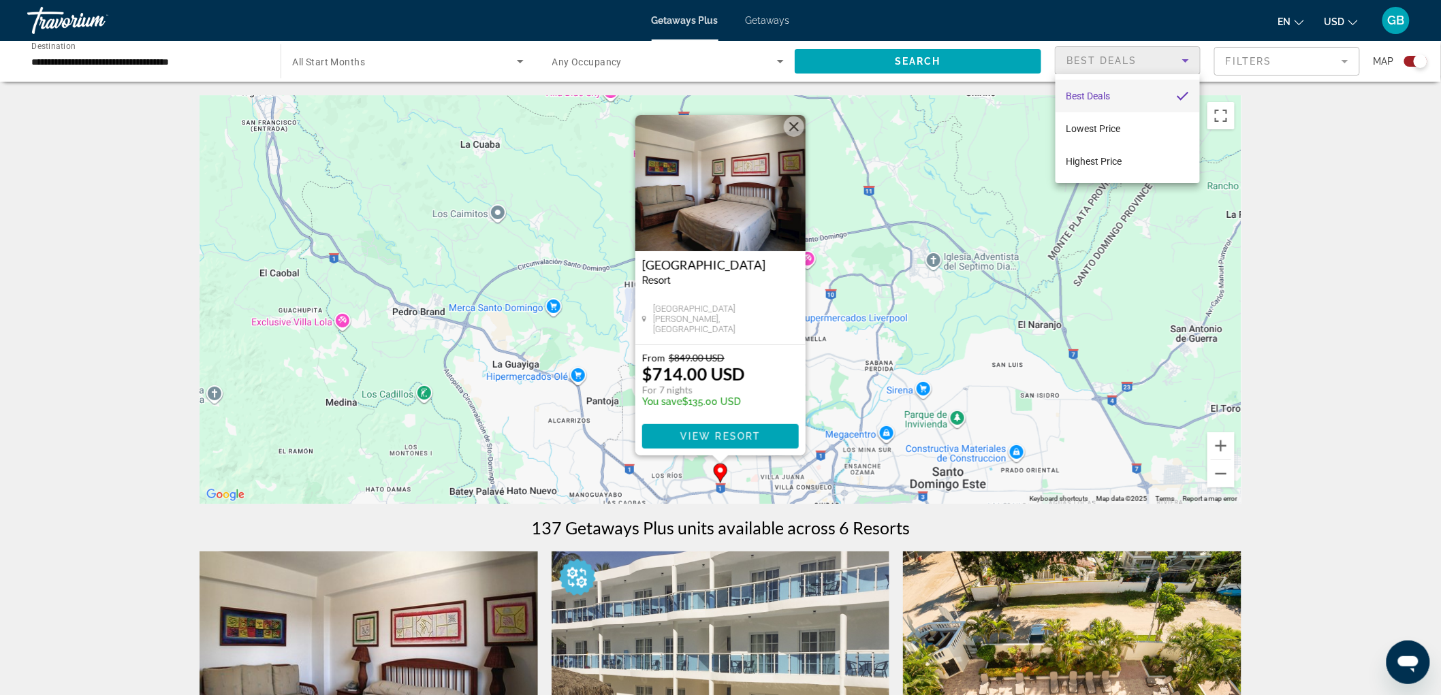
click at [942, 52] on div at bounding box center [720, 347] width 1441 height 695
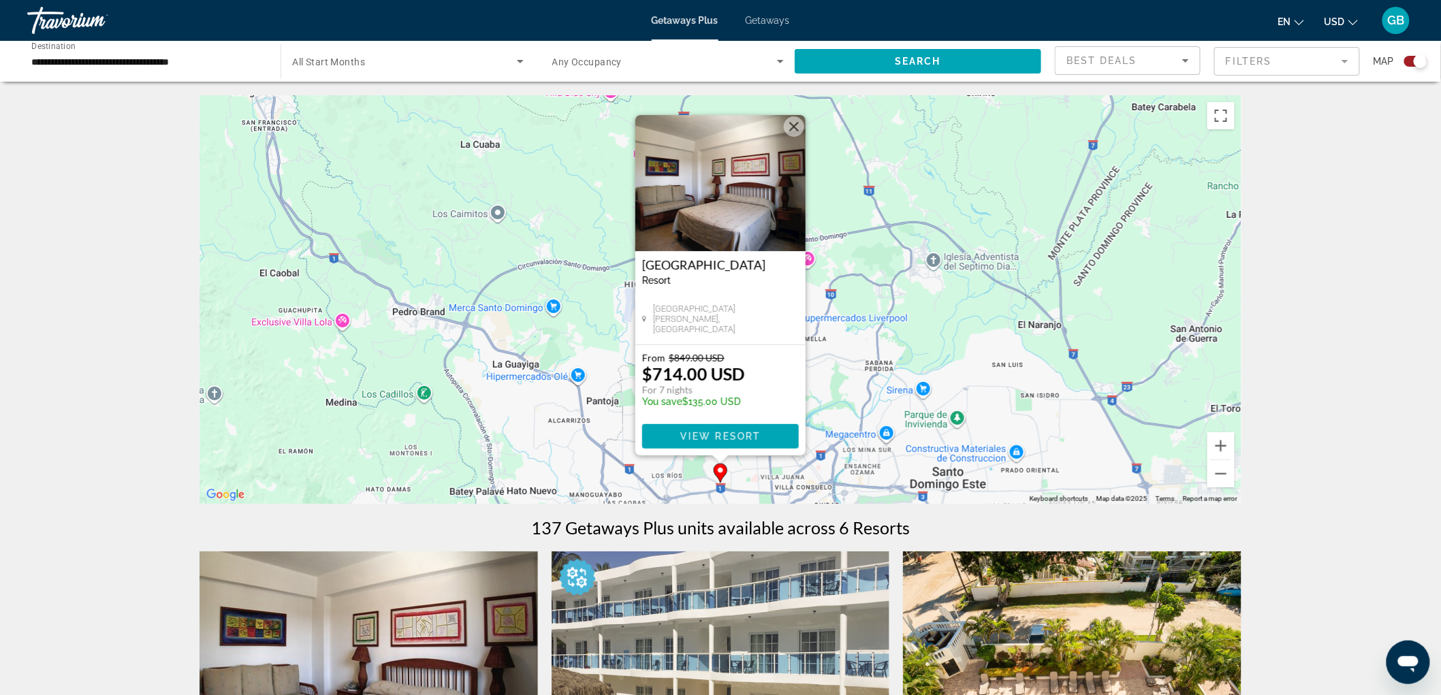
click at [1288, 61] on mat-form-field "Filters" at bounding box center [1287, 61] width 146 height 29
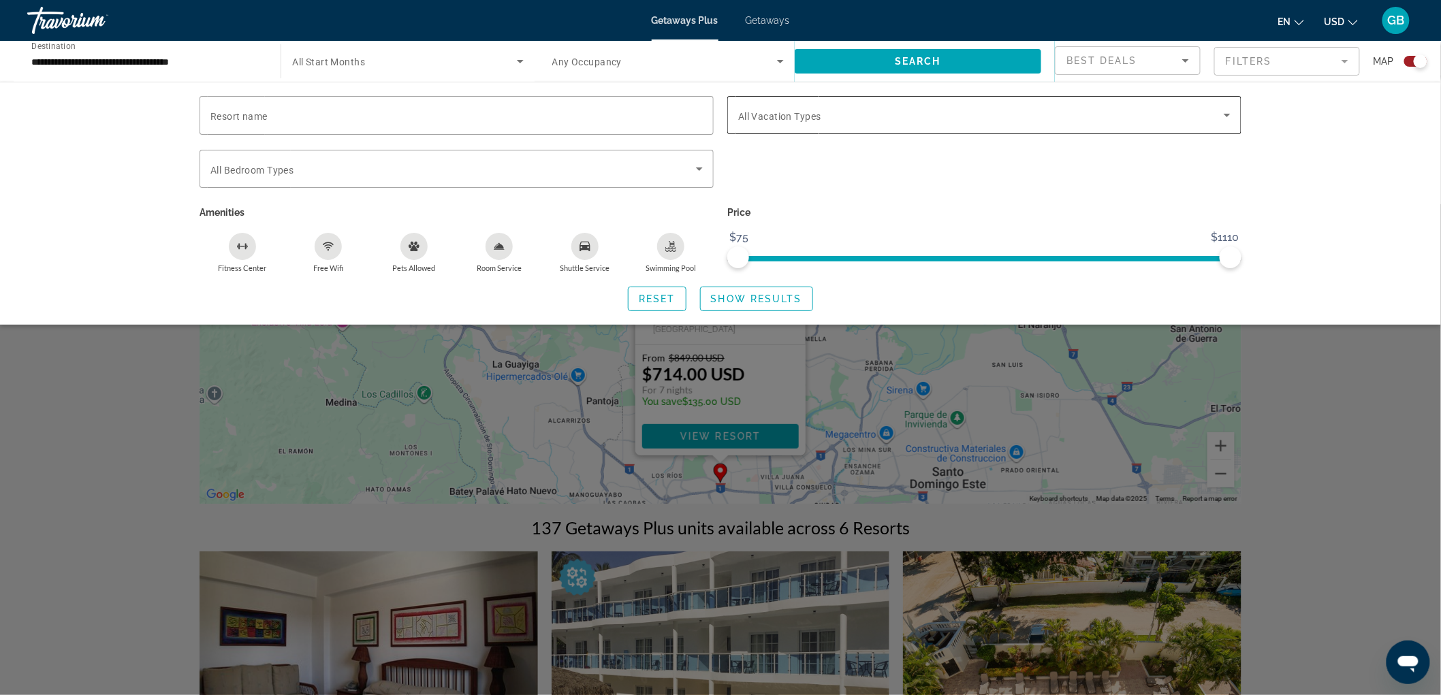
click at [1095, 123] on span "Search widget" at bounding box center [981, 115] width 486 height 16
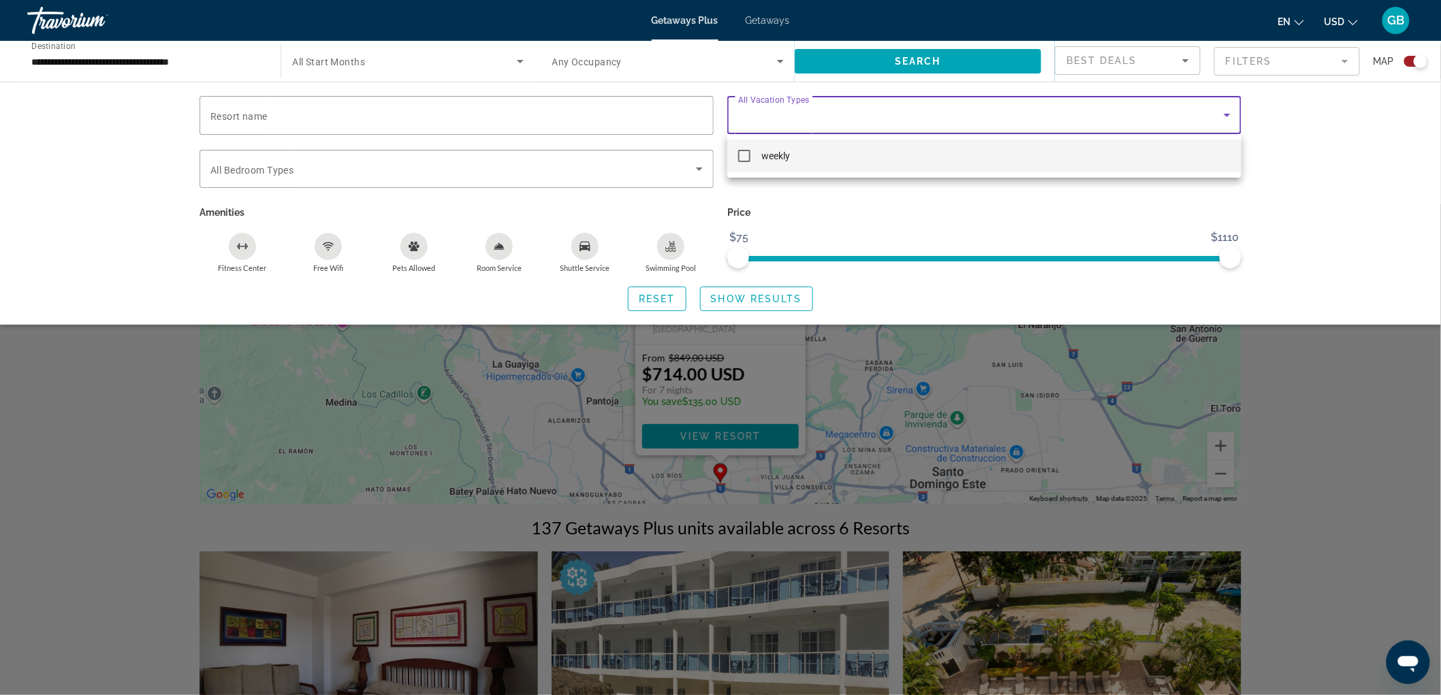
click at [1095, 123] on div at bounding box center [720, 347] width 1441 height 695
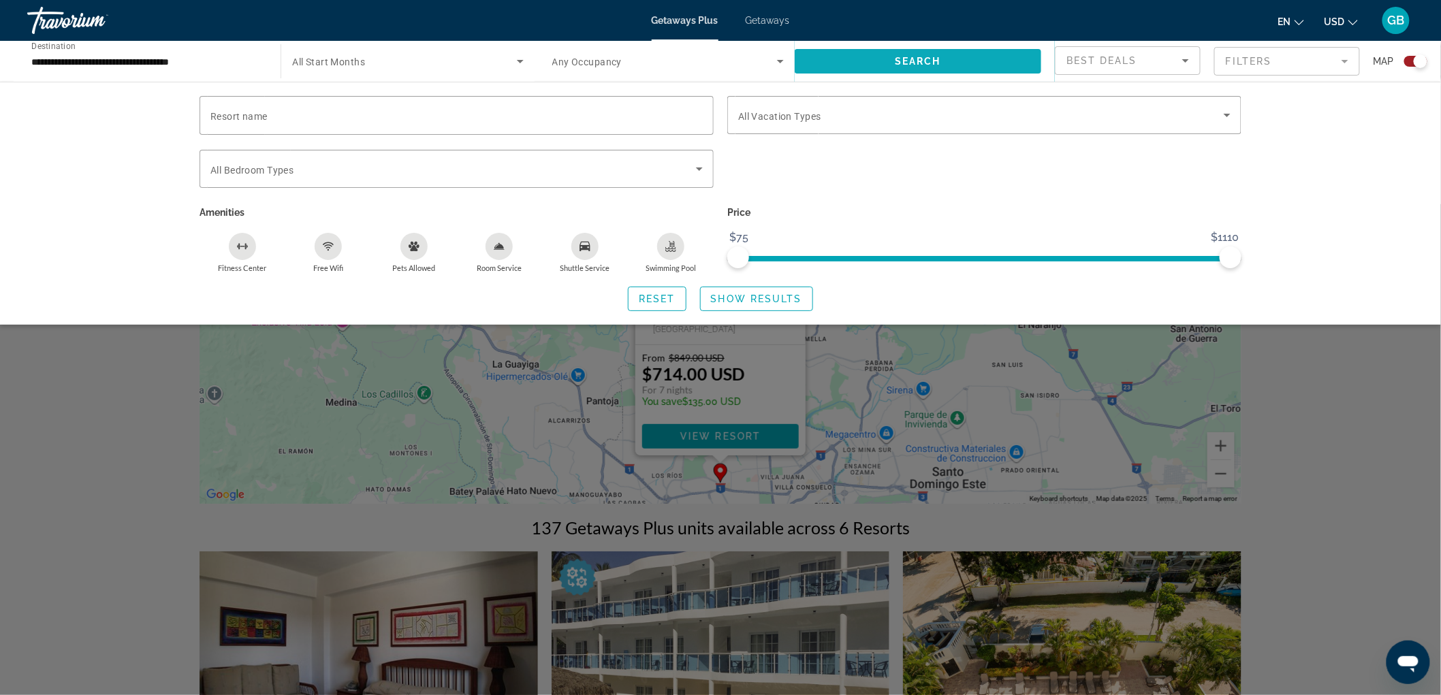
click at [899, 53] on span "Search widget" at bounding box center [918, 61] width 247 height 33
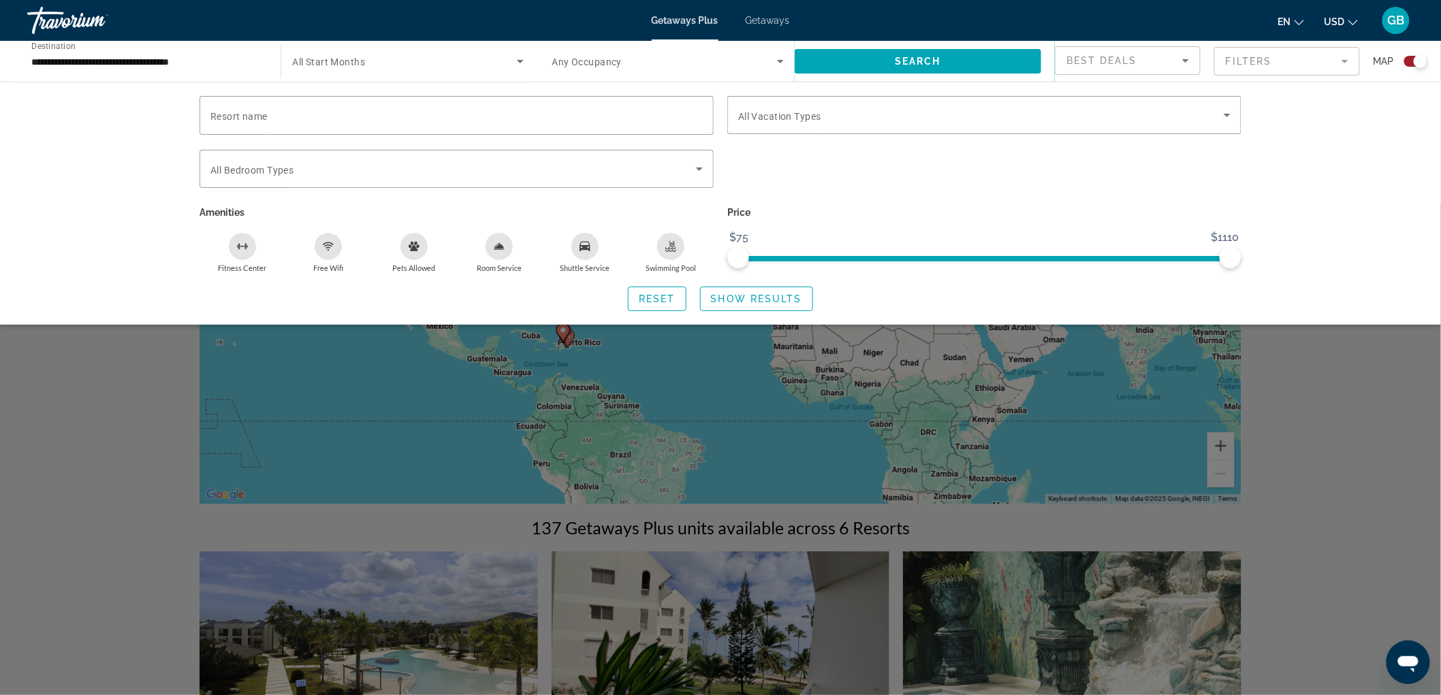
click at [1307, 415] on div "Search widget" at bounding box center [720, 449] width 1441 height 491
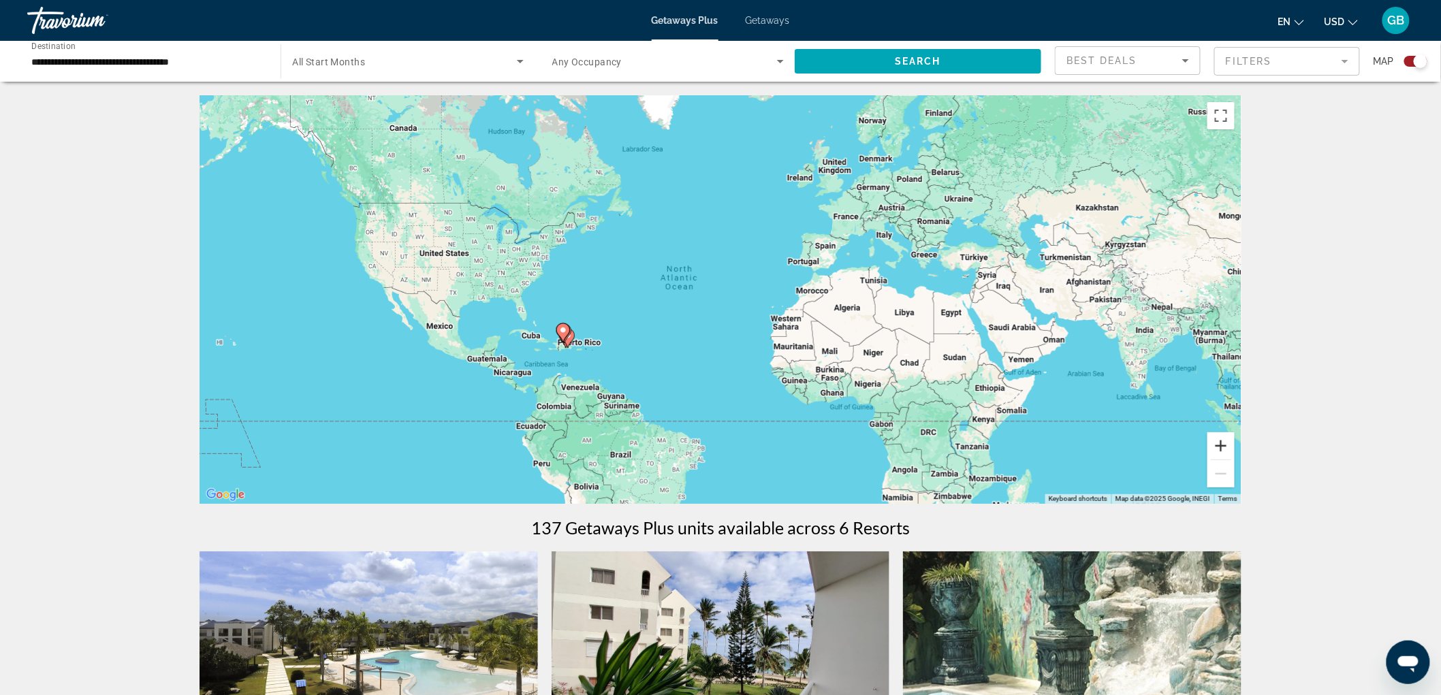
click at [1222, 445] on button "Zoom in" at bounding box center [1220, 445] width 27 height 27
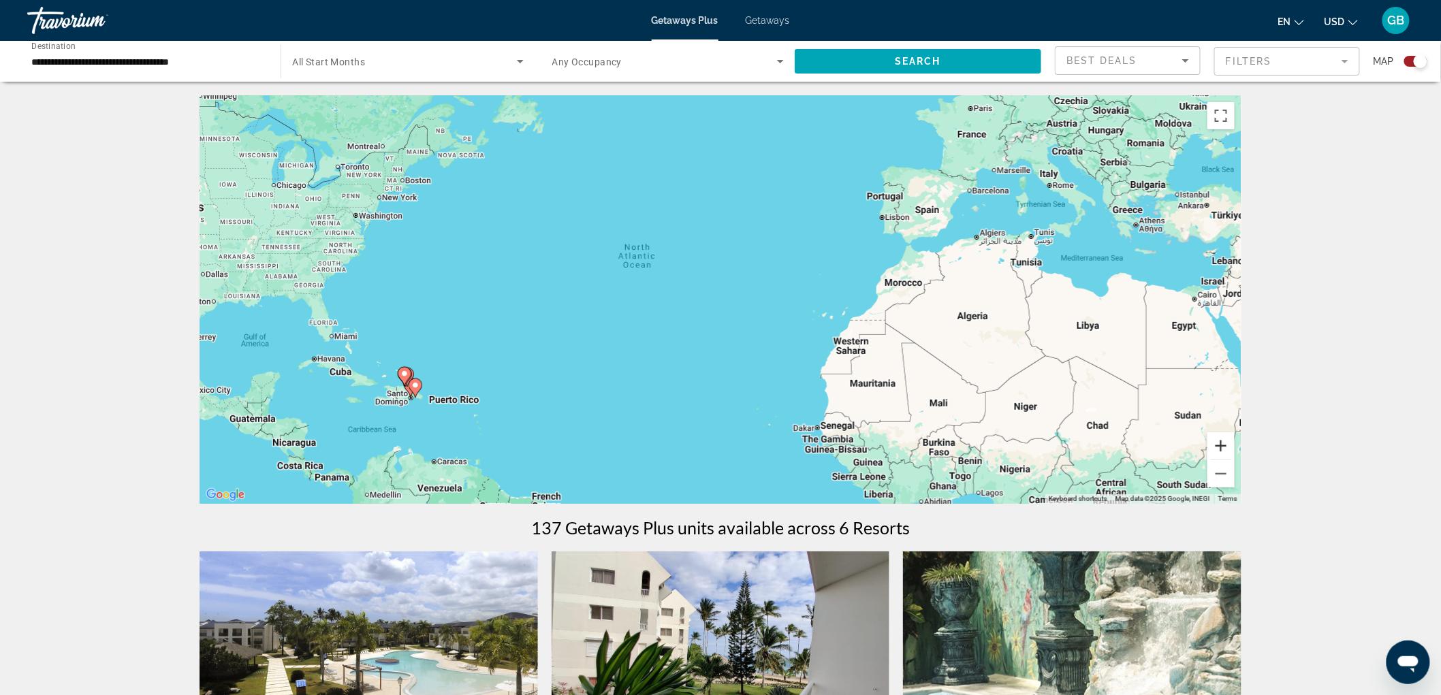
click at [1222, 445] on button "Zoom in" at bounding box center [1220, 445] width 27 height 27
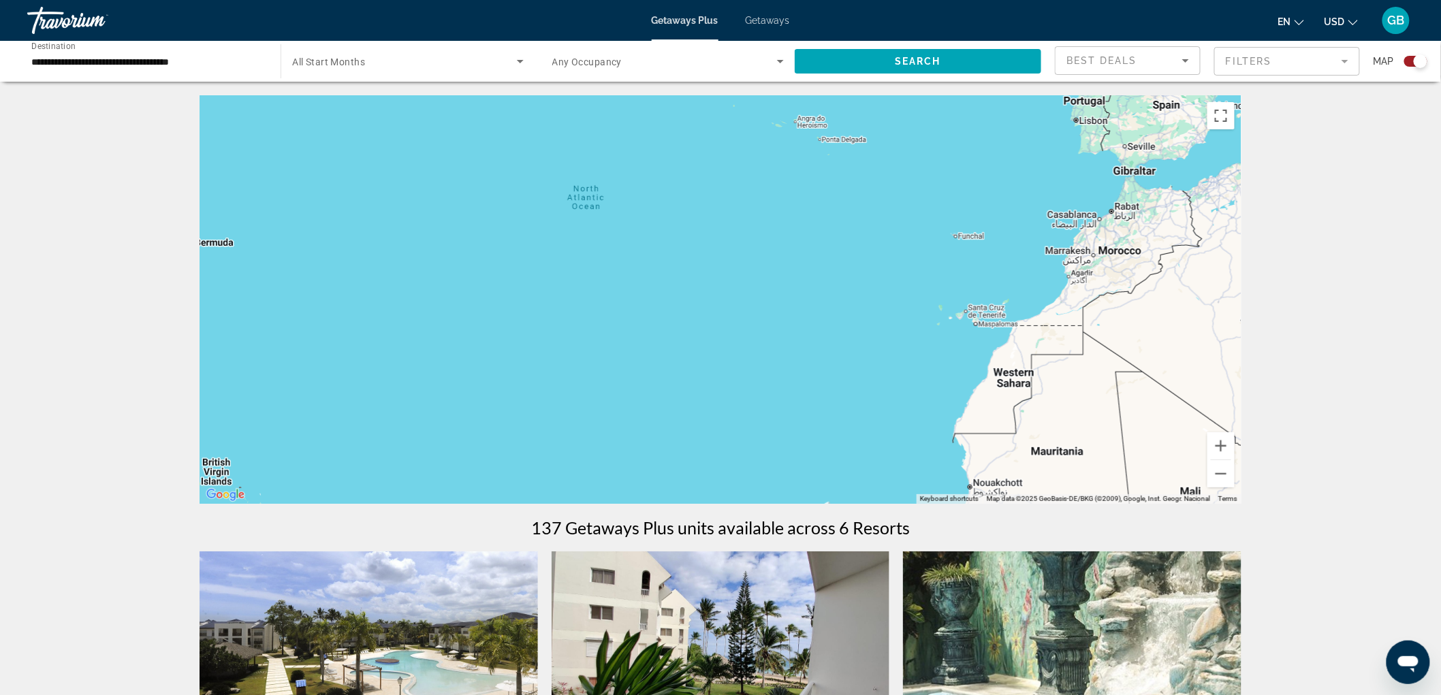
drag, startPoint x: 394, startPoint y: 383, endPoint x: 746, endPoint y: 269, distance: 370.2
click at [736, 272] on div "To activate drag with keyboard, press Alt + Enter. Once in keyboard drag state,…" at bounding box center [721, 299] width 1042 height 409
